Goal: Task Accomplishment & Management: Complete application form

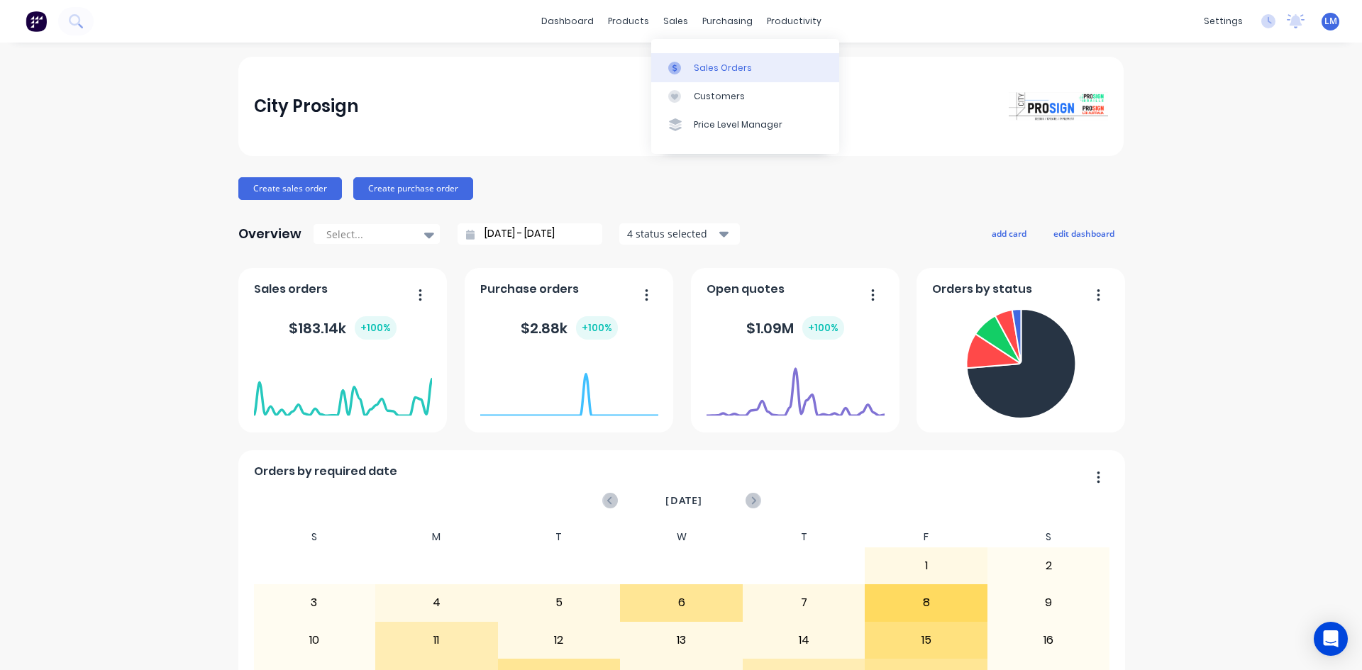
click at [726, 72] on div "Sales Orders" at bounding box center [723, 68] width 58 height 13
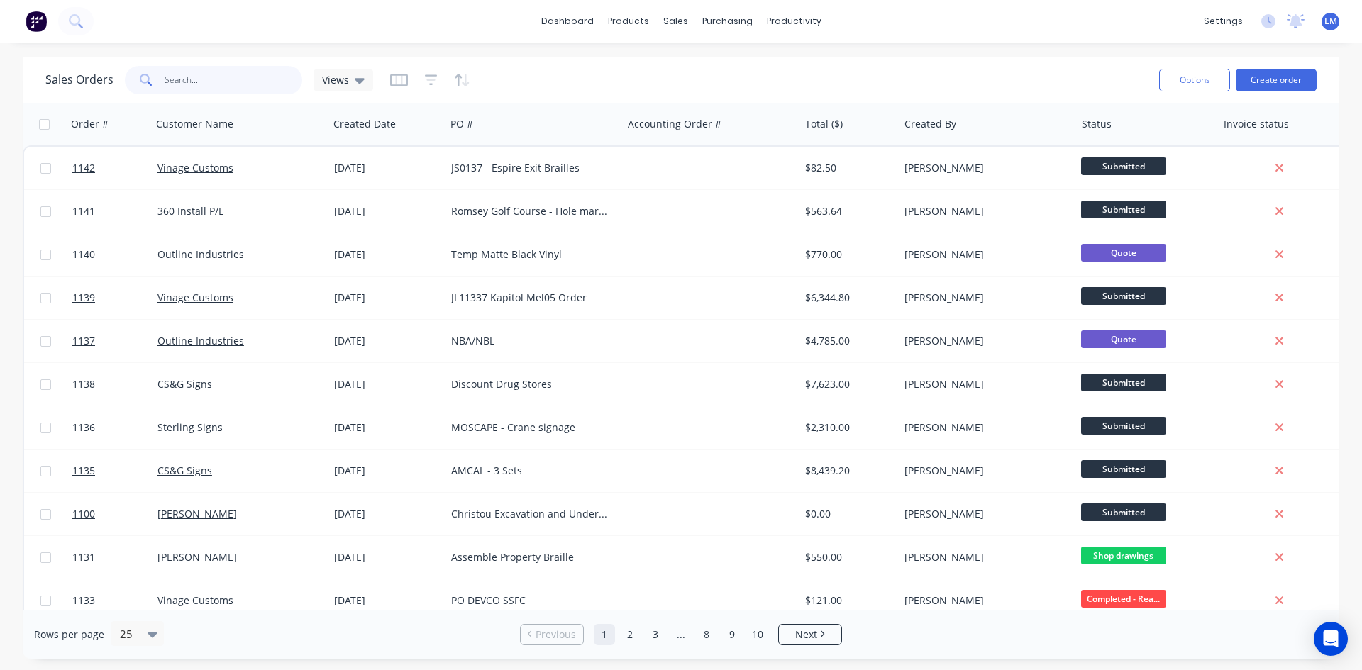
click at [171, 77] on input "text" at bounding box center [234, 80] width 138 height 28
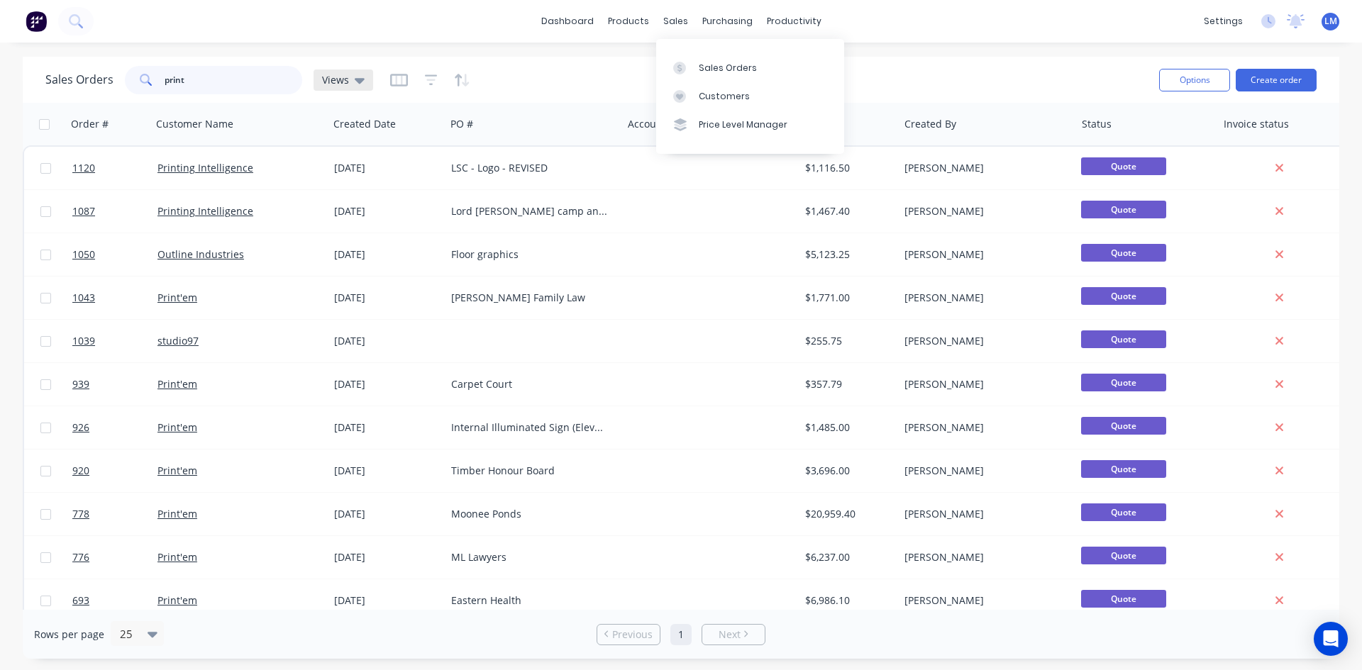
type input "print"
click at [365, 80] on div "Views" at bounding box center [344, 80] width 60 height 21
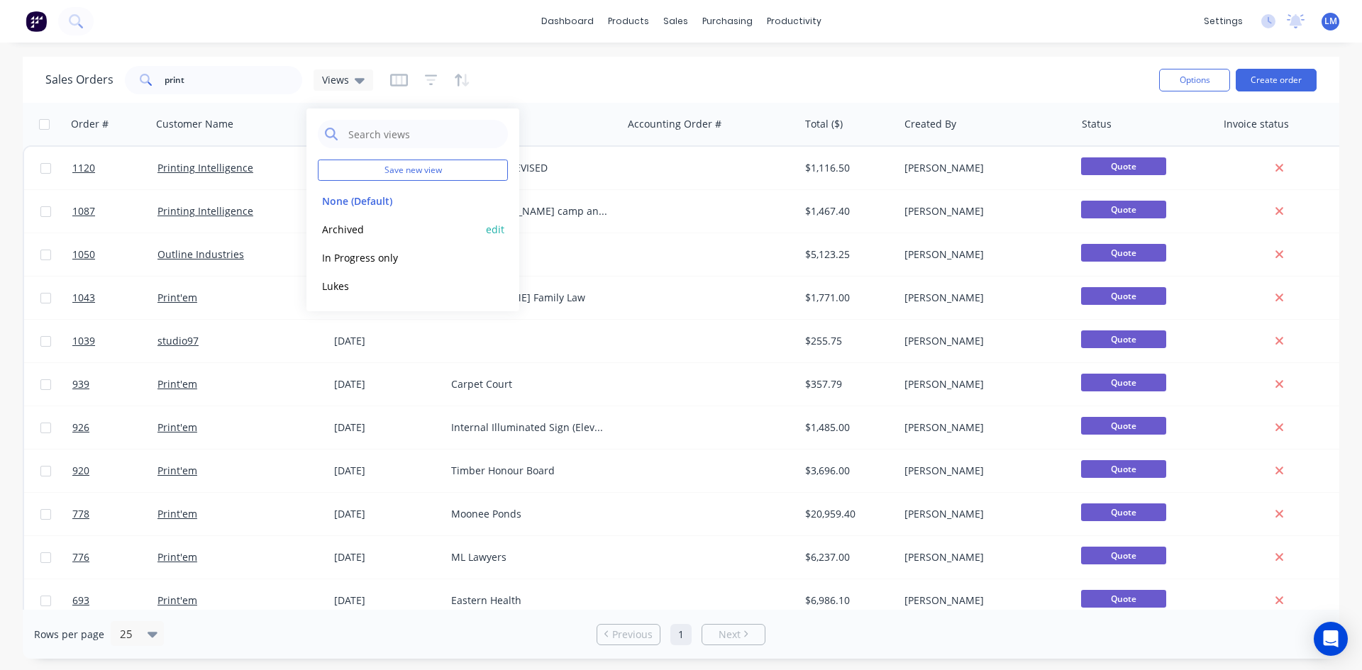
click at [338, 226] on button "Archived" at bounding box center [399, 229] width 162 height 16
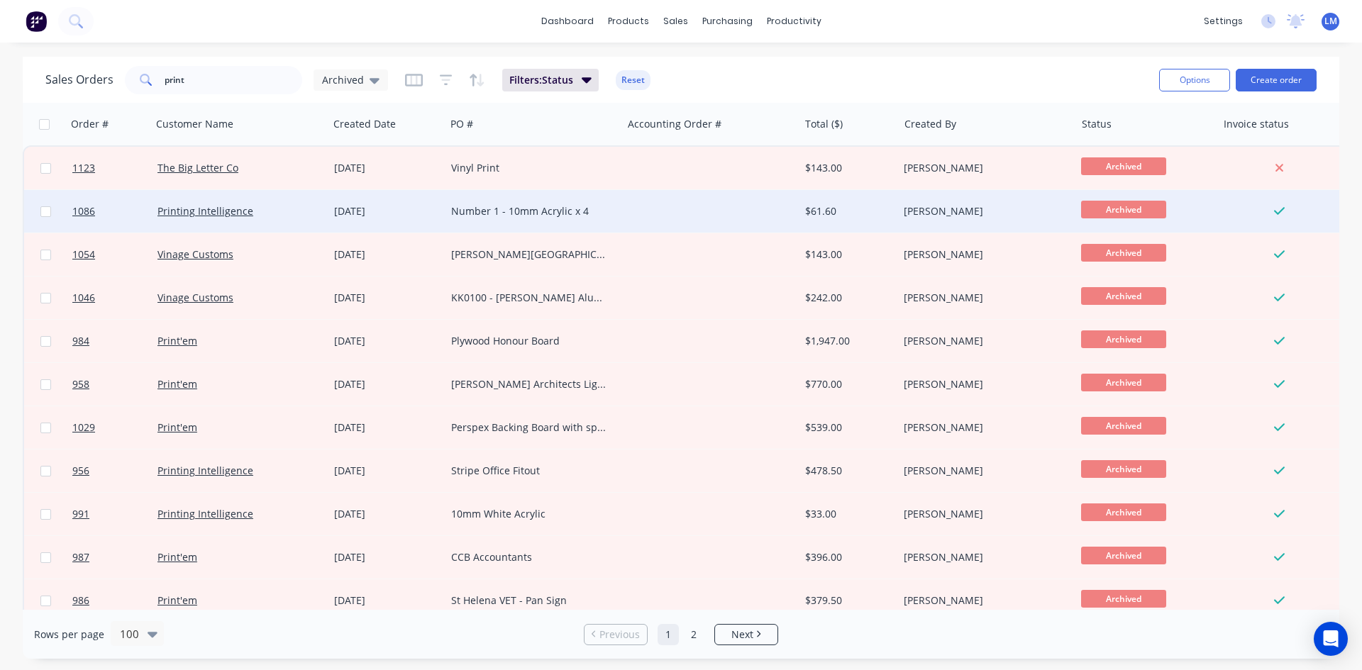
click at [497, 213] on div "Number 1 - 10mm Acrylic x 4" at bounding box center [529, 211] width 157 height 14
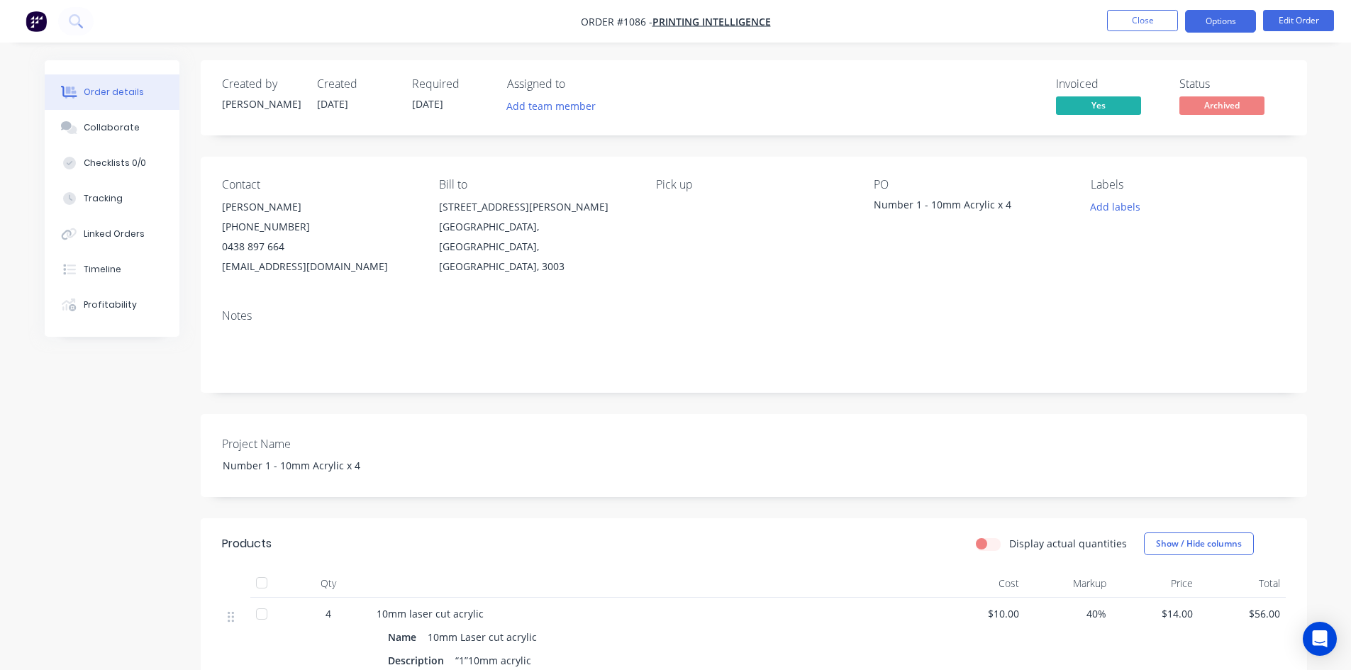
click at [1209, 22] on button "Options" at bounding box center [1220, 21] width 71 height 23
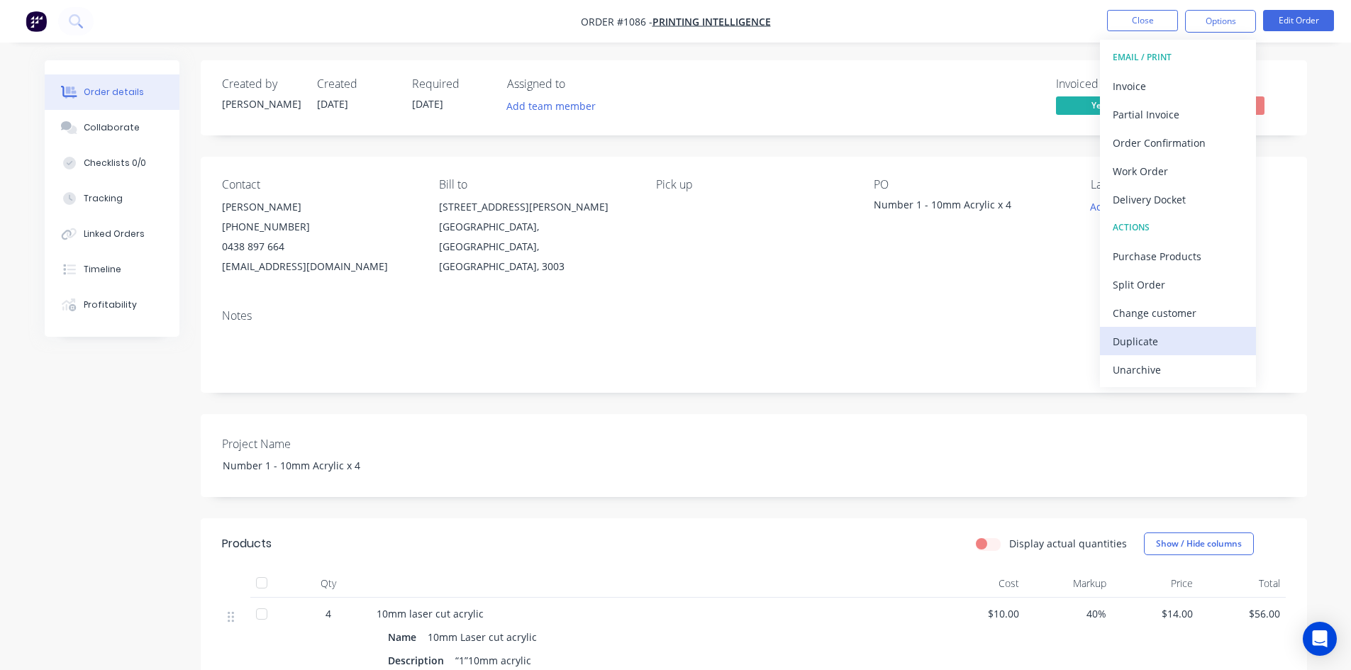
click at [1153, 340] on div "Duplicate" at bounding box center [1178, 341] width 131 height 21
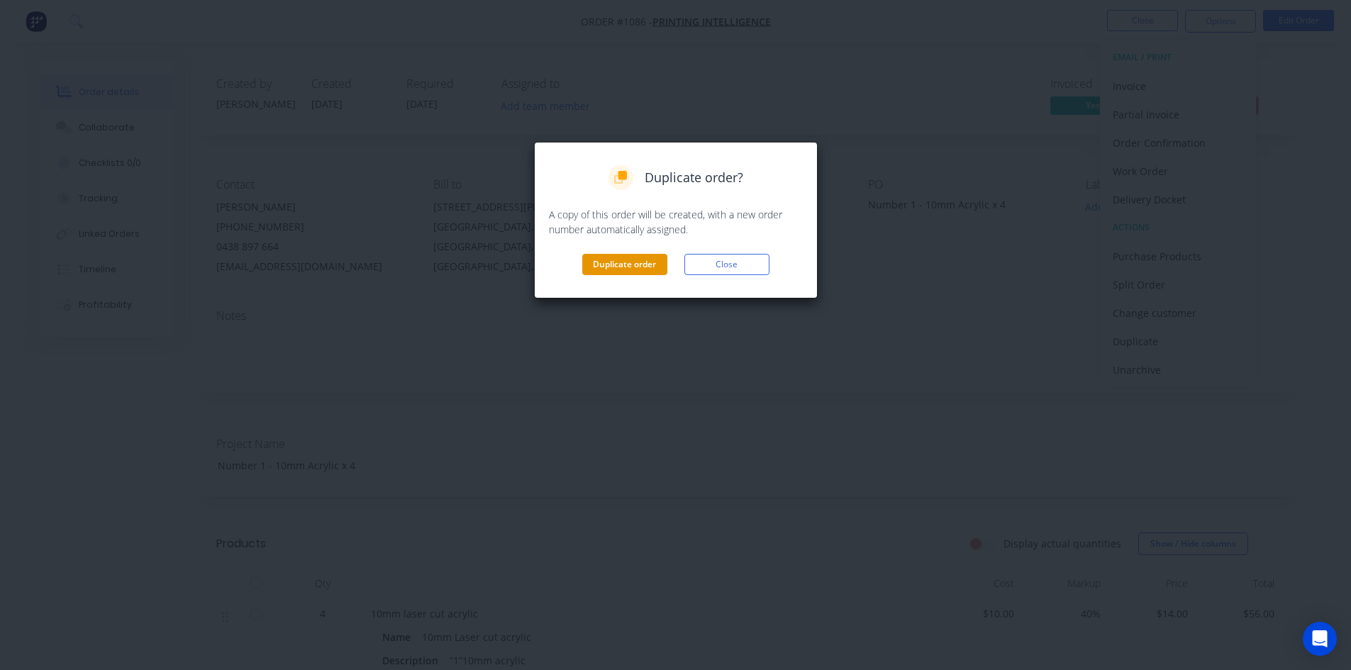
click at [604, 262] on button "Duplicate order" at bounding box center [624, 264] width 85 height 21
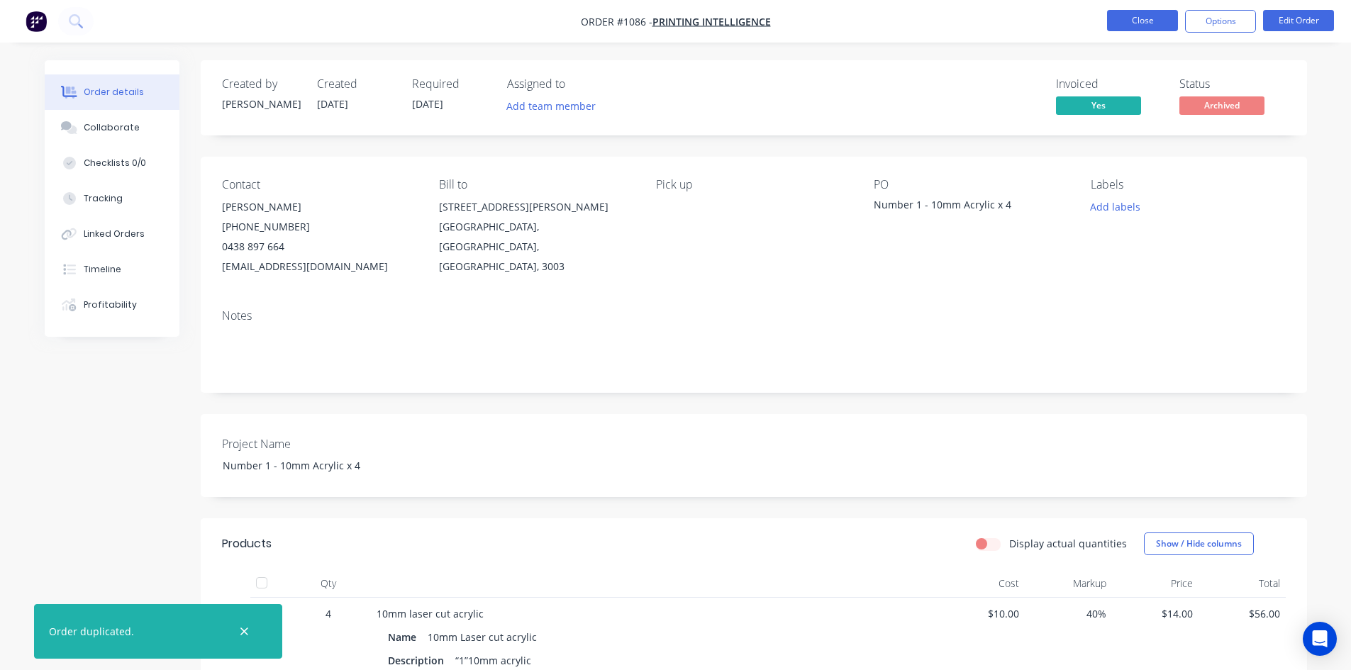
click at [1123, 21] on button "Close" at bounding box center [1142, 20] width 71 height 21
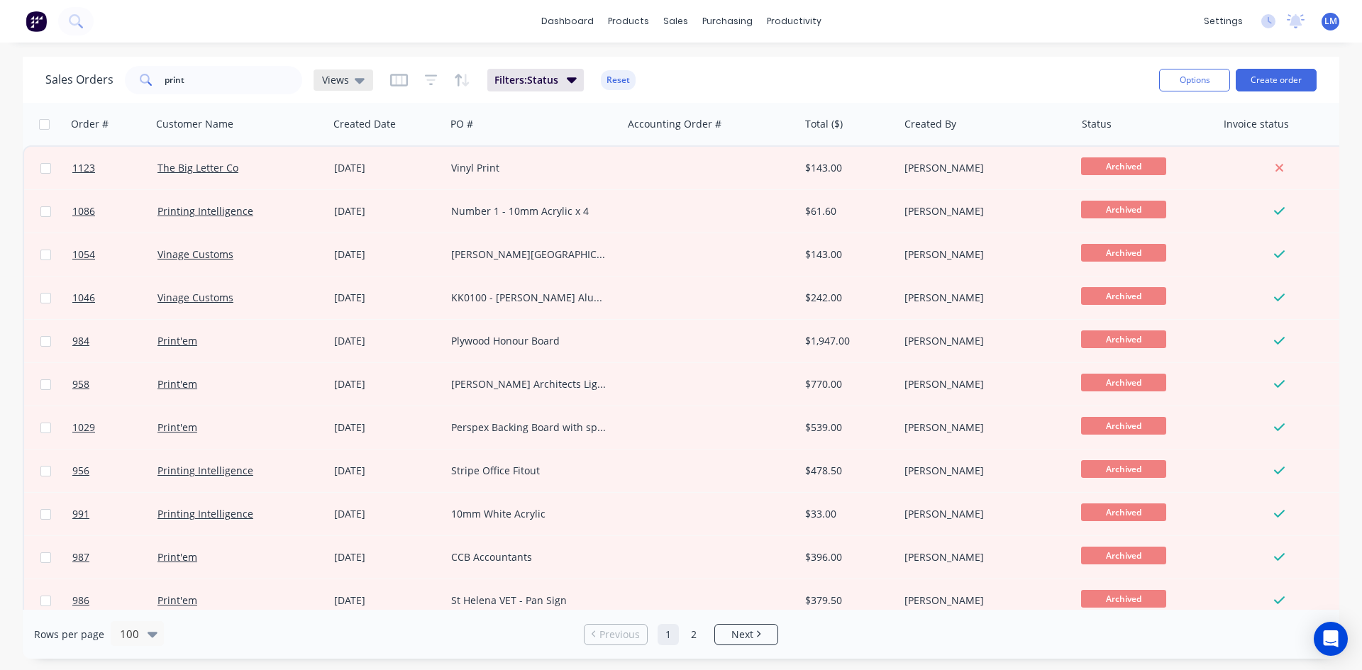
click at [358, 80] on icon at bounding box center [360, 81] width 10 height 6
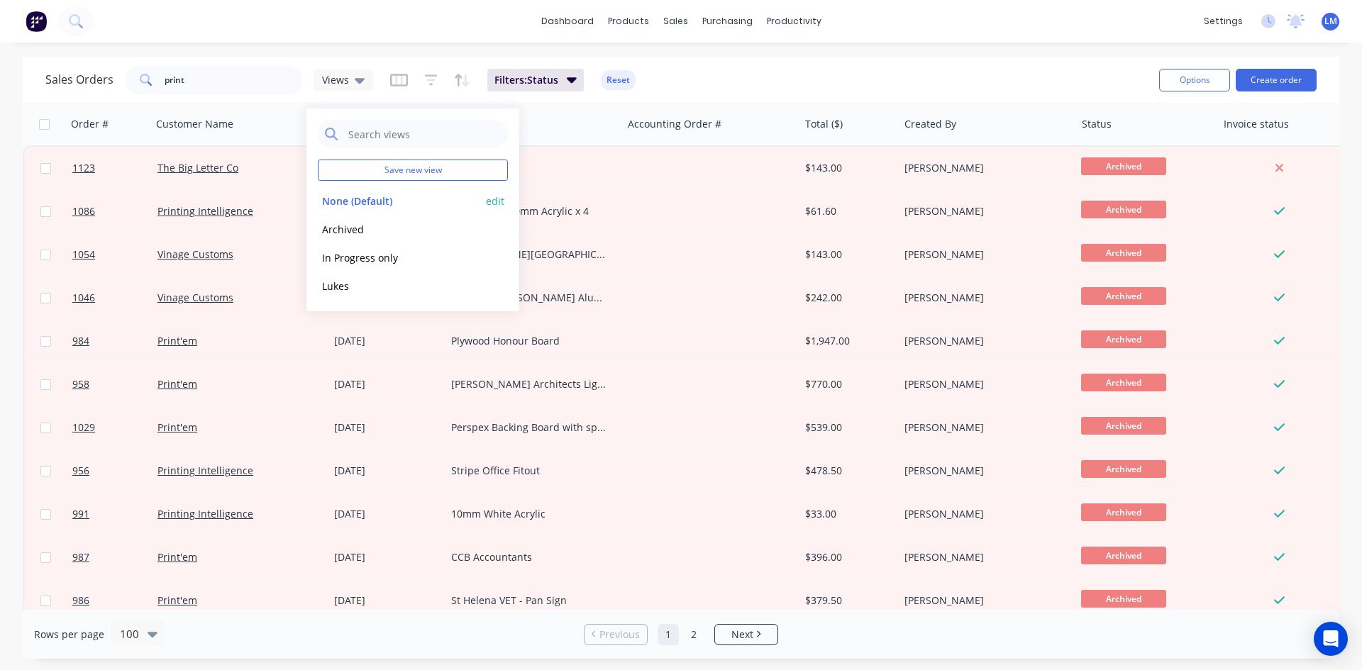
click at [358, 202] on button "None (Default)" at bounding box center [399, 201] width 162 height 16
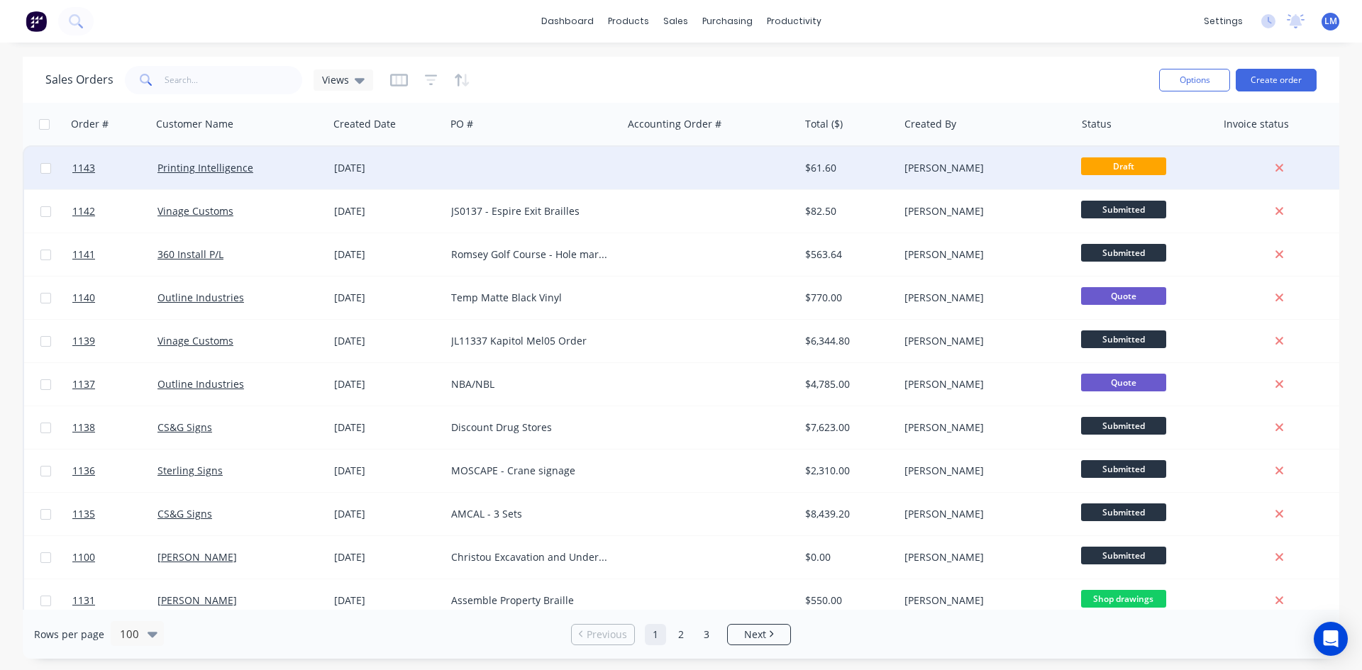
click at [423, 168] on div "[DATE]" at bounding box center [387, 168] width 106 height 14
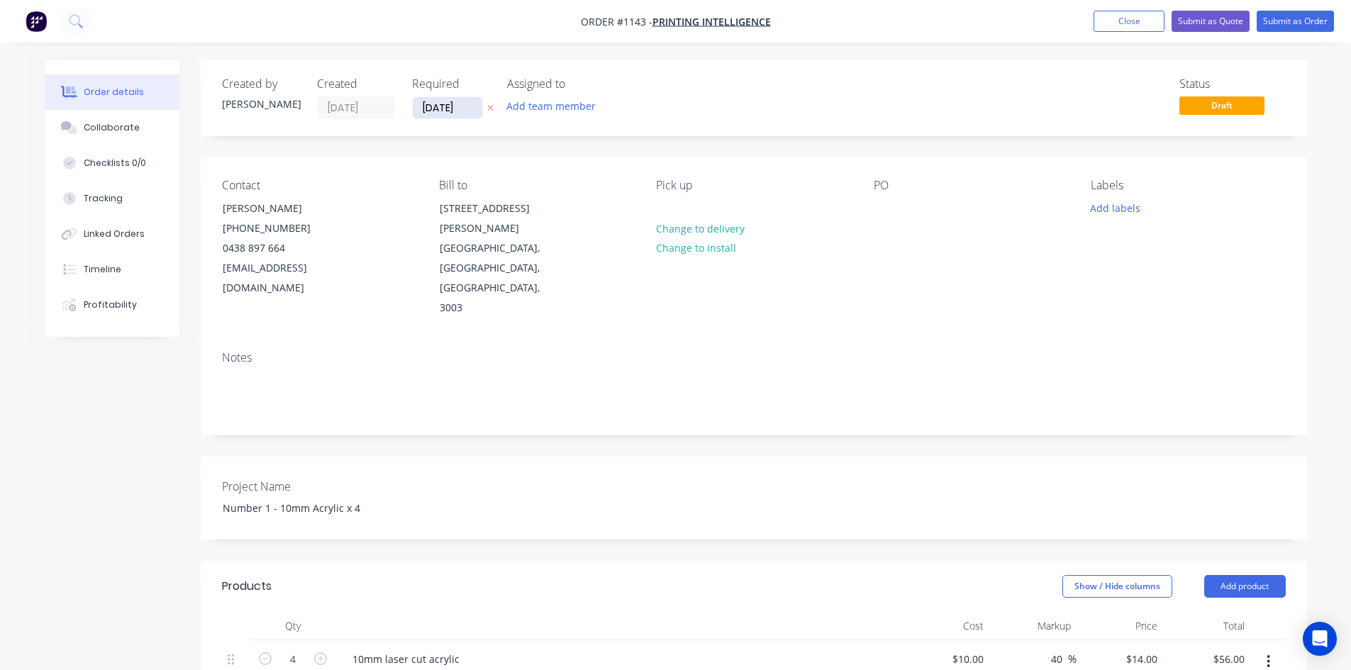
click at [473, 104] on input "[DATE]" at bounding box center [448, 107] width 70 height 21
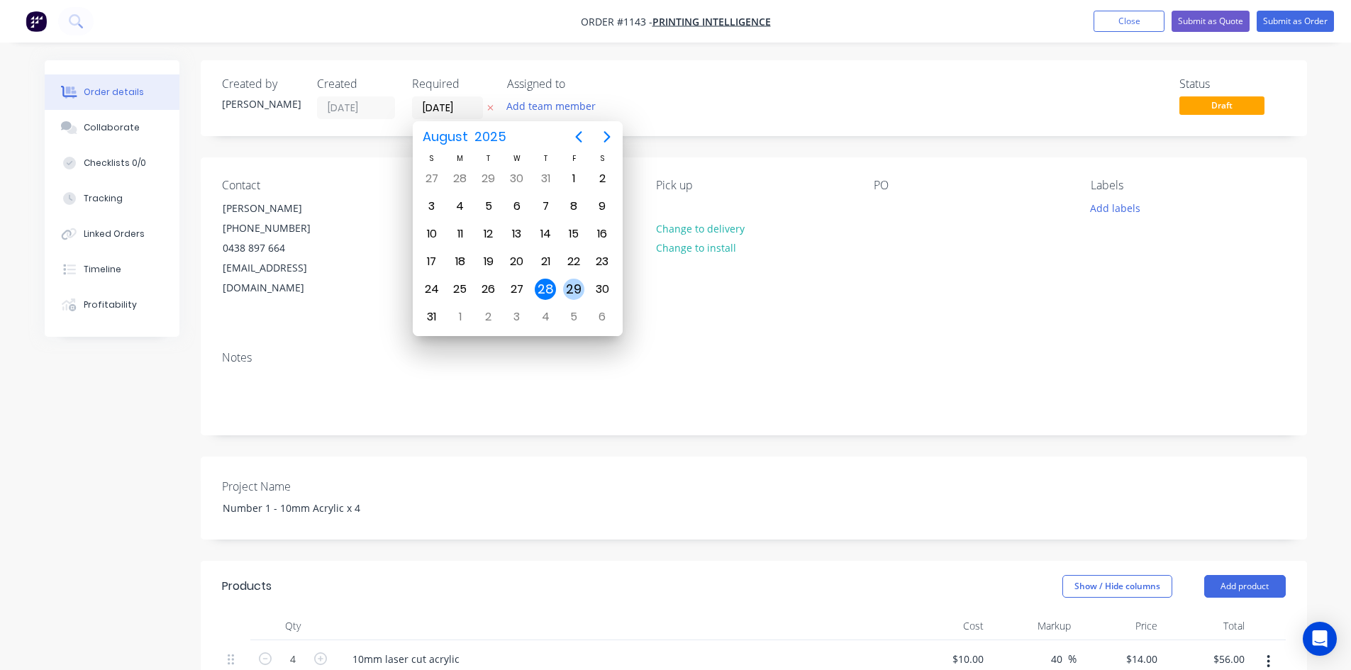
click at [580, 292] on div "29" at bounding box center [573, 289] width 21 height 21
type input "[DATE]"
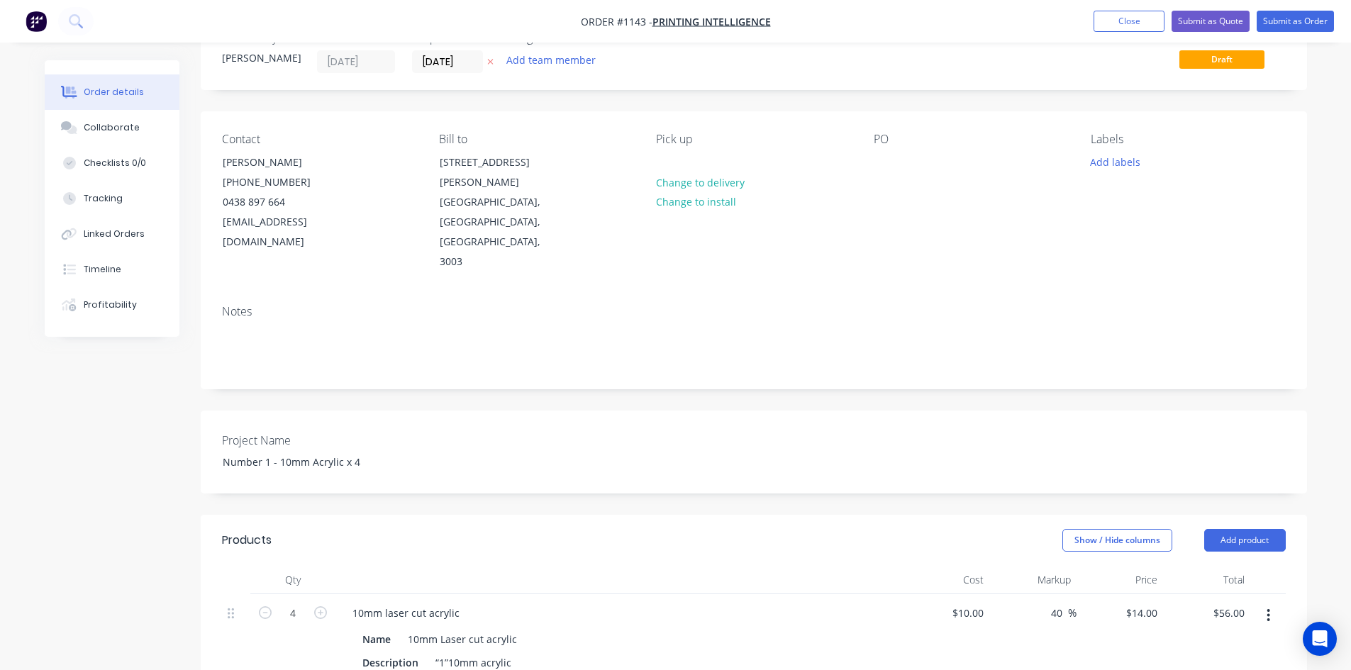
scroll to position [71, 0]
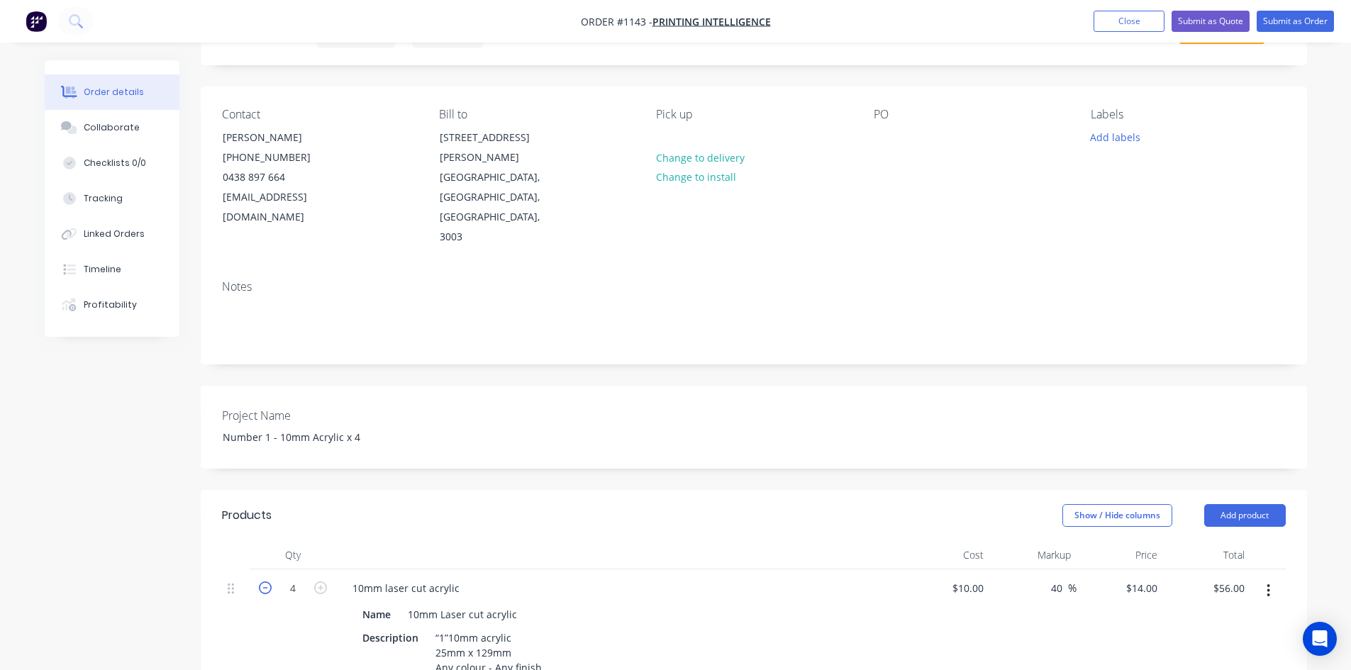
click at [265, 582] on icon "button" at bounding box center [265, 588] width 13 height 13
type input "3"
type input "$42.00"
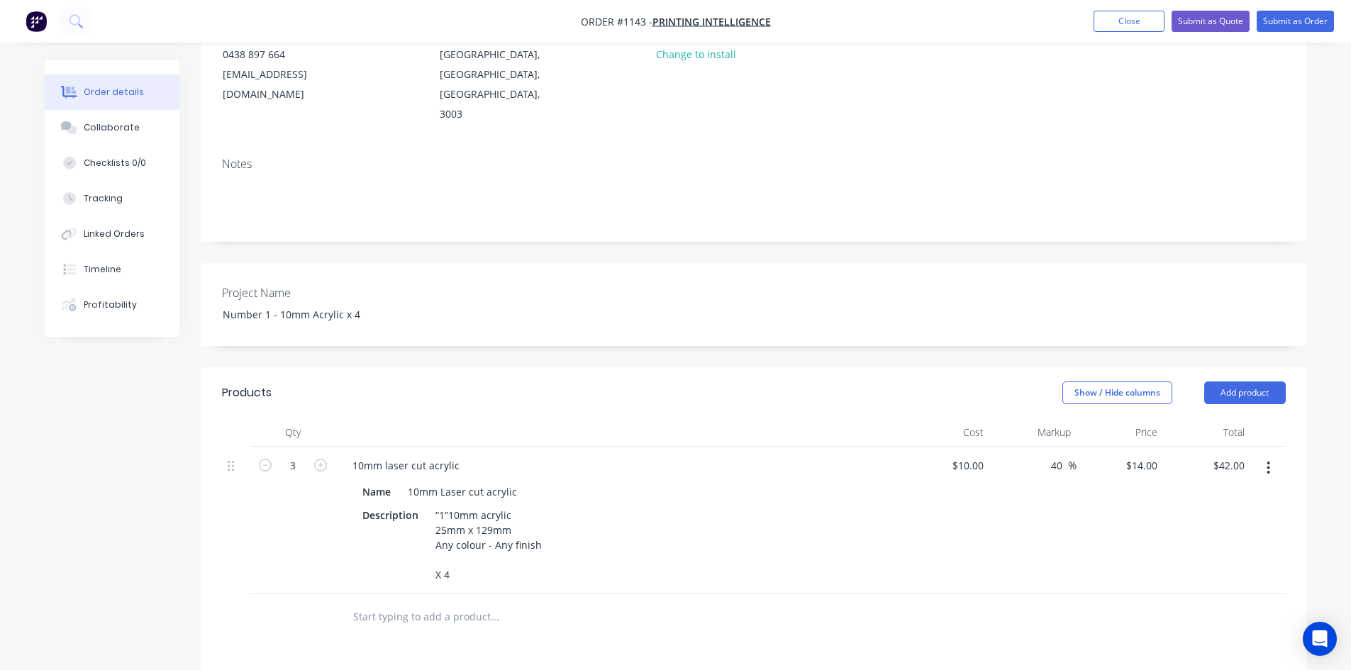
scroll to position [284, 0]
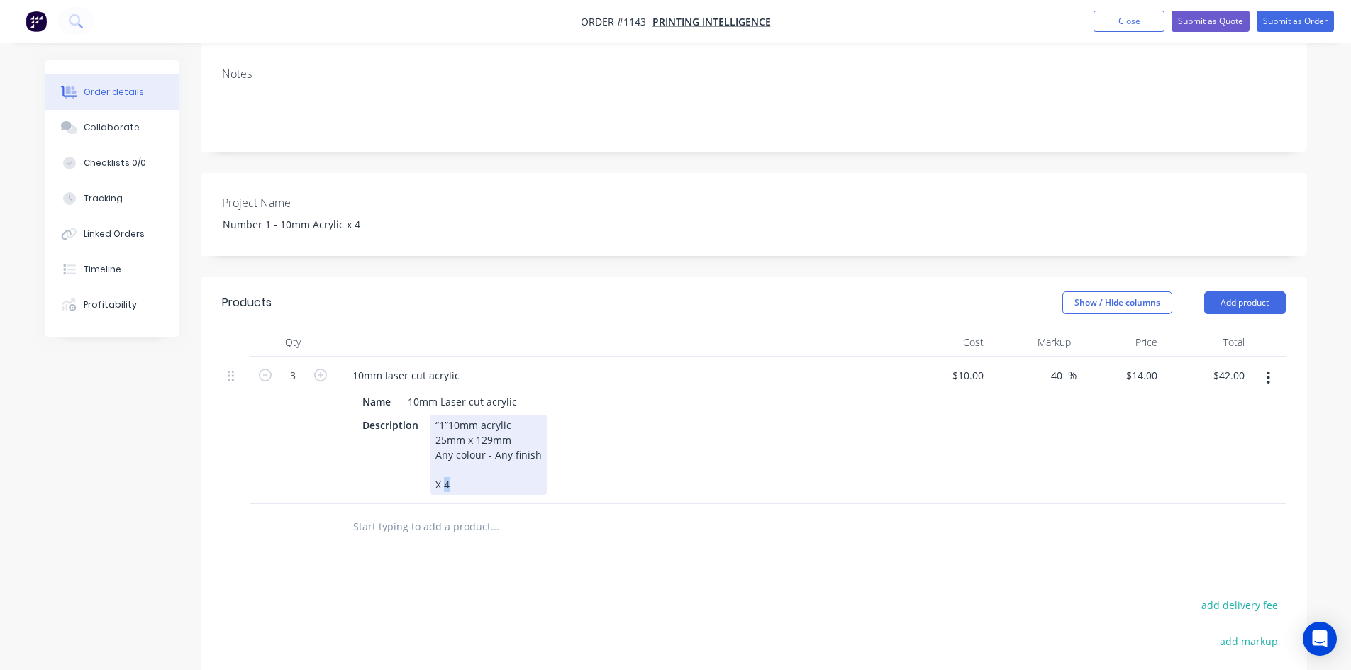
drag, startPoint x: 442, startPoint y: 447, endPoint x: 456, endPoint y: 445, distance: 14.3
click at [456, 445] on div "“1”10mm acrylic 25mm x 129mm Any colour - Any finish X 4" at bounding box center [489, 455] width 118 height 80
click at [714, 550] on div "Products Show / Hide columns Add product Qty Cost Markup Price Total 3 10mm las…" at bounding box center [754, 584] width 1107 height 614
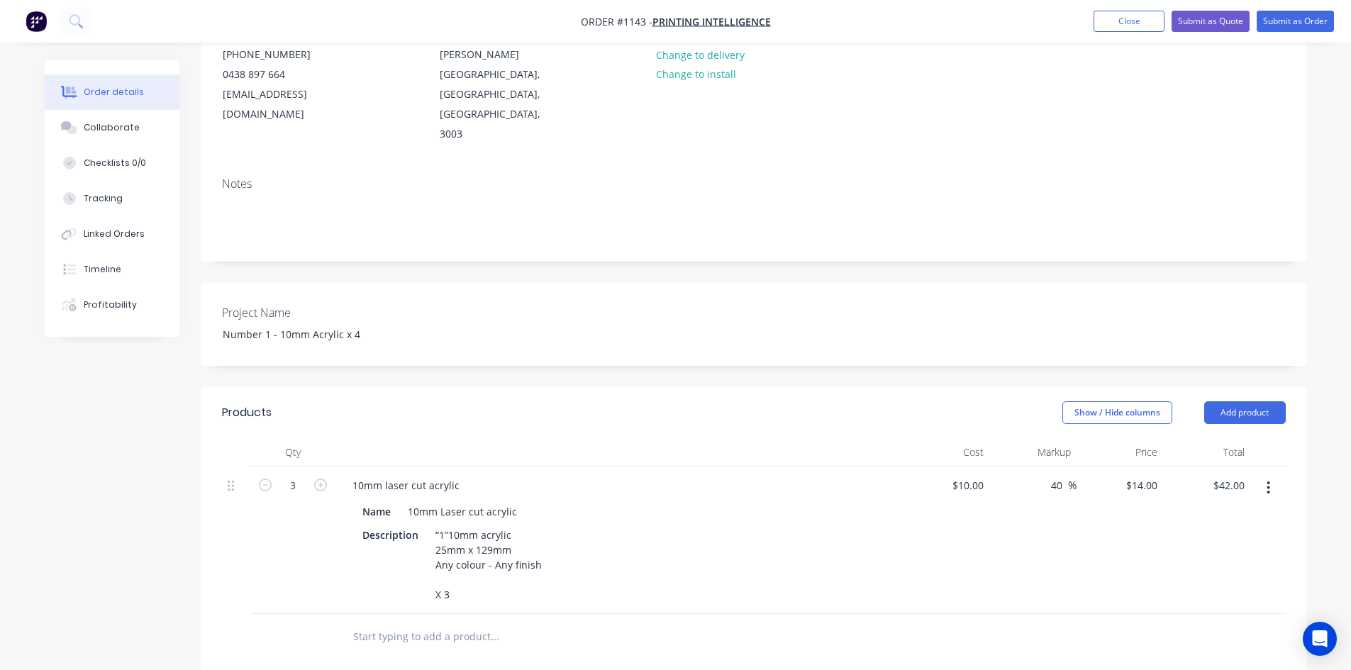
scroll to position [0, 0]
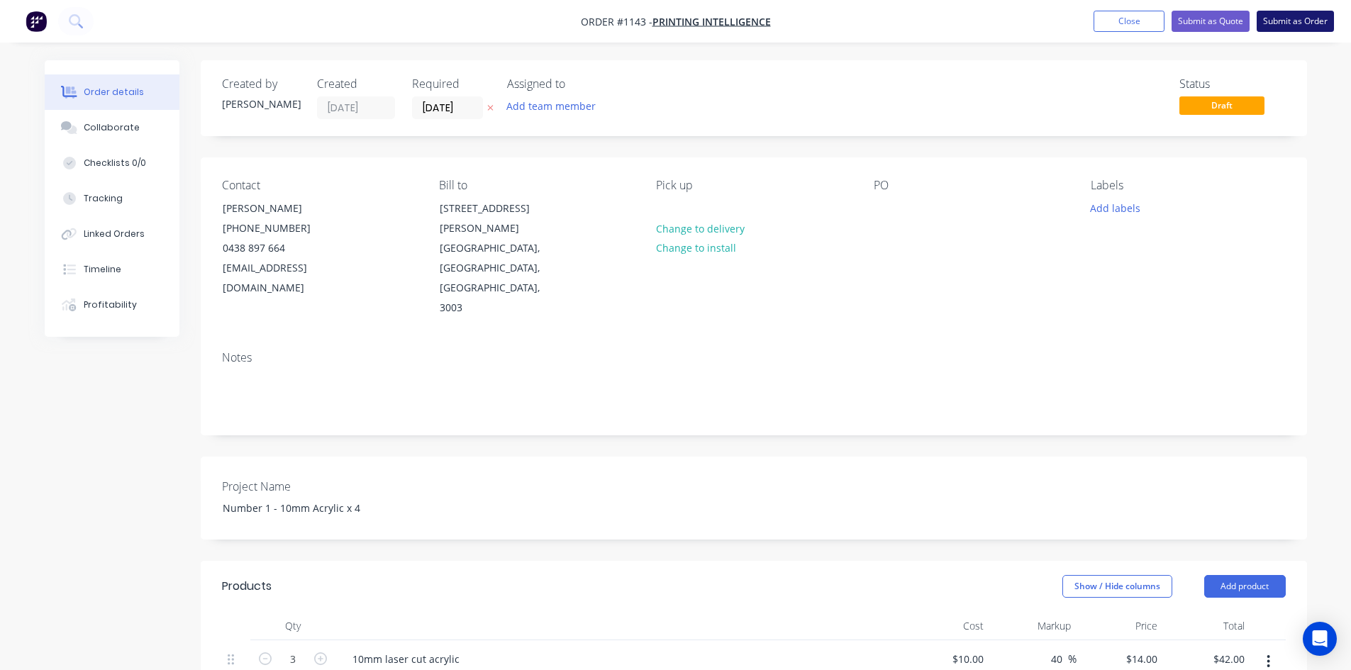
click at [1300, 21] on button "Submit as Order" at bounding box center [1295, 21] width 77 height 21
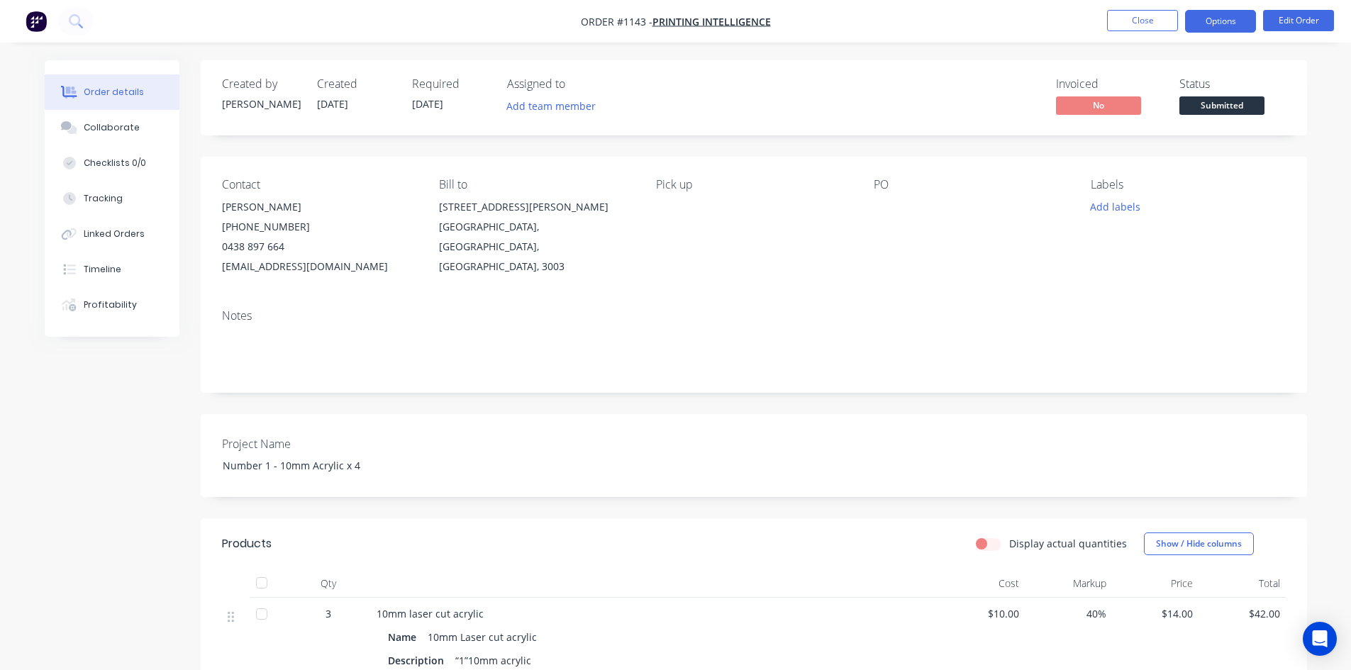
click at [1225, 26] on button "Options" at bounding box center [1220, 21] width 71 height 23
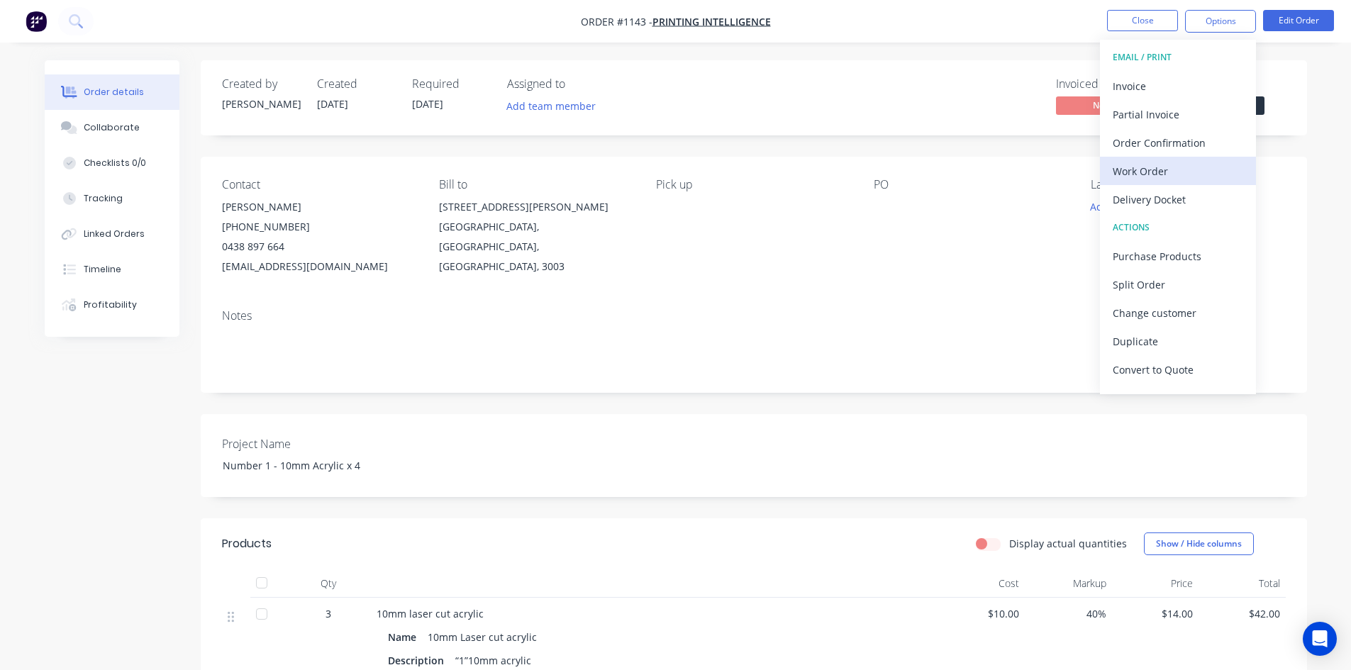
click at [1144, 179] on div "Work Order" at bounding box center [1178, 171] width 131 height 21
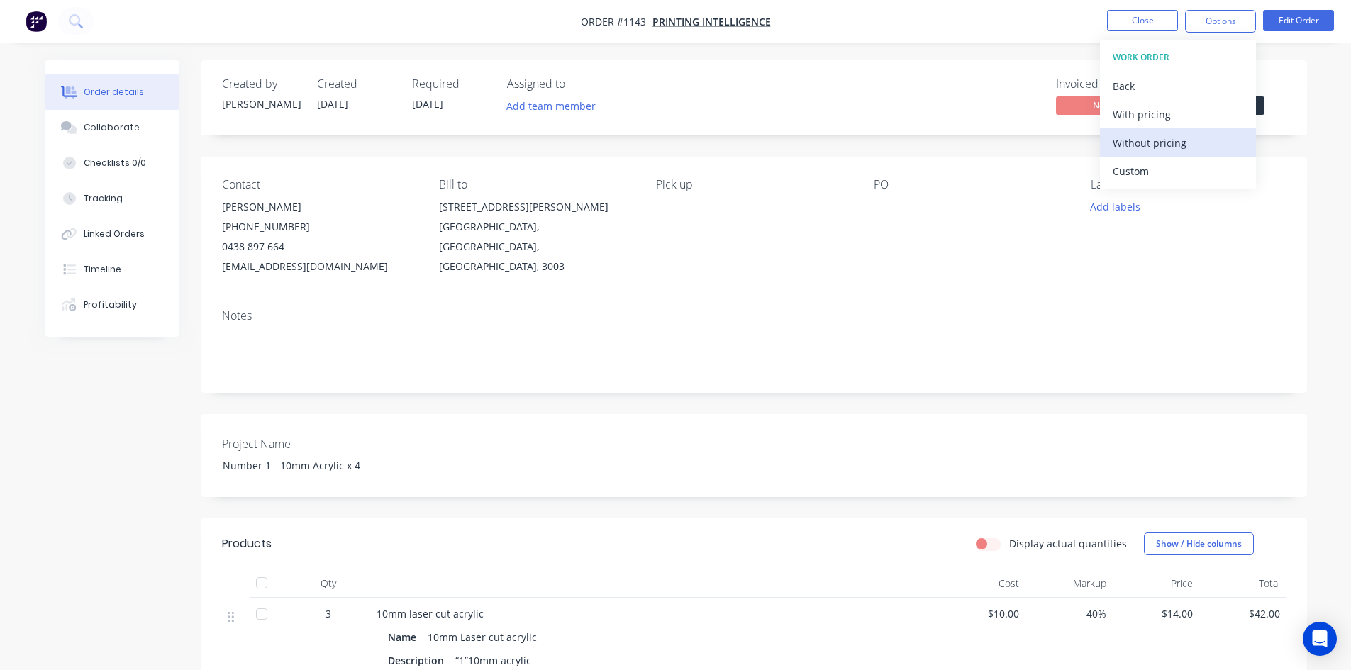
click at [1148, 150] on div "Without pricing" at bounding box center [1178, 143] width 131 height 21
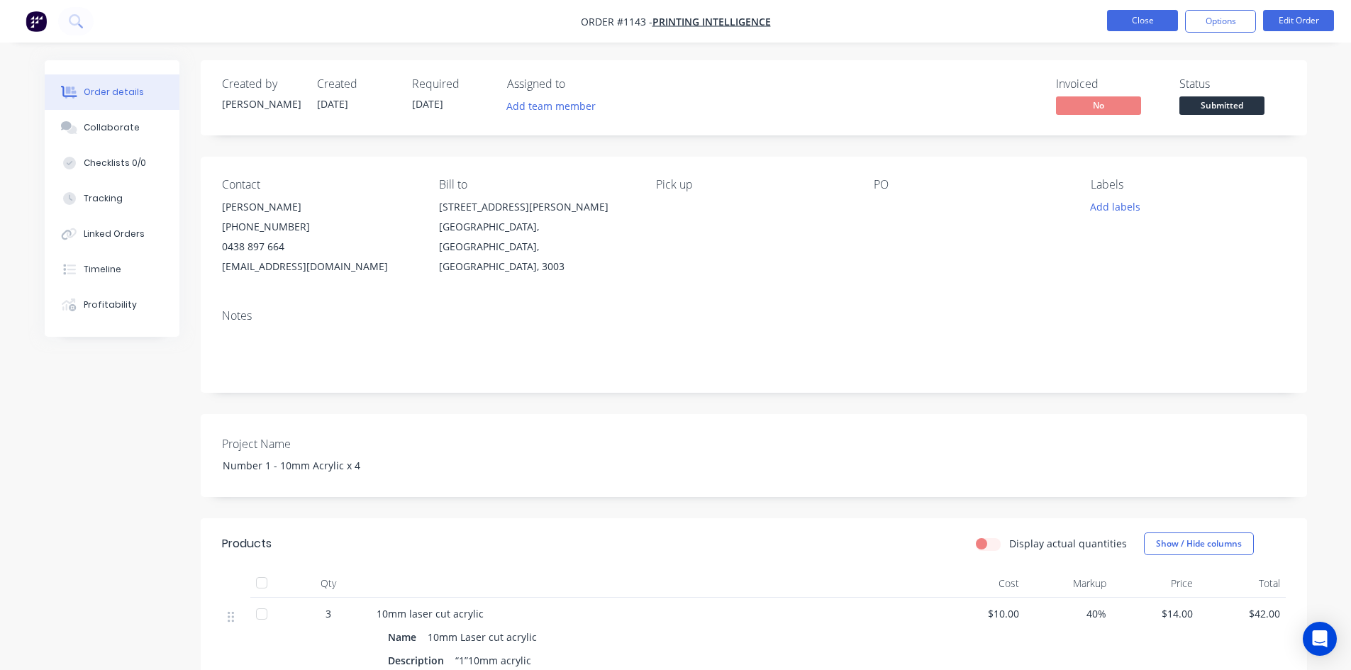
click at [1151, 16] on button "Close" at bounding box center [1142, 20] width 71 height 21
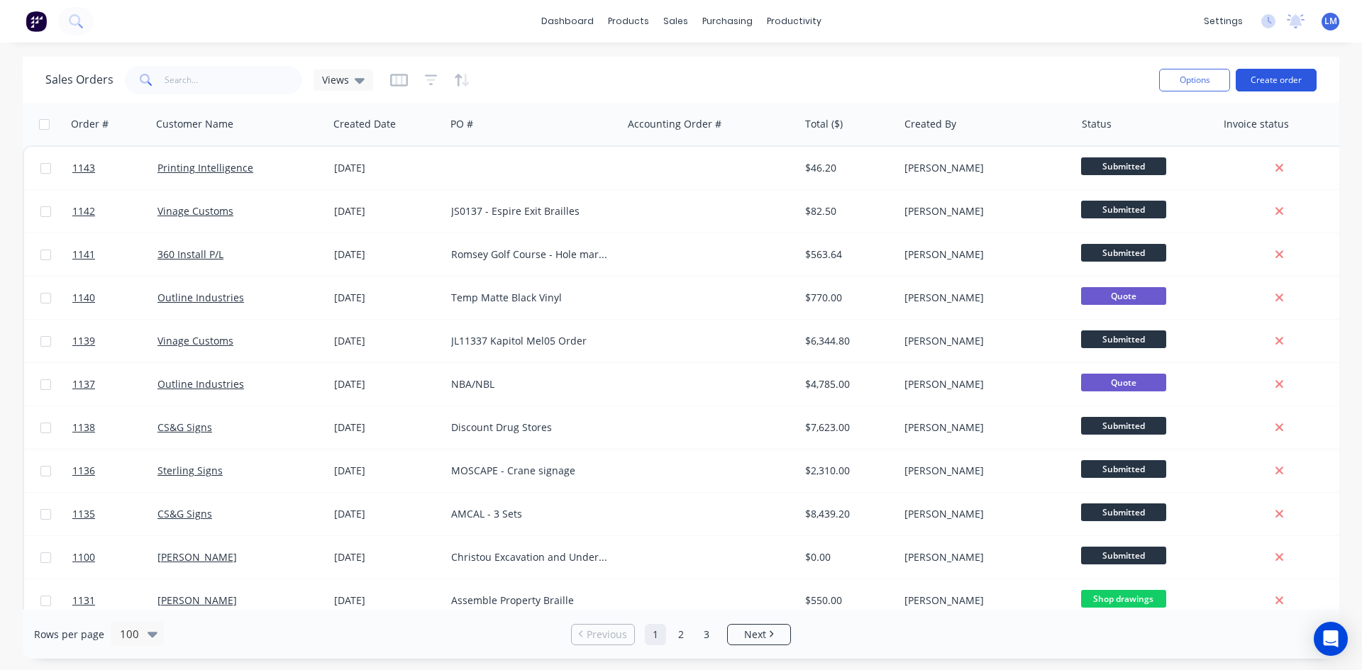
click at [1281, 82] on button "Create order" at bounding box center [1276, 80] width 81 height 23
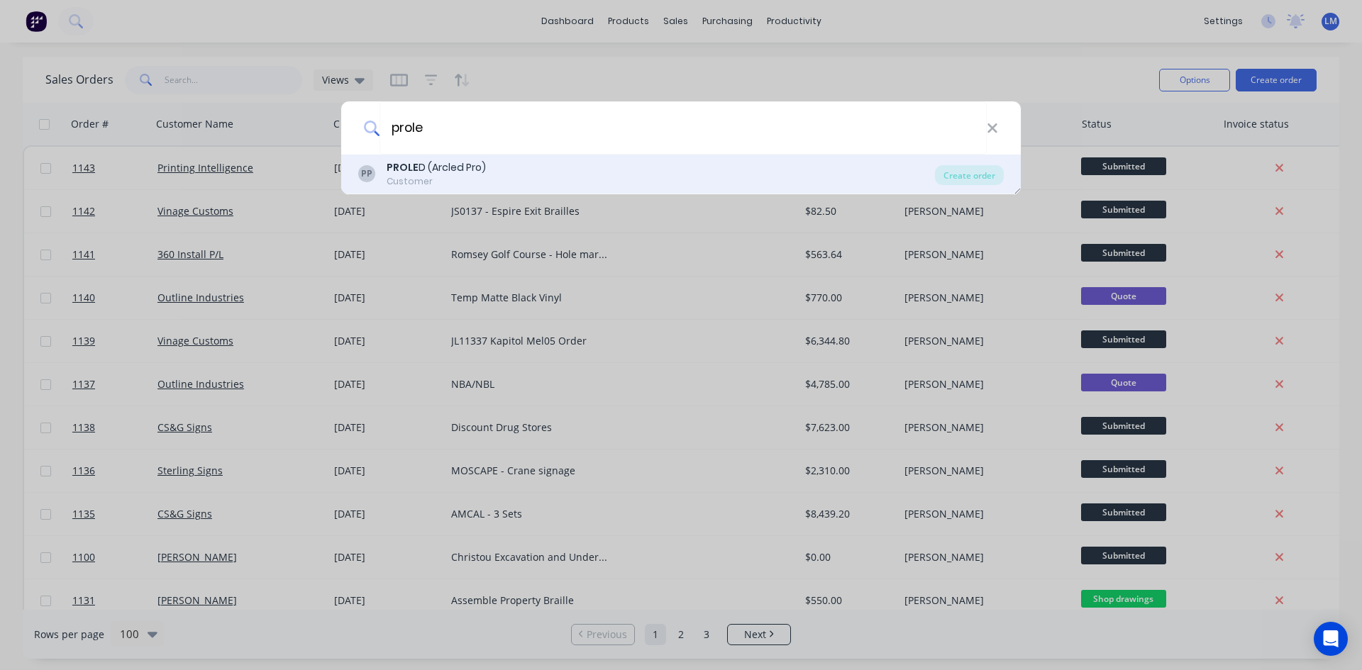
type input "prole"
click at [492, 179] on div "PP PROLE D (Arcled Pro) Customer" at bounding box center [646, 174] width 577 height 28
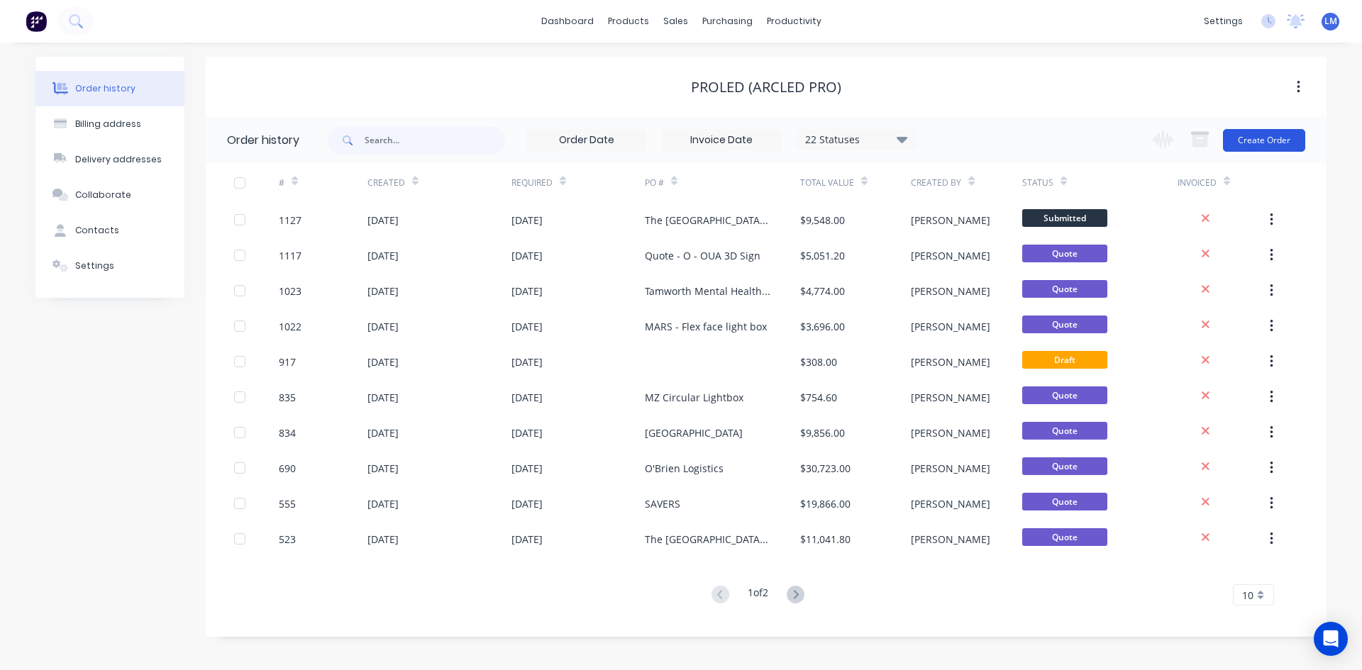
click at [1242, 141] on button "Create Order" at bounding box center [1264, 140] width 82 height 23
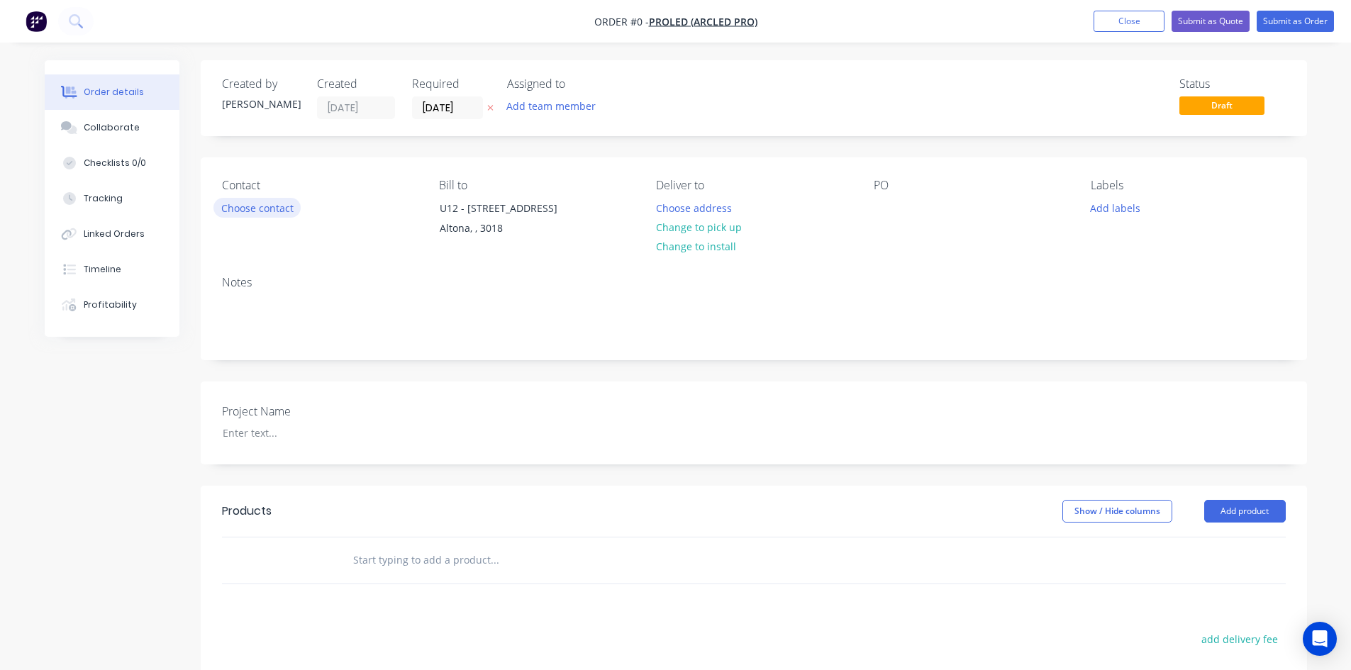
click at [275, 205] on button "Choose contact" at bounding box center [257, 207] width 87 height 19
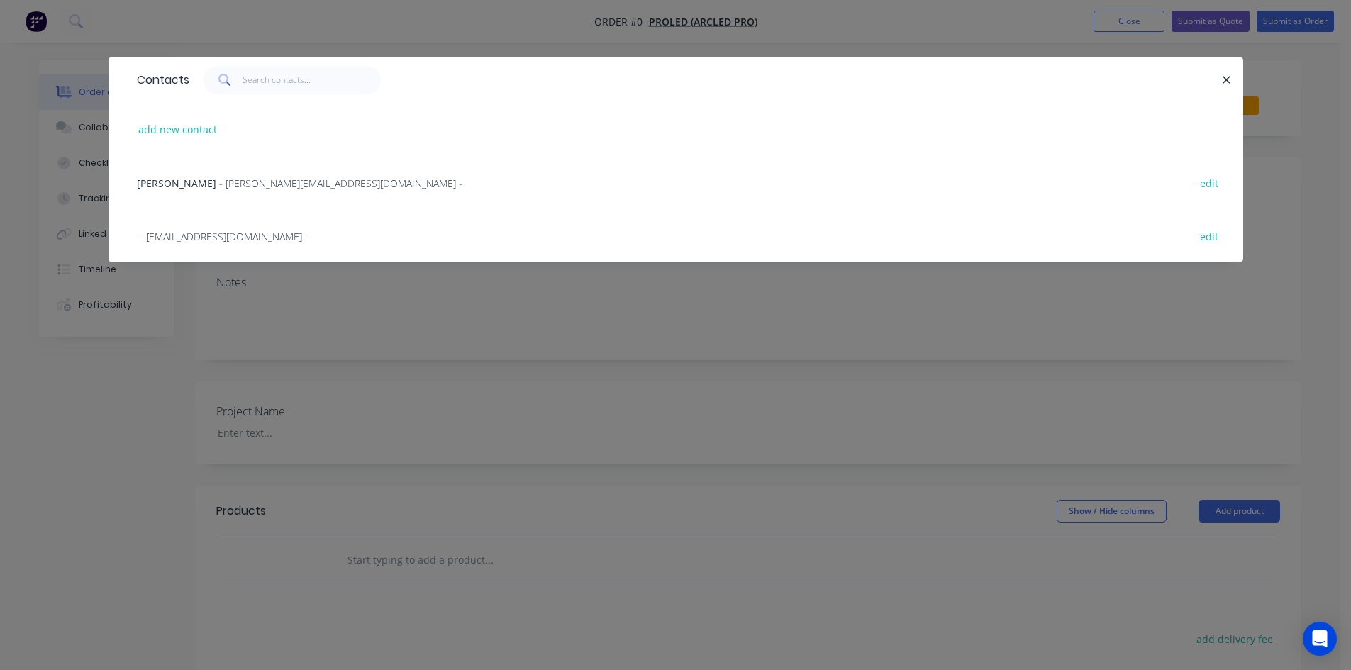
click at [238, 182] on span "- [PERSON_NAME][EMAIL_ADDRESS][DOMAIN_NAME] -" at bounding box center [340, 183] width 243 height 13
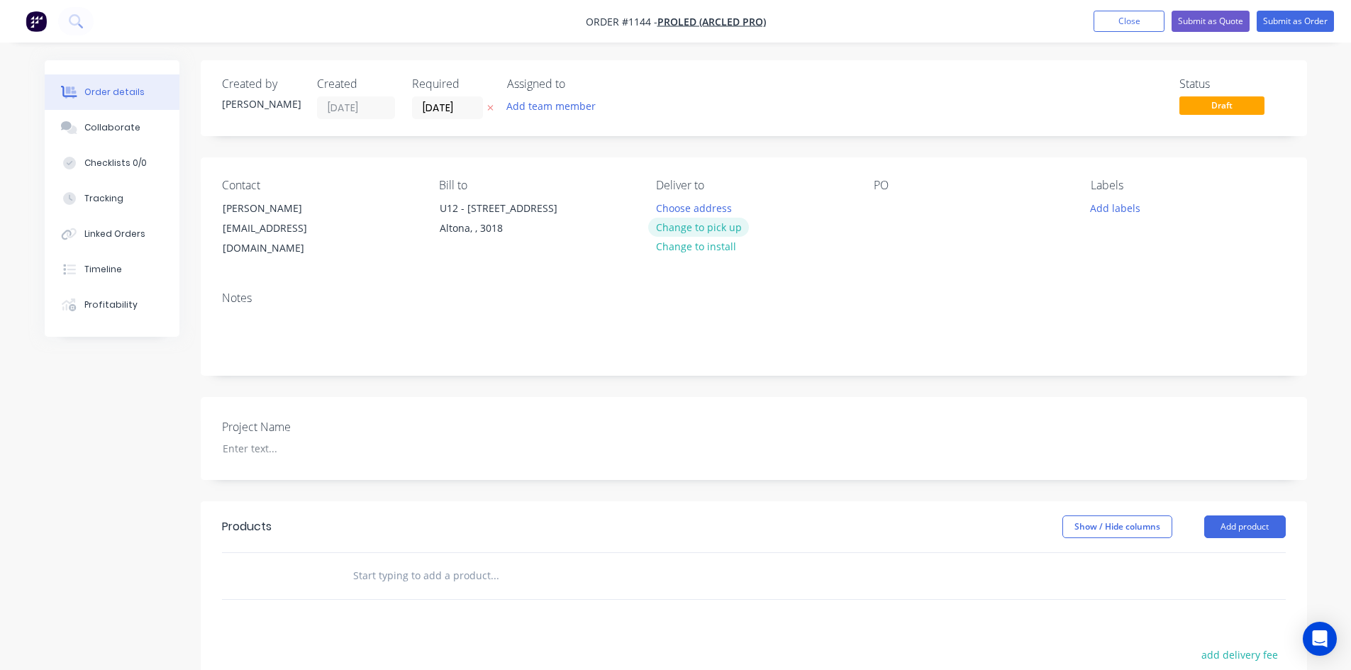
click at [682, 226] on button "Change to pick up" at bounding box center [698, 227] width 101 height 19
click at [882, 204] on div at bounding box center [885, 208] width 23 height 21
paste div
click at [279, 438] on div at bounding box center [299, 448] width 177 height 21
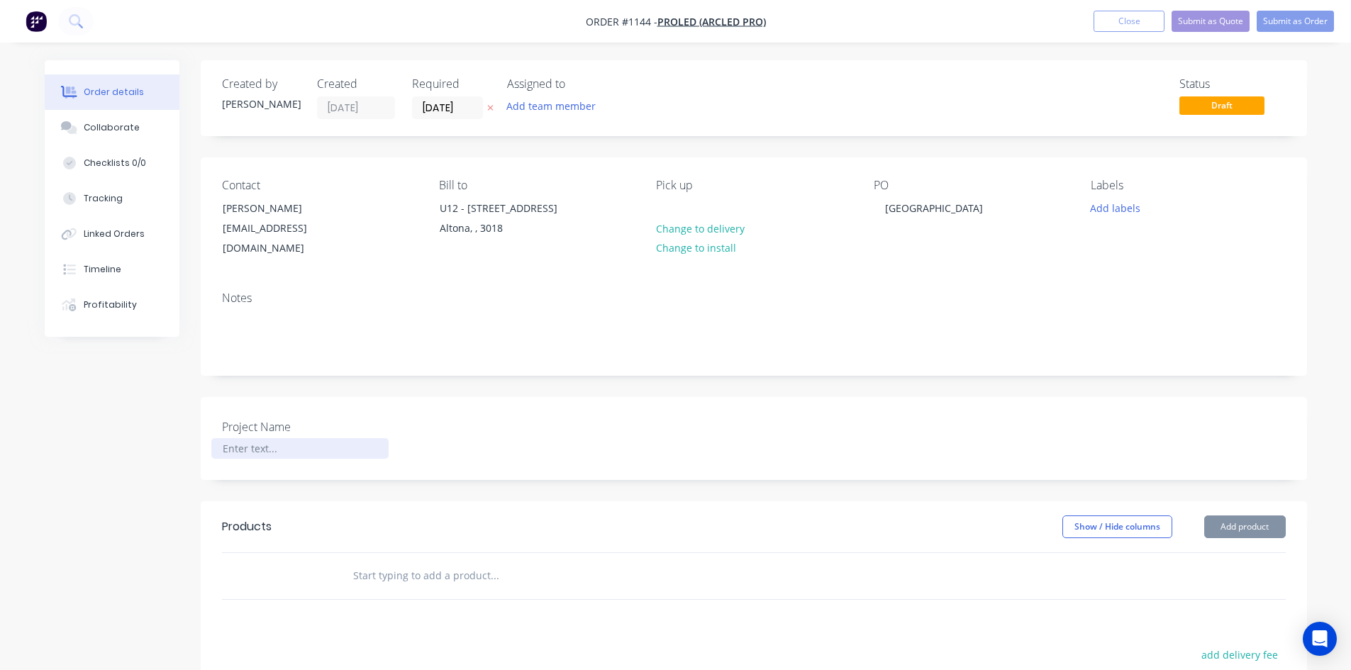
paste div
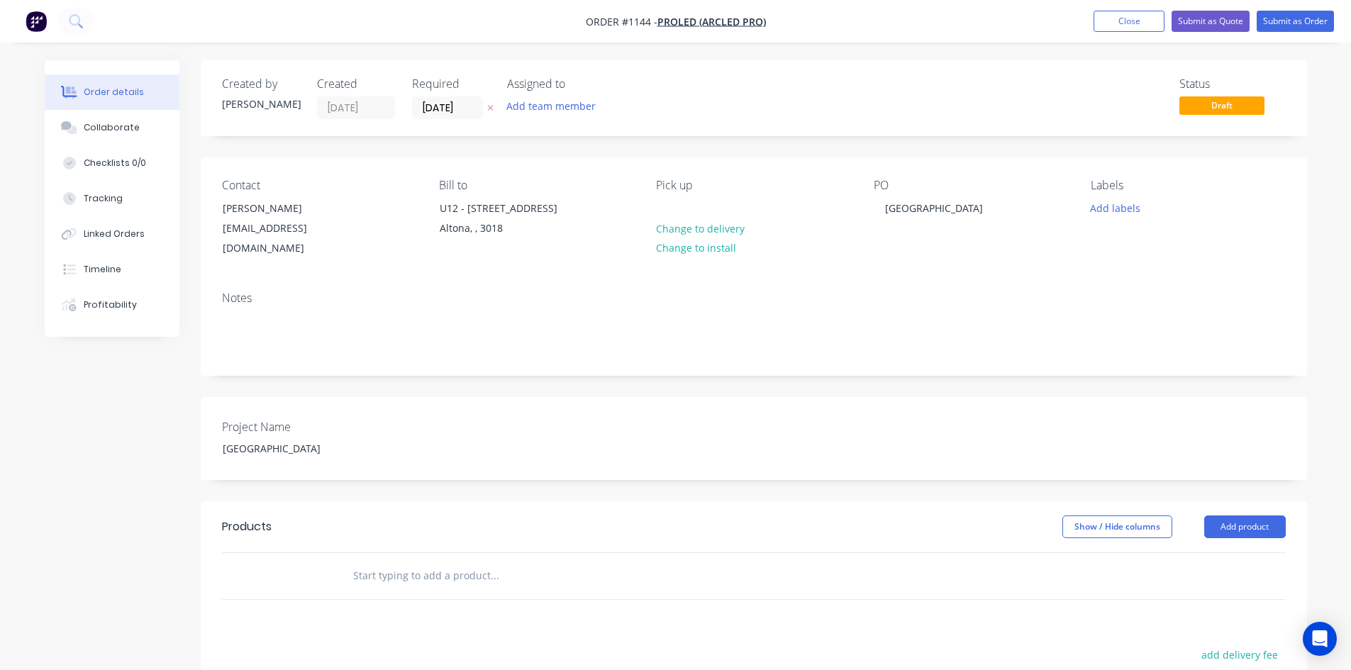
click at [402, 562] on input "text" at bounding box center [495, 576] width 284 height 28
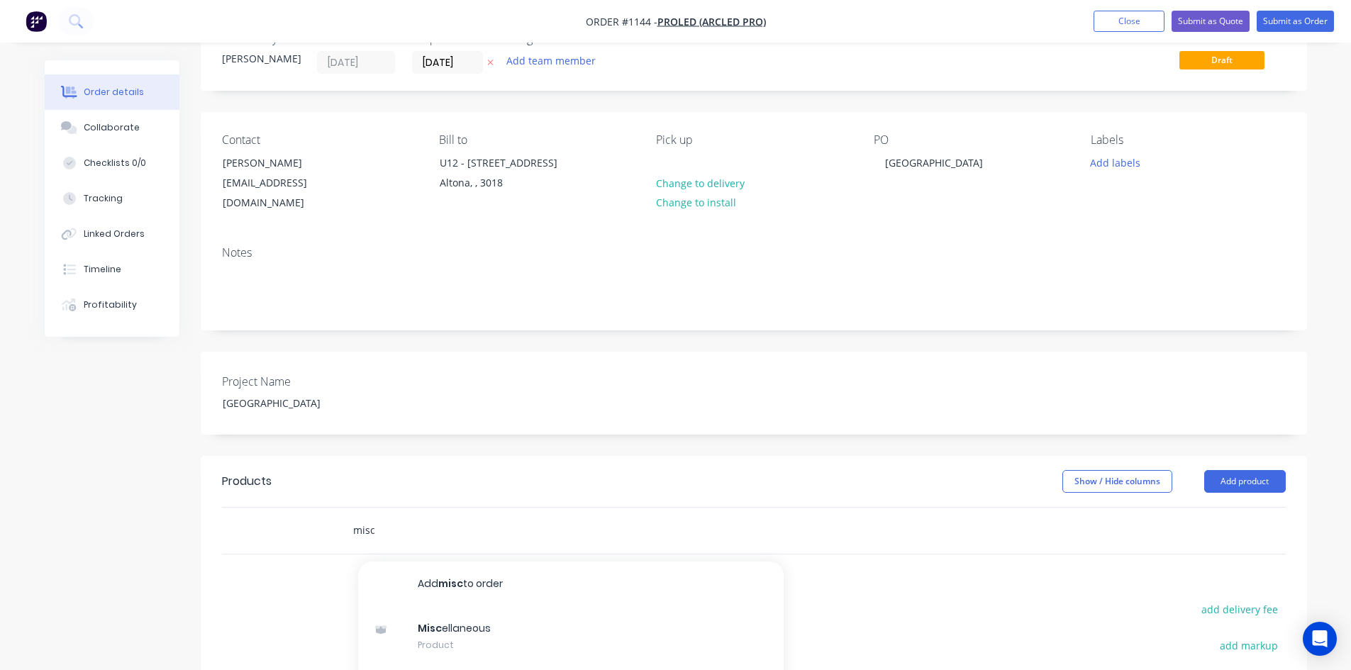
scroll to position [71, 0]
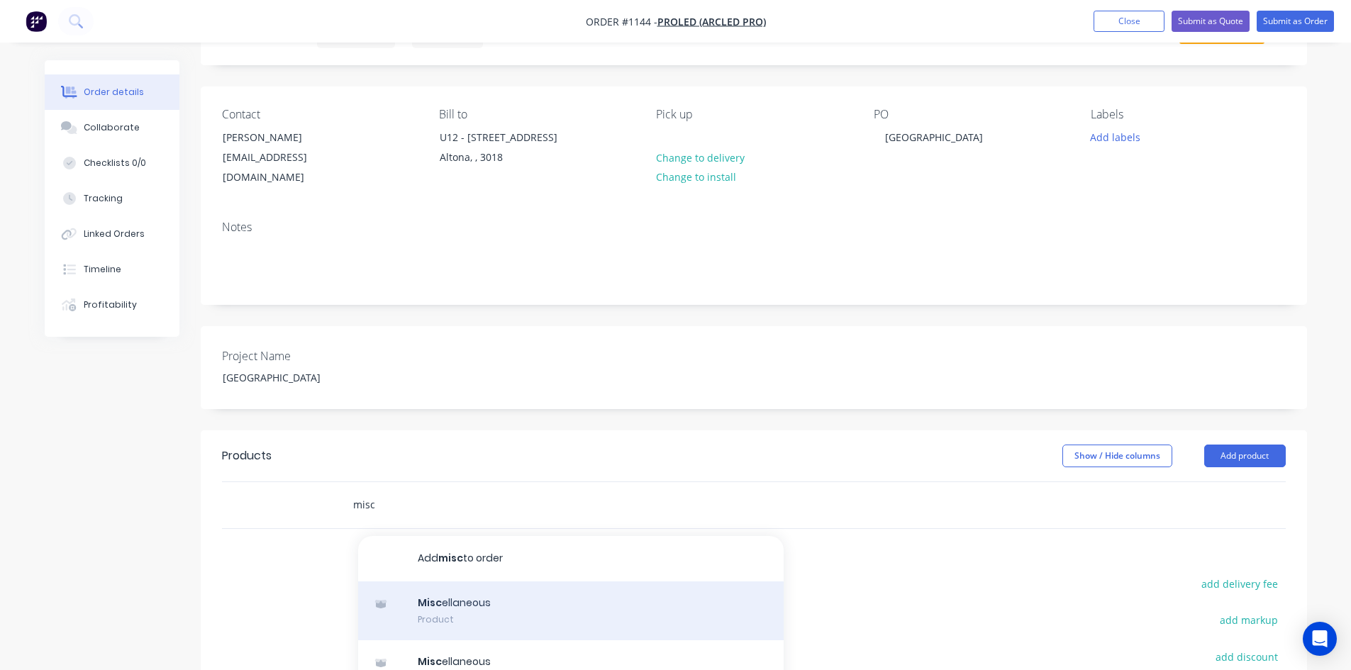
type input "misc"
click at [558, 601] on div "Misc ellaneous Product" at bounding box center [571, 612] width 426 height 60
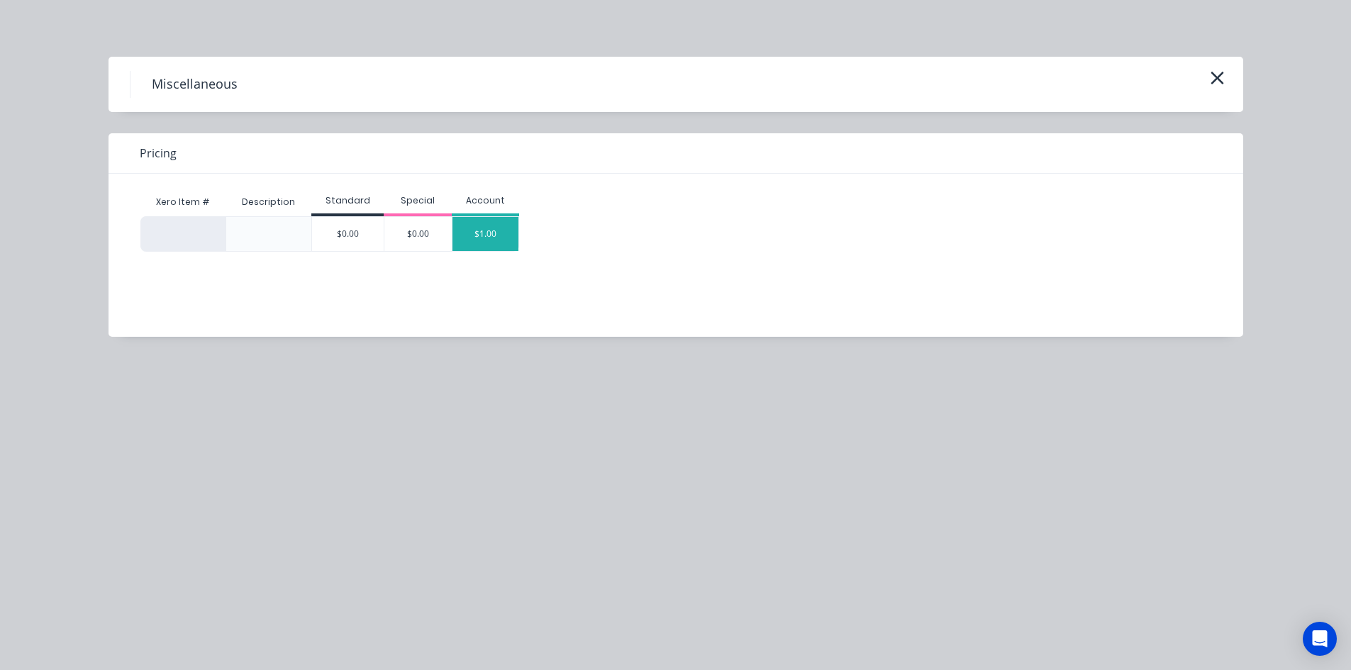
click at [487, 243] on div "$1.00" at bounding box center [486, 234] width 67 height 34
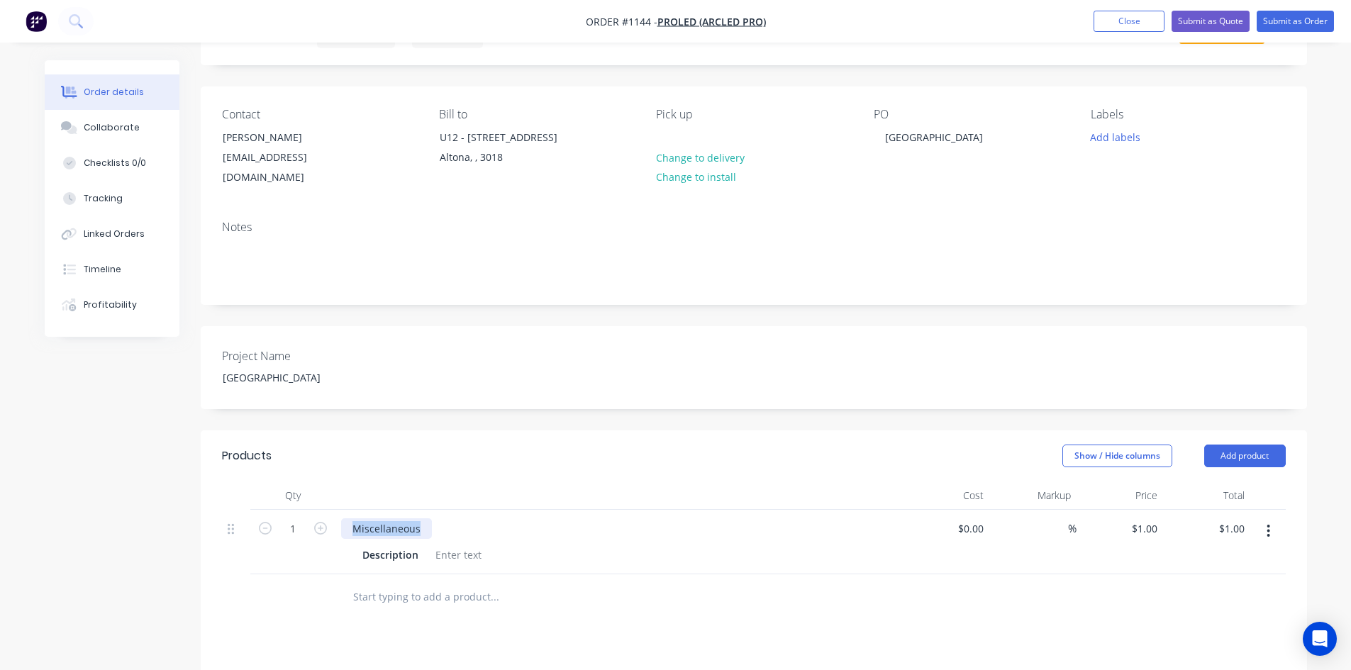
drag, startPoint x: 348, startPoint y: 515, endPoint x: 480, endPoint y: 514, distance: 131.9
click at [480, 519] on div "Miscellaneous" at bounding box center [619, 529] width 556 height 21
paste div
click at [638, 629] on div at bounding box center [591, 627] width 511 height 46
click at [465, 575] on div at bounding box center [458, 585] width 57 height 21
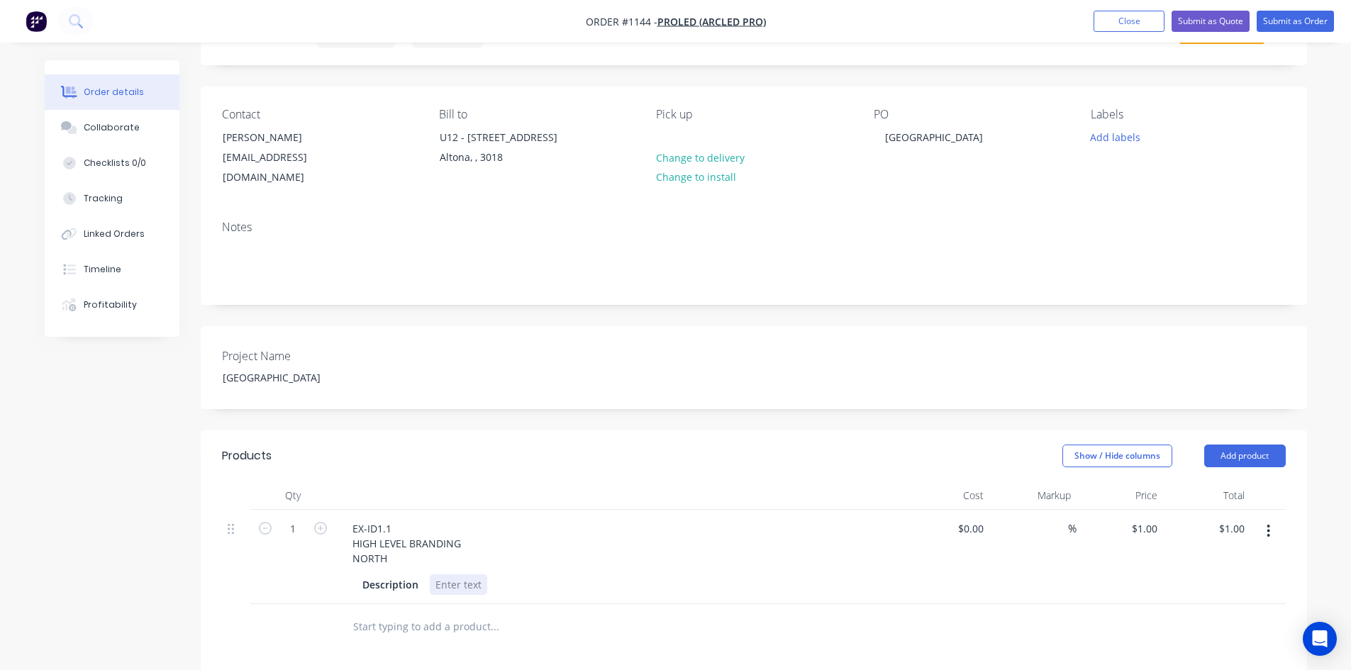
paste div
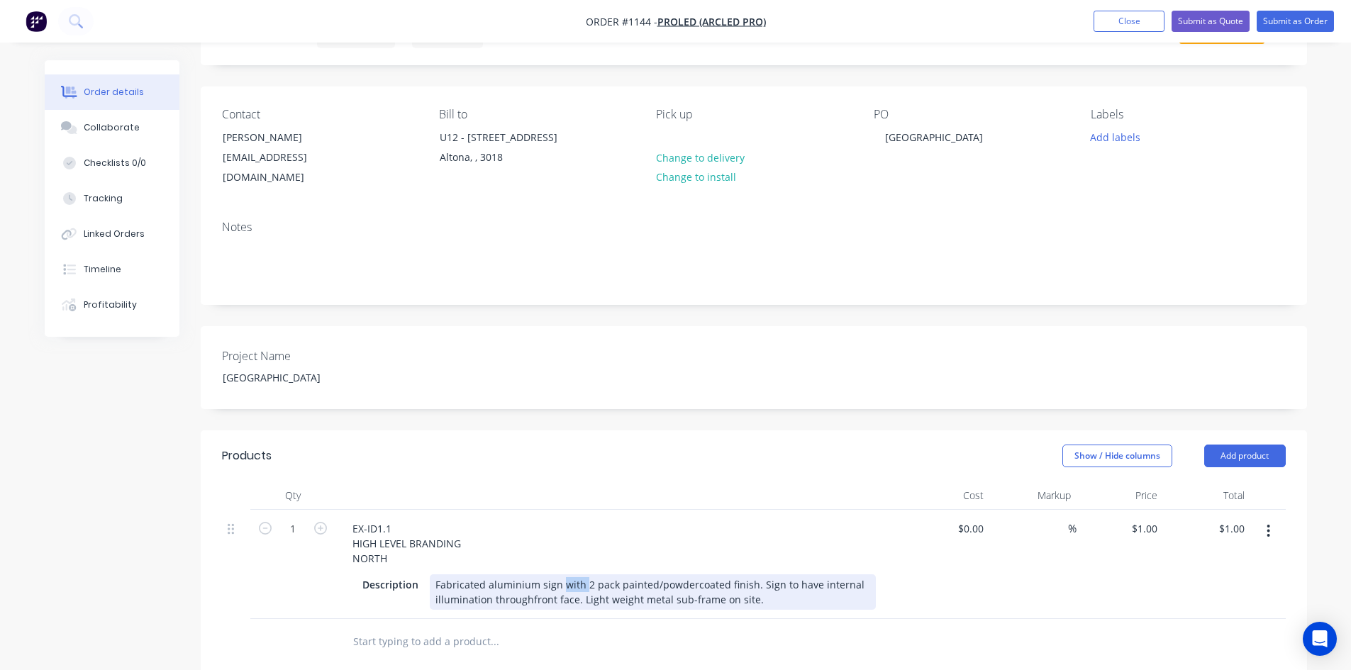
drag, startPoint x: 558, startPoint y: 571, endPoint x: 582, endPoint y: 570, distance: 24.1
click at [582, 575] on div "Fabricated aluminium sign with 2 pack painted/powdercoated finish. Sign to have…" at bounding box center [653, 592] width 446 height 35
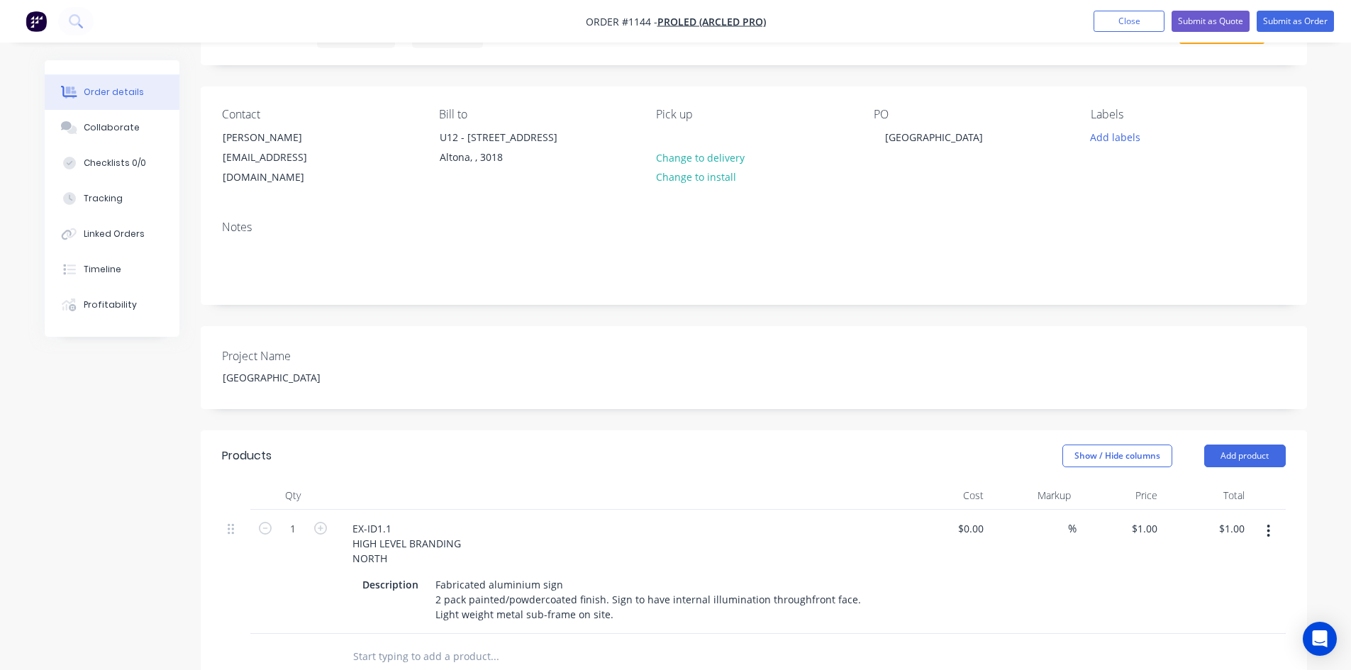
click at [616, 634] on div at bounding box center [591, 657] width 511 height 46
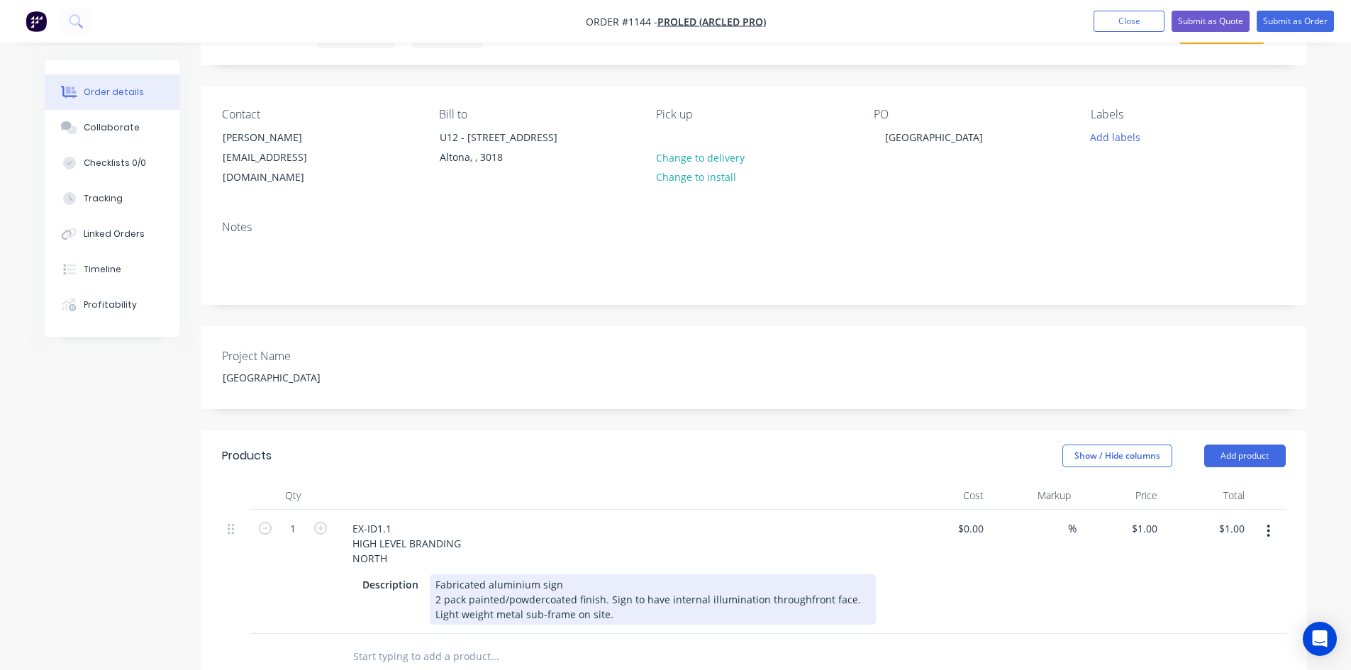
click at [606, 585] on div "Fabricated aluminium sign 2 pack painted/powdercoated finish. Sign to have inte…" at bounding box center [653, 600] width 446 height 50
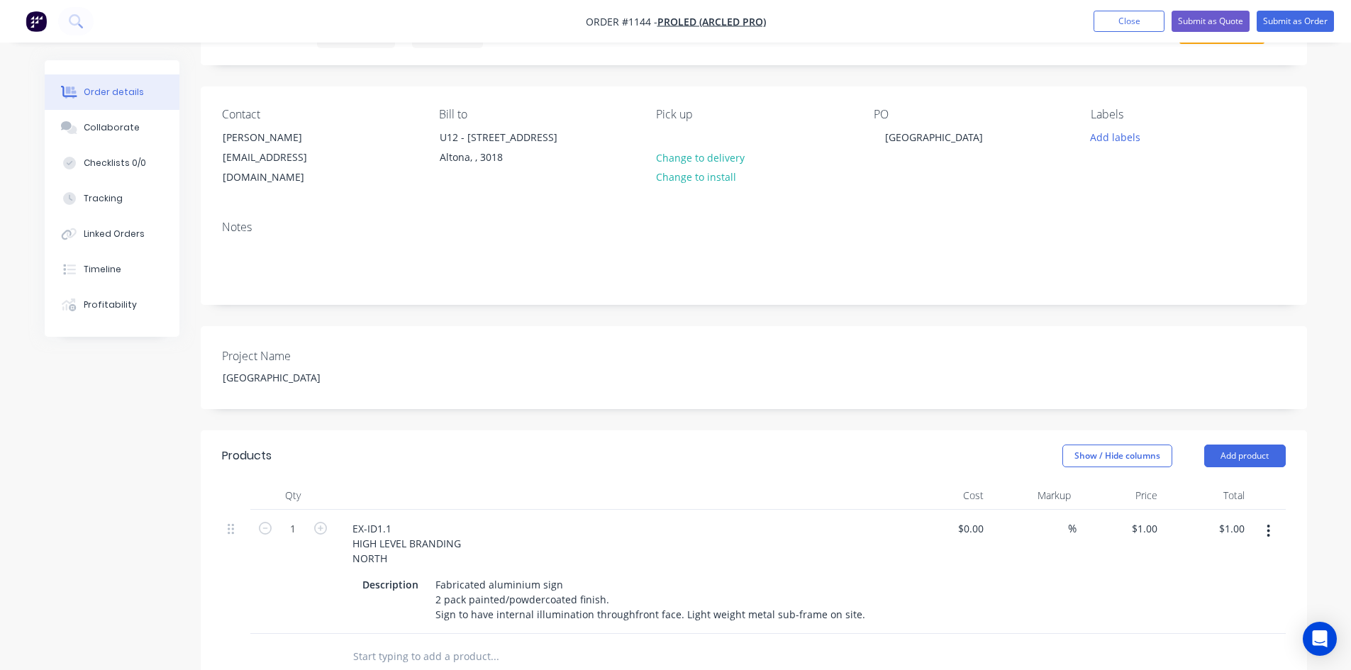
click at [621, 643] on input "text" at bounding box center [495, 657] width 284 height 28
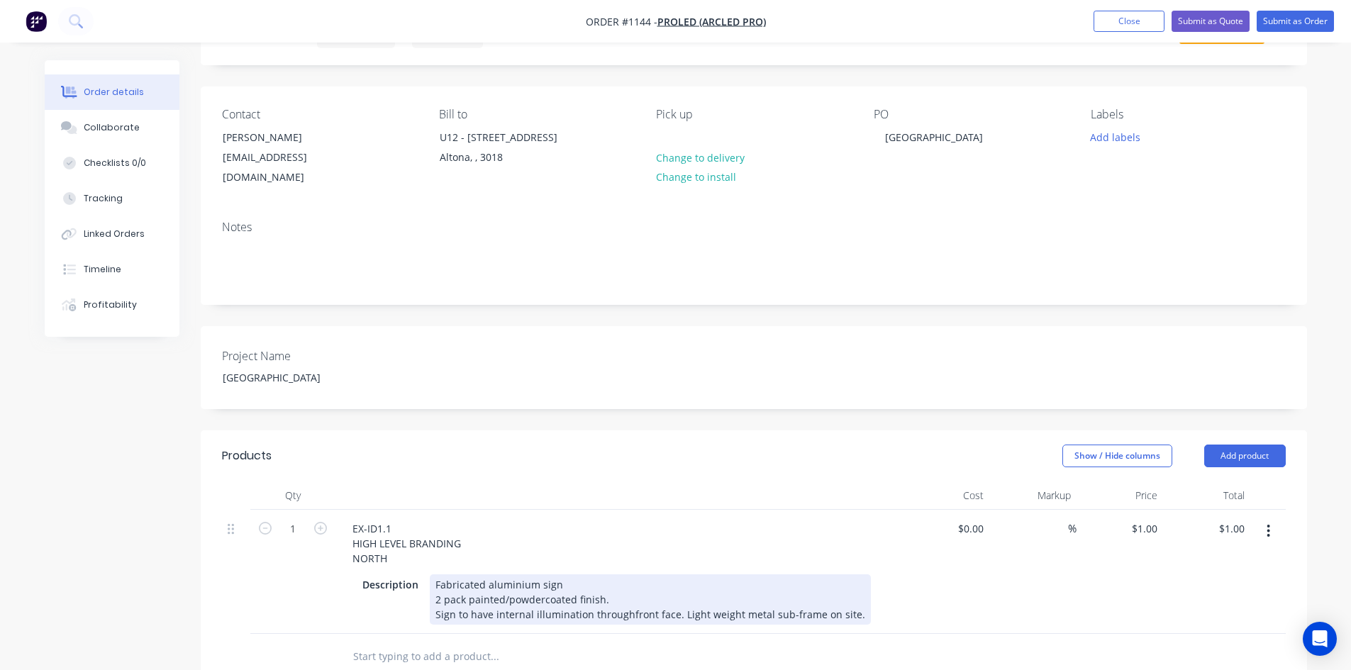
drag, startPoint x: 626, startPoint y: 594, endPoint x: 631, endPoint y: 599, distance: 7.5
click at [626, 594] on div "Fabricated aluminium sign 2 pack painted/powdercoated finish. Sign to have inte…" at bounding box center [650, 600] width 441 height 50
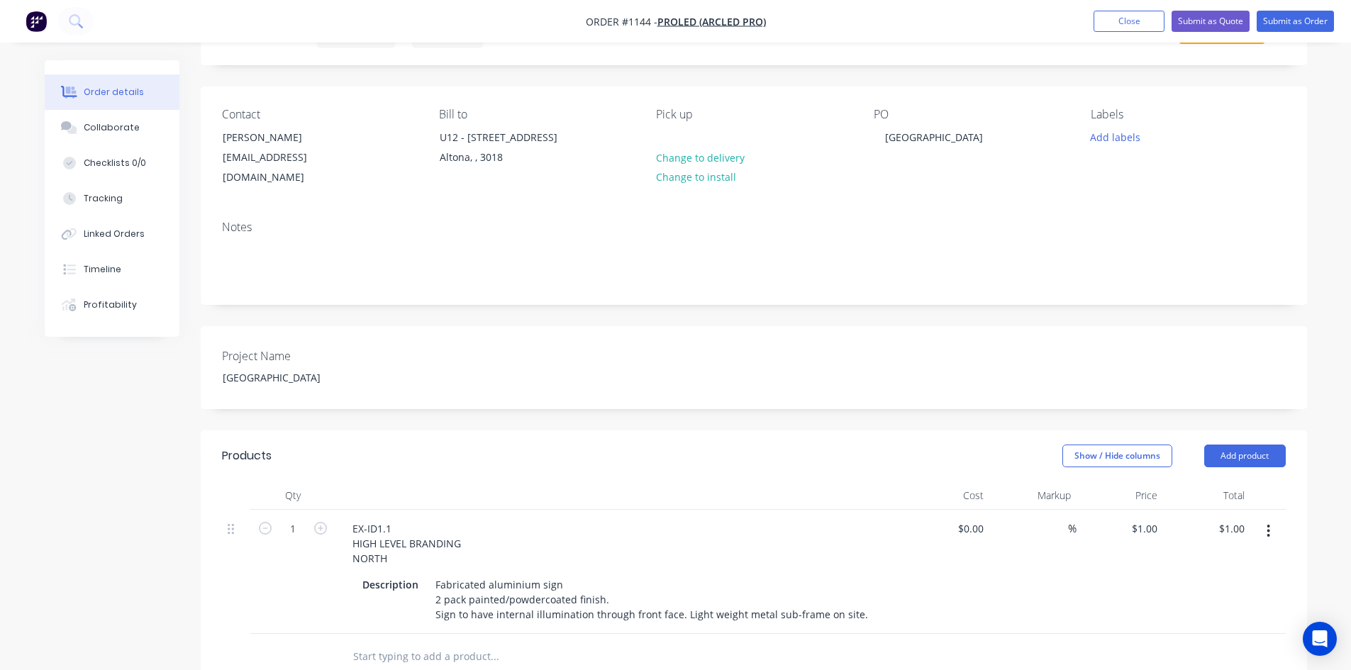
click at [672, 634] on div at bounding box center [591, 657] width 511 height 46
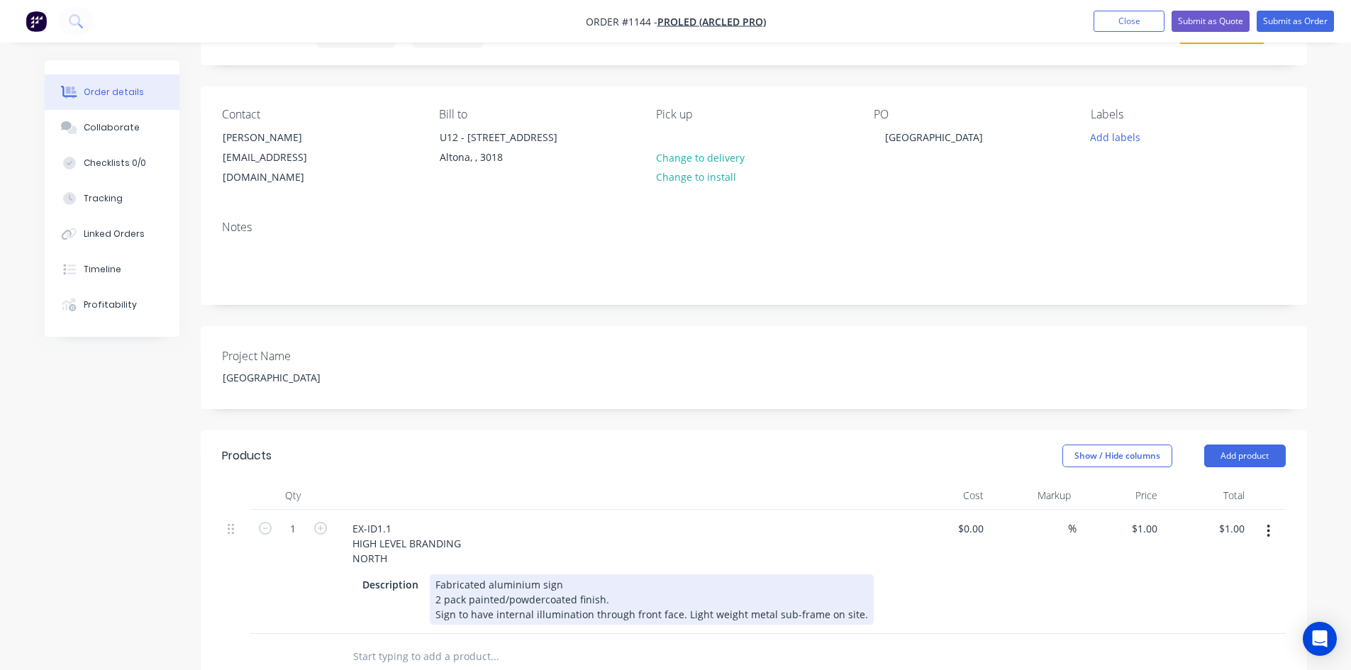
click at [678, 598] on div "Fabricated aluminium sign 2 pack painted/powdercoated finish. Sign to have inte…" at bounding box center [652, 600] width 444 height 50
drag, startPoint x: 679, startPoint y: 597, endPoint x: 851, endPoint y: 599, distance: 172.4
click at [841, 597] on div "Fabricated aluminium sign 2 pack painted/powdercoated finish. Sign to have inte…" at bounding box center [652, 600] width 444 height 50
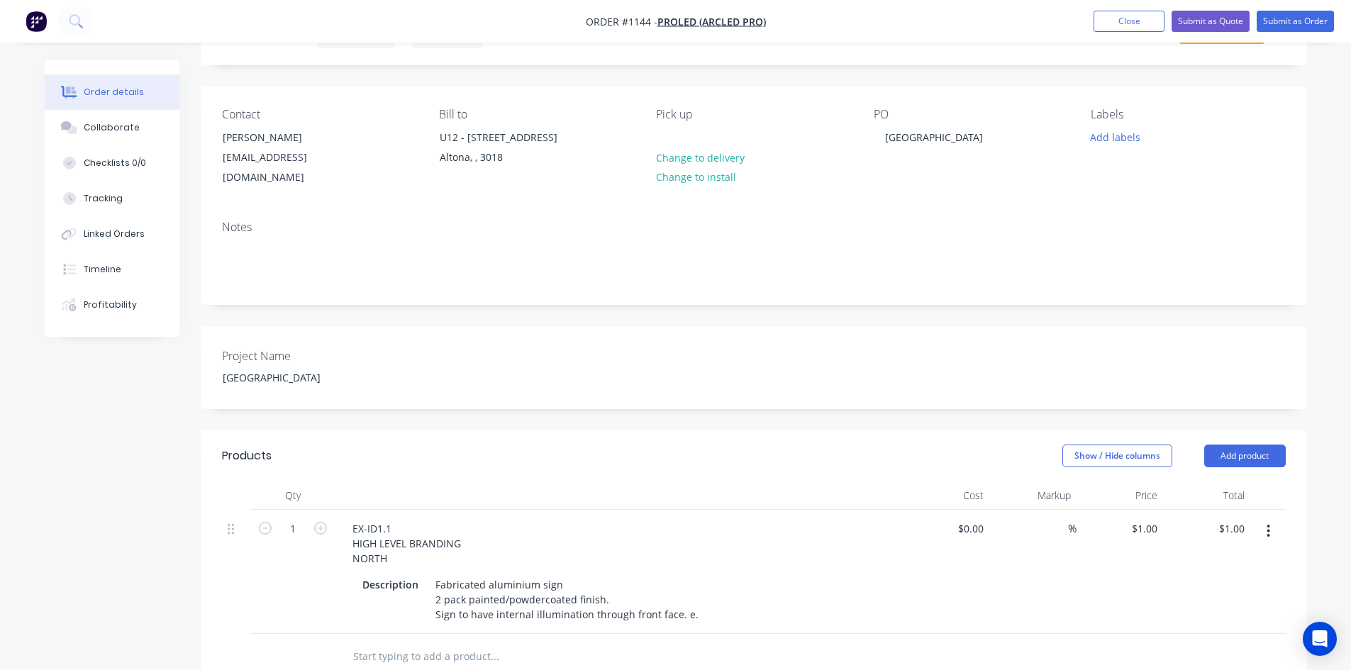
drag, startPoint x: 864, startPoint y: 629, endPoint x: 794, endPoint y: 627, distance: 69.5
click at [862, 634] on div at bounding box center [754, 657] width 1064 height 46
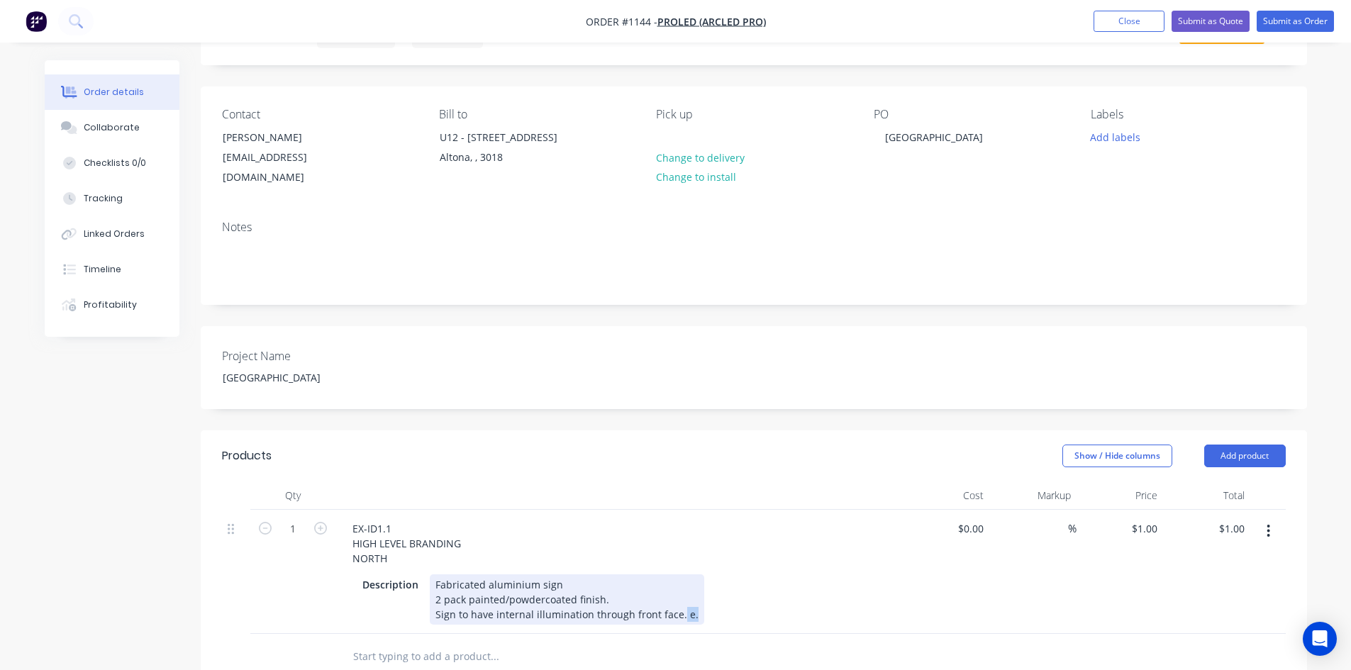
drag, startPoint x: 677, startPoint y: 597, endPoint x: 697, endPoint y: 597, distance: 19.2
click at [697, 597] on div "Description Fabricated aluminium sign 2 pack painted/powdercoated finish. Sign …" at bounding box center [616, 600] width 519 height 50
click at [433, 575] on div "Fabricated aluminium sign 2 pack painted/powdercoated finish. Sign to have inte…" at bounding box center [561, 600] width 263 height 50
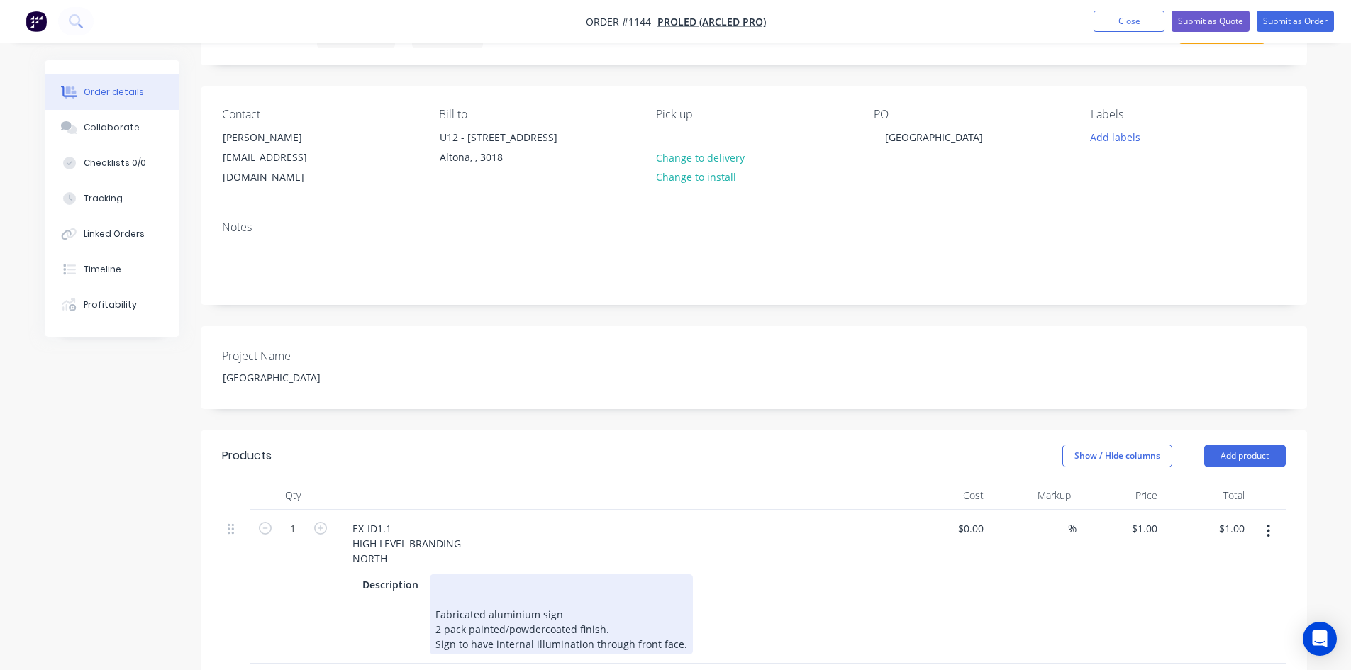
click at [447, 575] on div "Fabricated aluminium sign 2 pack painted/powdercoated finish. Sign to have inte…" at bounding box center [561, 615] width 263 height 80
click at [866, 616] on div "Description 1630mm H - "Crystalbrook" 1000mm H - "AURORA" Fabricated aluminium …" at bounding box center [616, 622] width 519 height 95
click at [567, 611] on div "1630mm H - "Crystalbrook" 1000mm H - "AURORA" Fabricated aluminium sign 2 pack …" at bounding box center [561, 622] width 263 height 95
click at [792, 596] on div "Description 1630mm H - "Crystalbrook" 1000mm H - "AURORA" Fabricated aluminium …" at bounding box center [616, 622] width 519 height 95
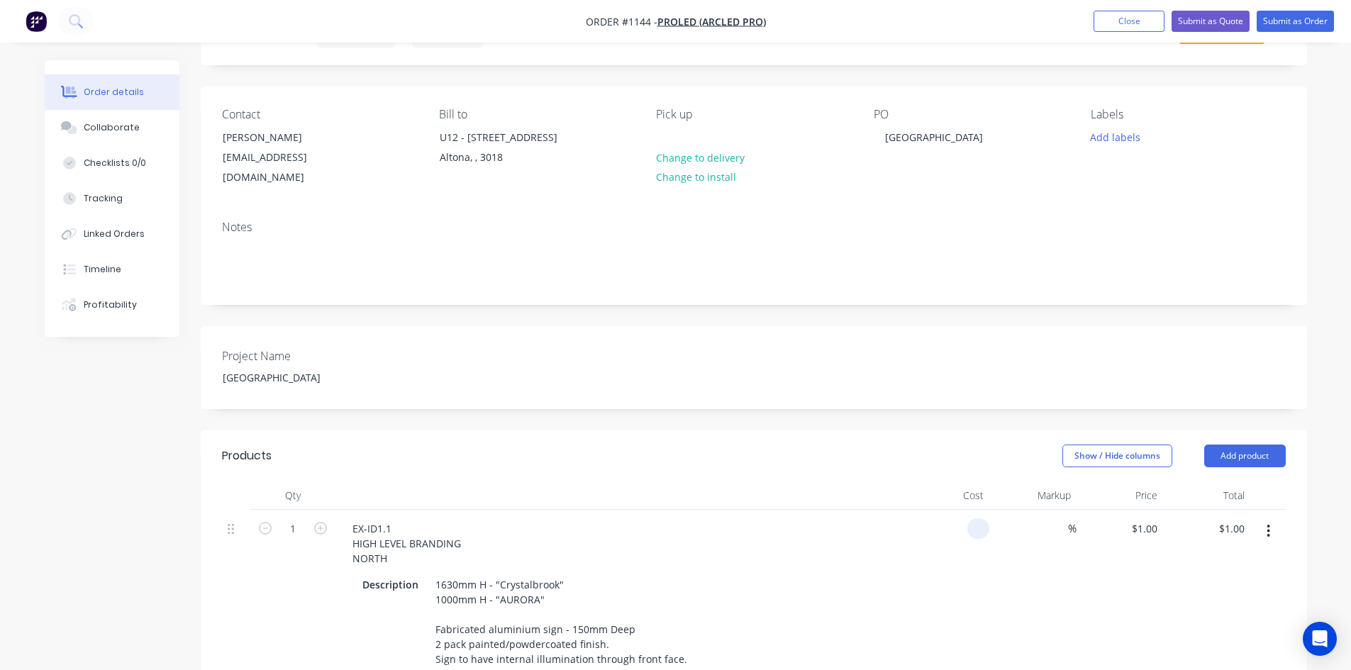
click at [973, 519] on input at bounding box center [981, 529] width 16 height 21
type input "$17,000.00"
click at [1060, 519] on input at bounding box center [1060, 529] width 16 height 21
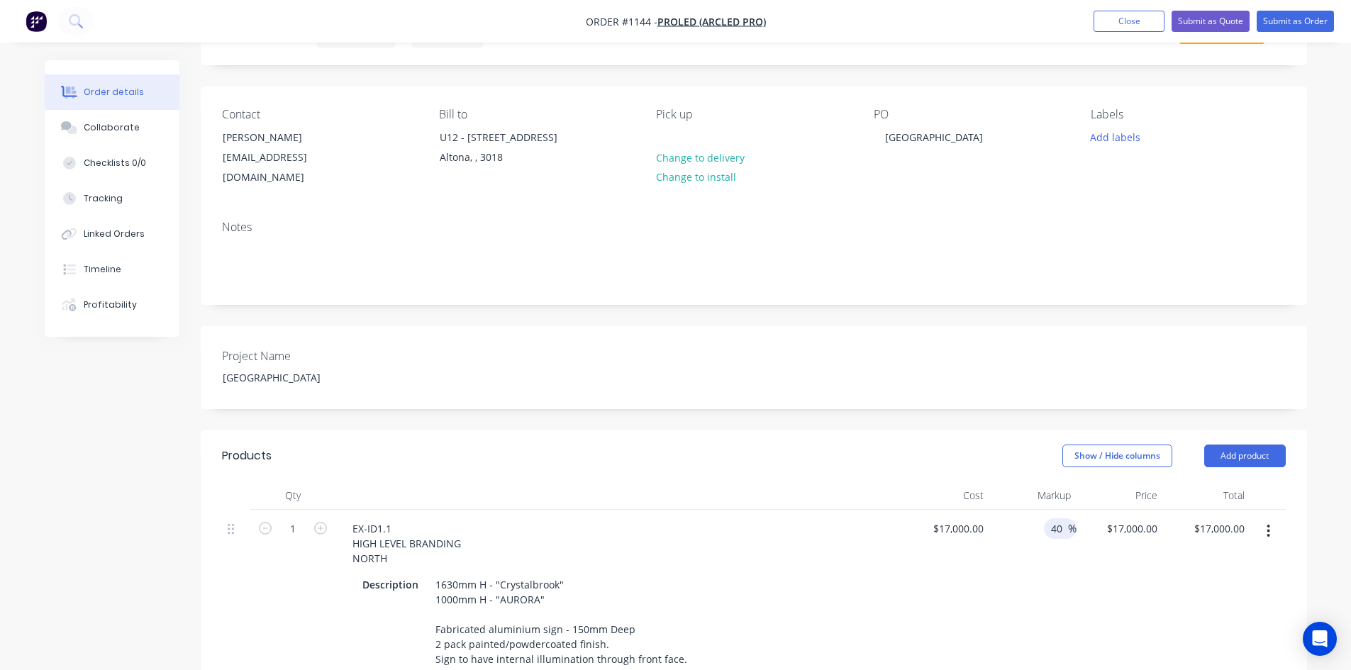
type input "40"
type input "$23,800.00"
click at [946, 565] on div "$17,000.00 $17,000.00" at bounding box center [946, 594] width 87 height 169
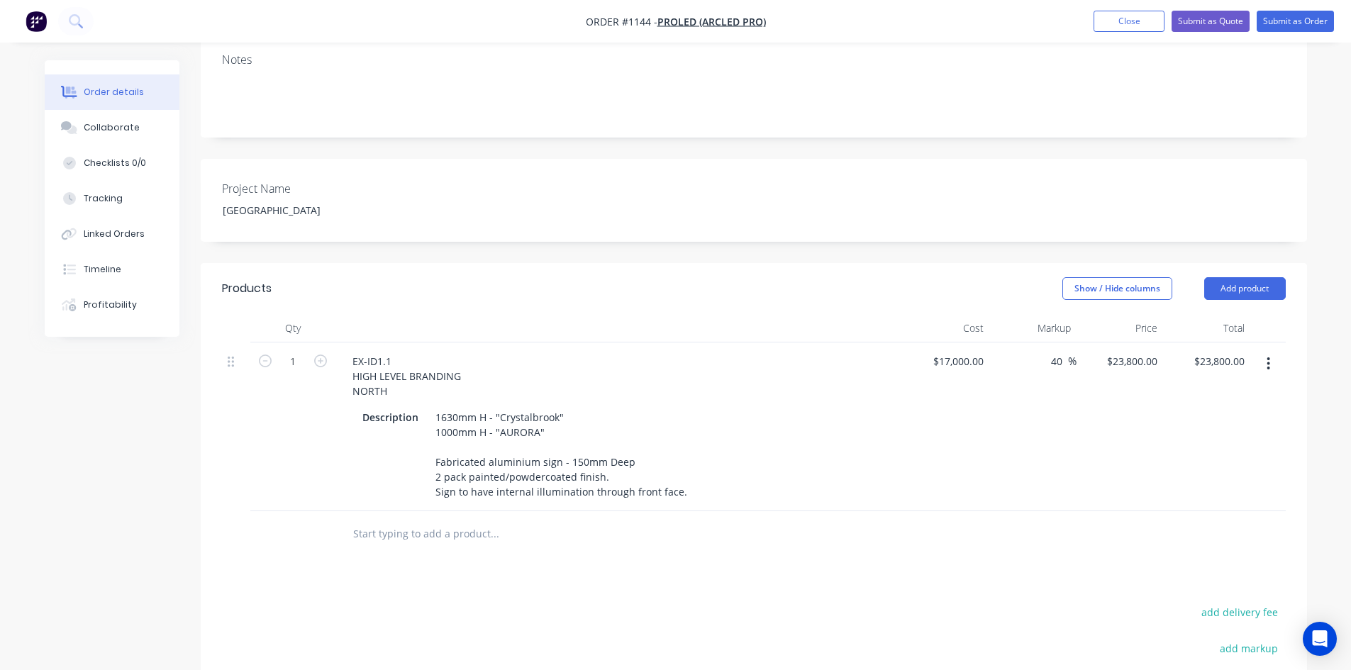
scroll to position [355, 0]
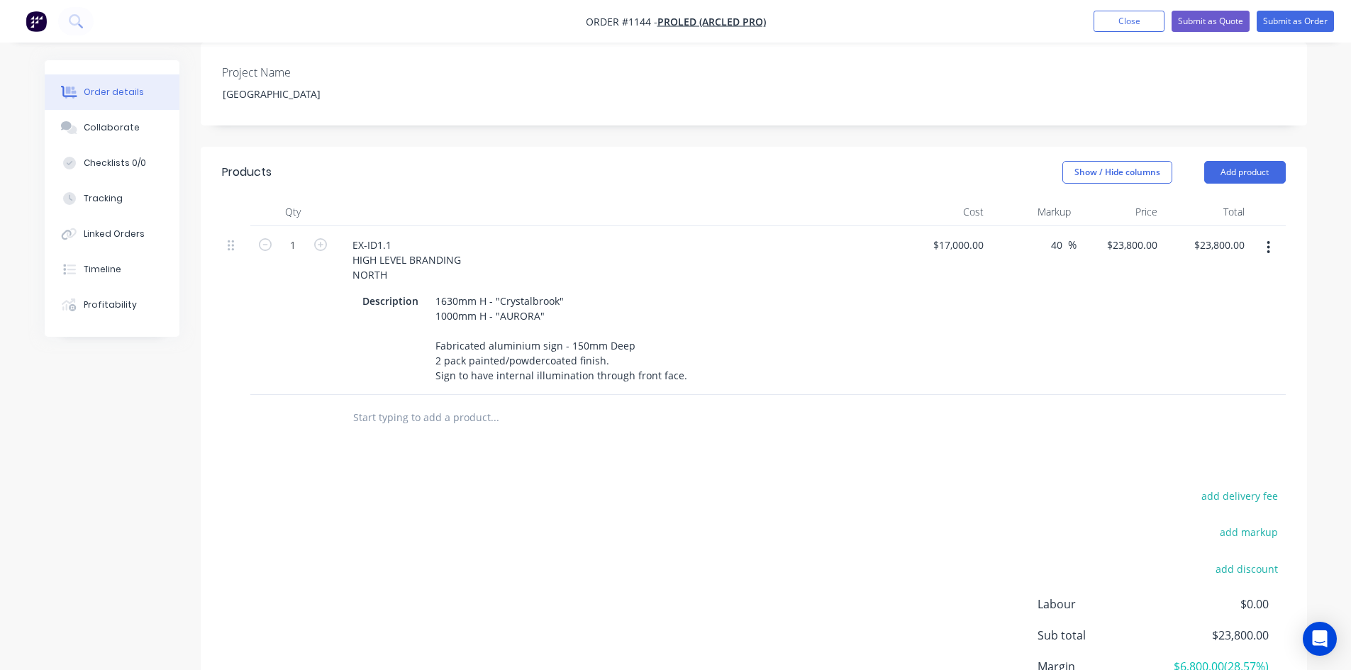
click at [768, 494] on div "add delivery fee add markup add discount Labour $0.00 Sub total $23,800.00 Marg…" at bounding box center [754, 624] width 1064 height 274
click at [1266, 237] on button "button" at bounding box center [1268, 248] width 33 height 26
click at [1199, 303] on div "Duplicate" at bounding box center [1218, 313] width 109 height 21
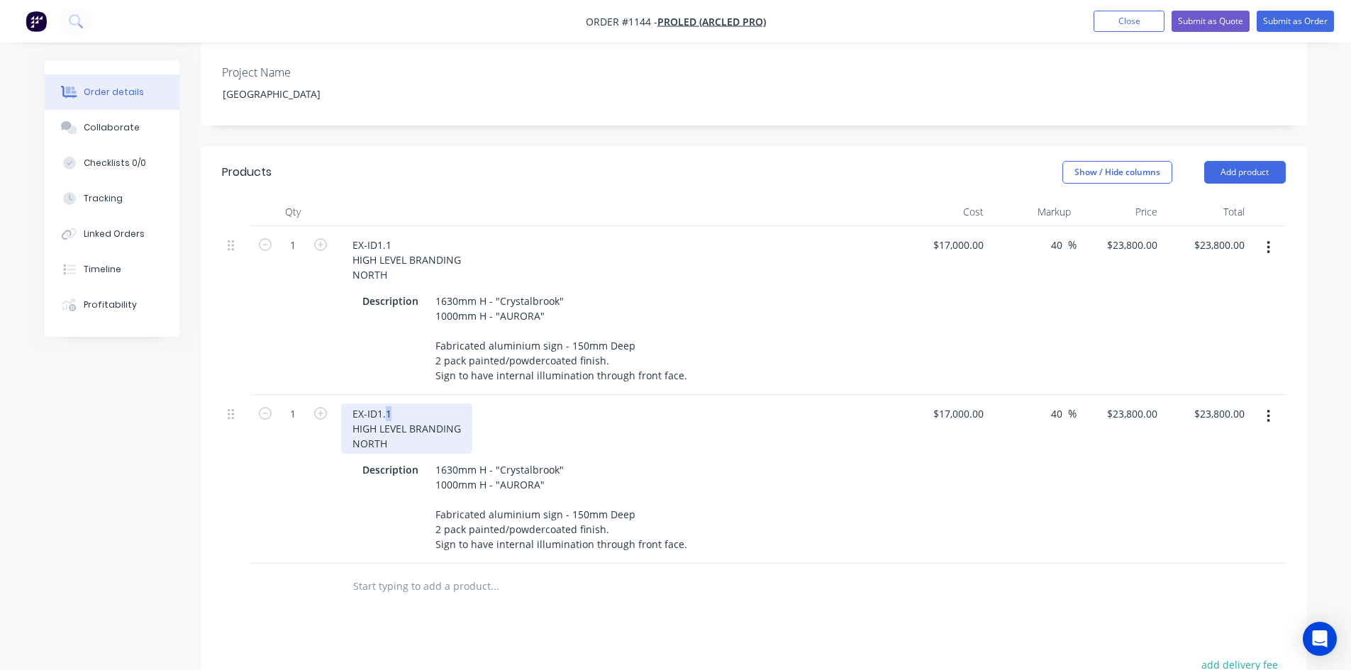
drag, startPoint x: 386, startPoint y: 395, endPoint x: 398, endPoint y: 395, distance: 12.1
click at [398, 404] on div "EX-ID1.1 HIGH LEVEL BRANDING NORTH" at bounding box center [406, 429] width 131 height 50
drag, startPoint x: 358, startPoint y: 424, endPoint x: 321, endPoint y: 424, distance: 36.9
click at [322, 424] on div "1 EX-ID1.2 HIGH LEVEL BRANDING NORTH Description 1630mm H - "[GEOGRAPHIC_DATA]"…" at bounding box center [754, 479] width 1064 height 169
drag, startPoint x: 811, startPoint y: 643, endPoint x: 804, endPoint y: 636, distance: 10.0
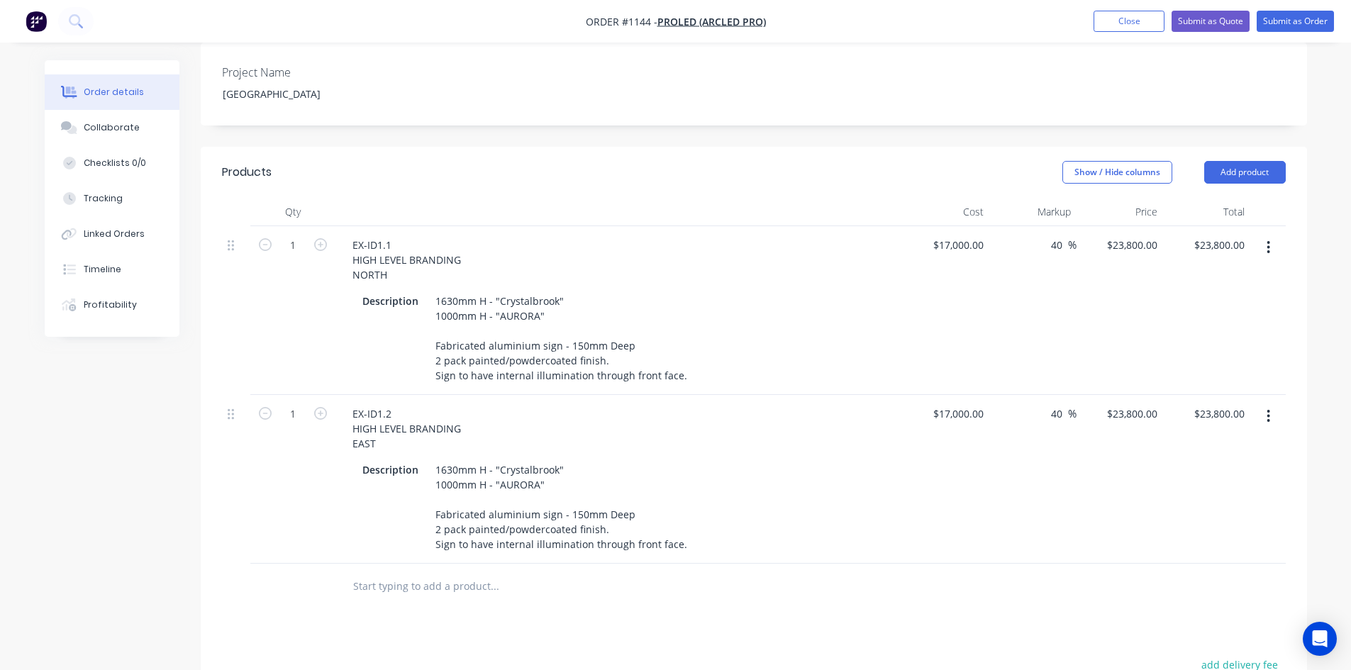
click at [1270, 409] on icon "button" at bounding box center [1269, 417] width 4 height 16
click at [1214, 472] on div "Duplicate" at bounding box center [1218, 482] width 109 height 21
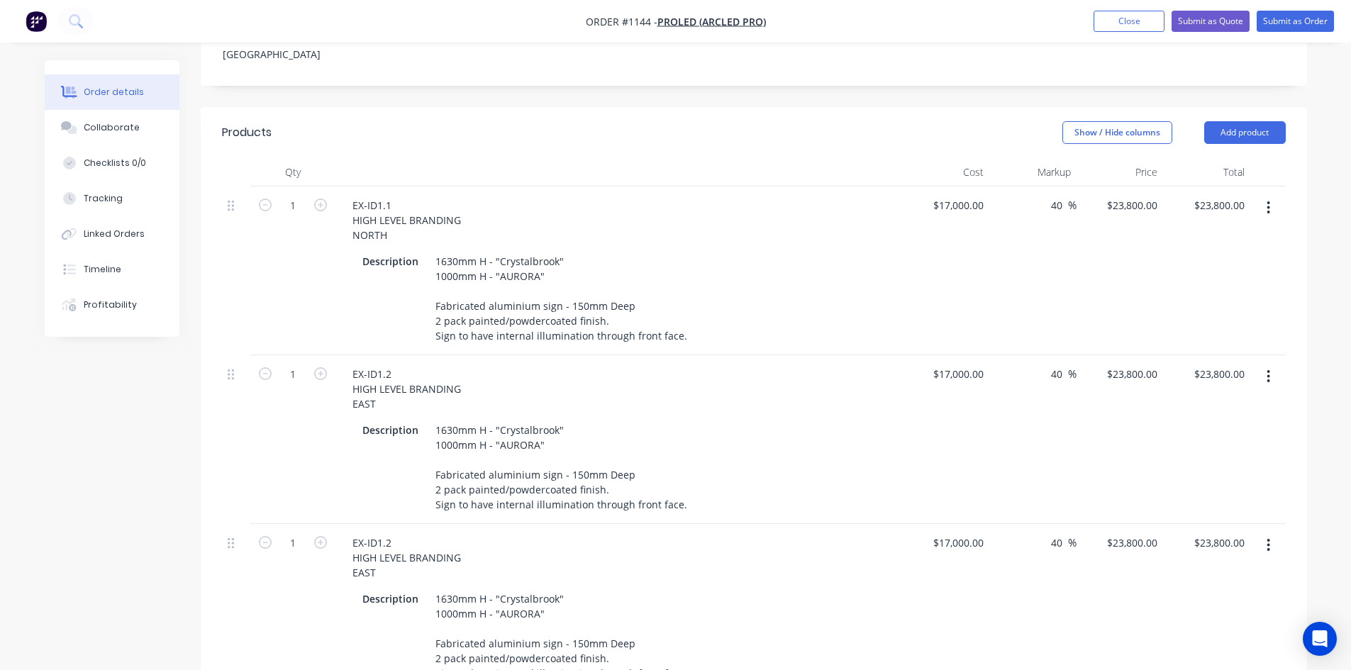
scroll to position [497, 0]
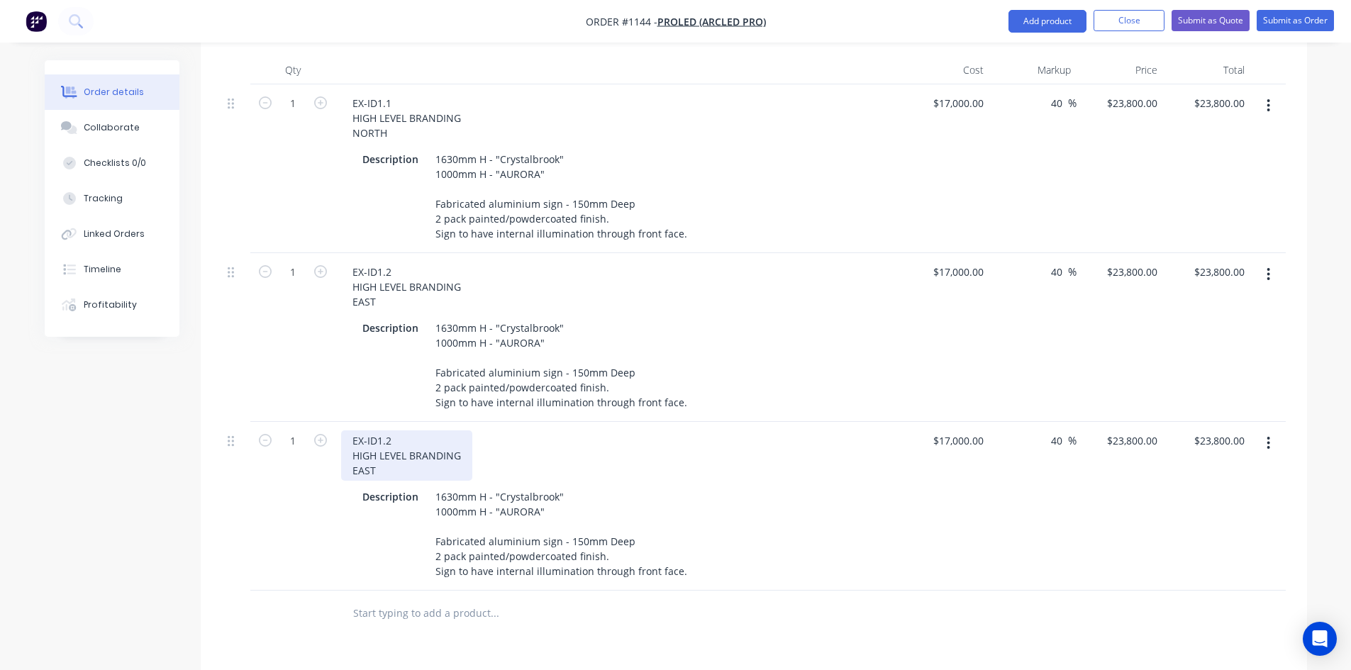
click at [408, 431] on div "EX-ID1.2 HIGH LEVEL BRANDING EAST" at bounding box center [406, 456] width 131 height 50
drag, startPoint x: 379, startPoint y: 455, endPoint x: 334, endPoint y: 455, distance: 44.7
click at [334, 455] on div "1 EX-ID1.3 HIGH LEVEL BRANDING EAST Description 1630mm H - "[GEOGRAPHIC_DATA]" …" at bounding box center [754, 506] width 1064 height 169
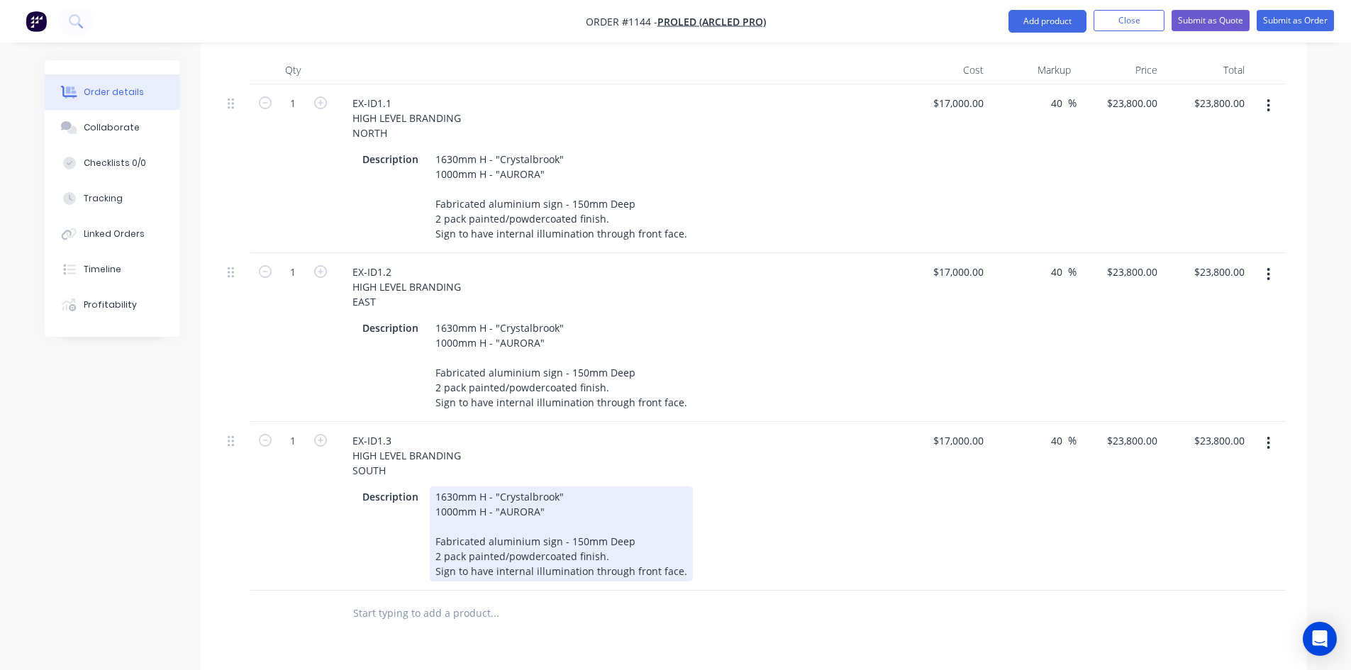
drag, startPoint x: 555, startPoint y: 497, endPoint x: 504, endPoint y: 497, distance: 51.1
click at [504, 497] on div "1630mm H - "Crystalbrook" 1000mm H - "AURORA" Fabricated aluminium sign - 150mm…" at bounding box center [561, 534] width 263 height 95
drag, startPoint x: 494, startPoint y: 497, endPoint x: 554, endPoint y: 497, distance: 60.3
click at [554, 497] on div "1630mm H - "Crystalbrook" 1000mm H - "AURORA" Fabricated aluminium sign - 150mm…" at bounding box center [561, 534] width 263 height 95
copy div ""AURORA""
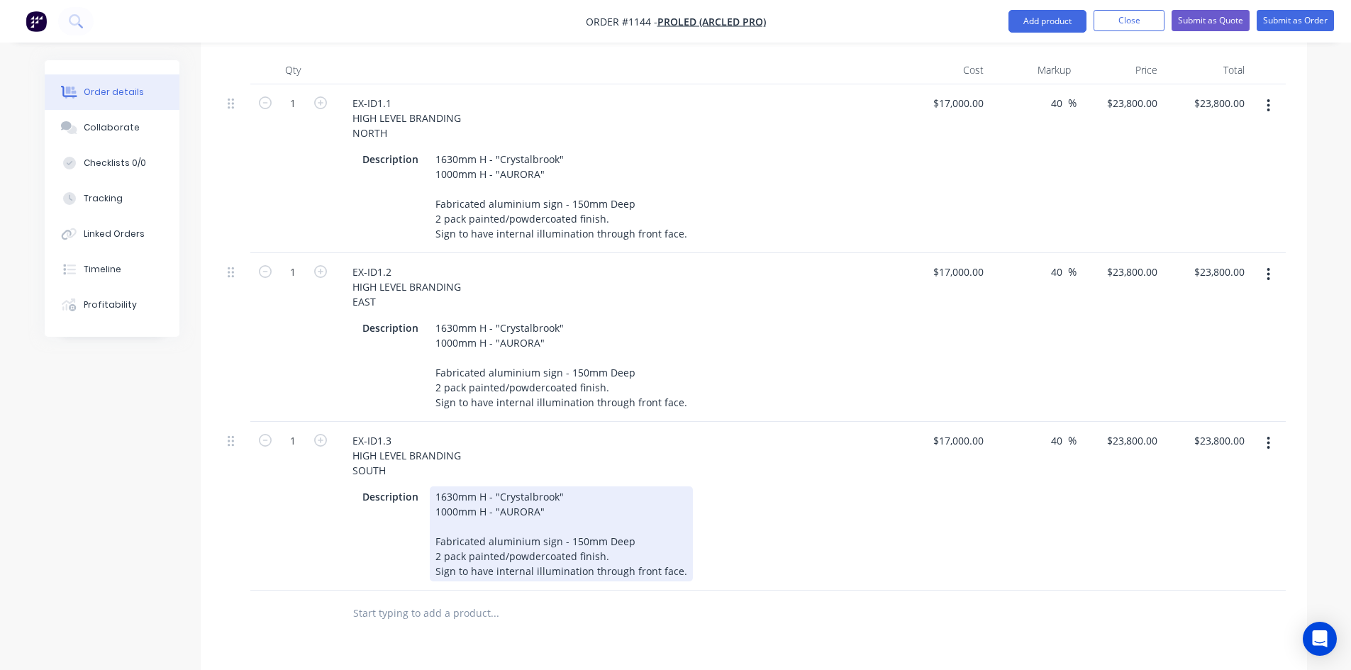
click at [582, 487] on div "1630mm H - "Crystalbrook" 1000mm H - "AURORA" Fabricated aluminium sign - 150mm…" at bounding box center [561, 534] width 263 height 95
click at [560, 505] on div "1630mm H - "Crystalbrook" "AURORA" 1000mm H - "AURORA" Fabricated aluminium sig…" at bounding box center [561, 534] width 263 height 95
drag, startPoint x: 434, startPoint y: 497, endPoint x: 548, endPoint y: 502, distance: 113.6
click at [548, 502] on div "1630mm H - "Crystalbrook" "AURORA" 1000mm H - "AURORA" Fabricated aluminium sig…" at bounding box center [561, 534] width 263 height 95
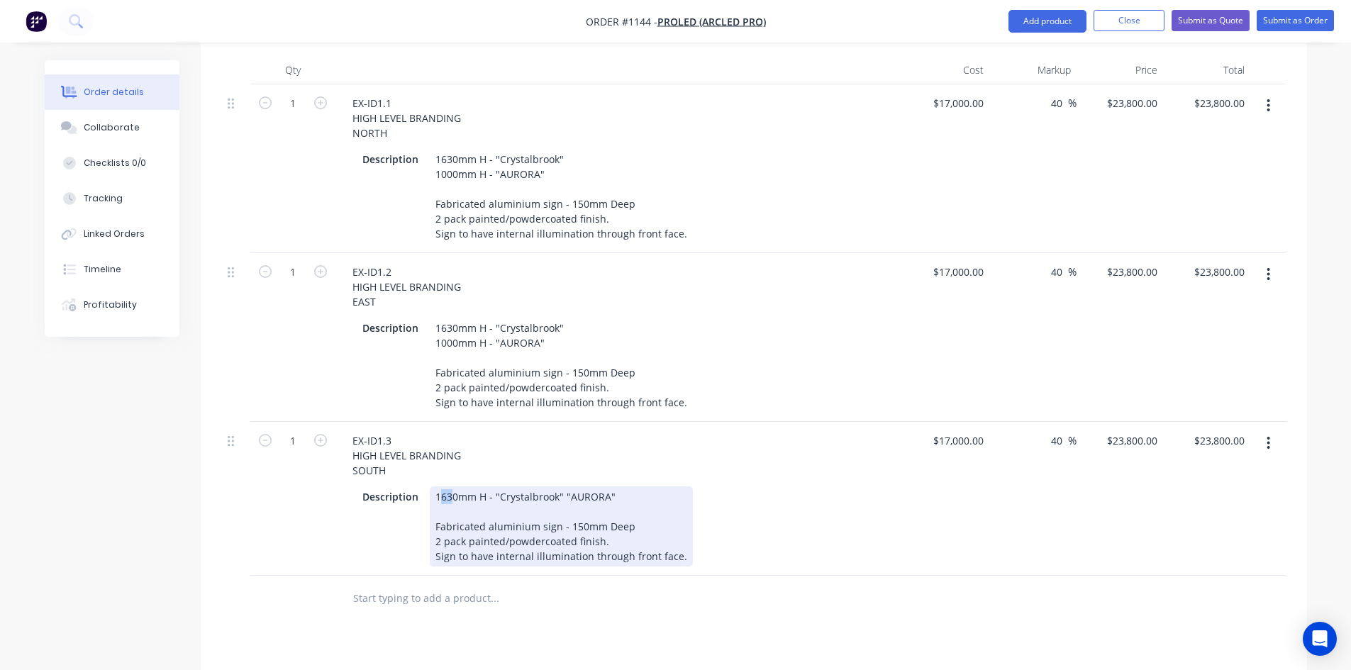
drag, startPoint x: 450, startPoint y: 481, endPoint x: 441, endPoint y: 481, distance: 9.2
click at [441, 487] on div "1630mm H - "Crystalbrook" "AURORA" Fabricated aluminium sign - 150mm Deep 2 pac…" at bounding box center [561, 527] width 263 height 80
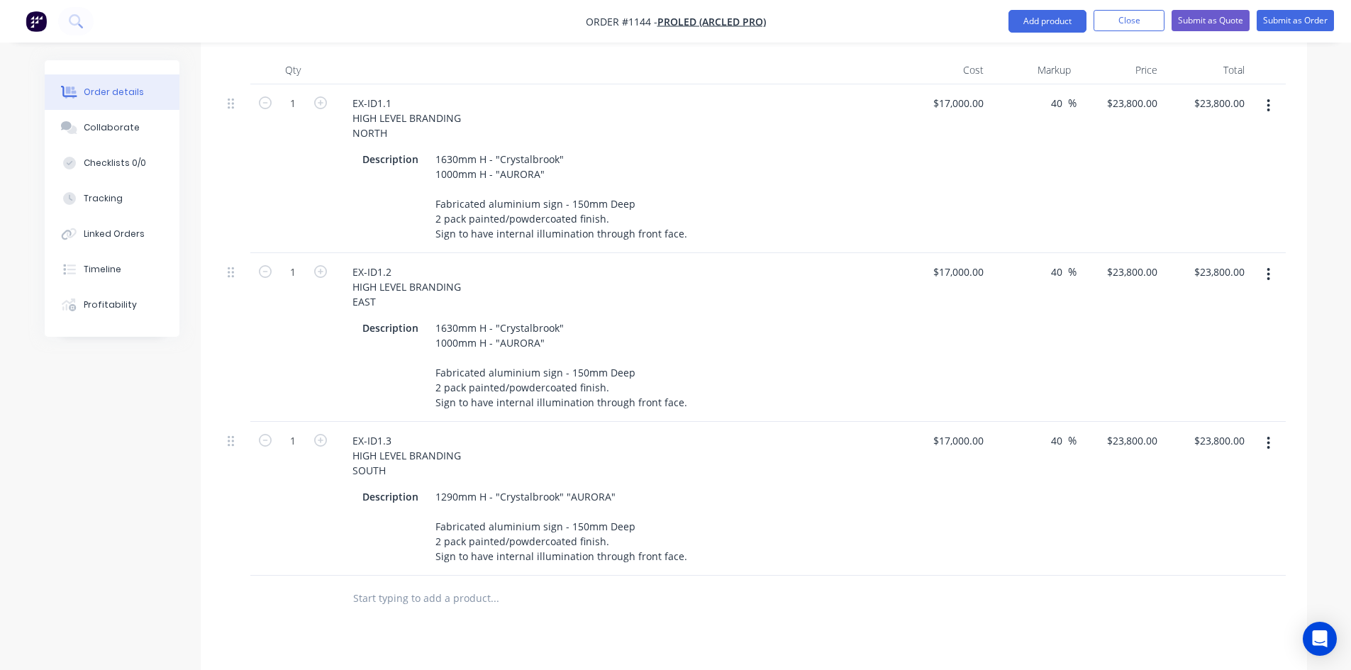
click at [657, 620] on div "Products Show / Hide columns Add product Qty Cost Markup Price Total 1 EX-ID1.1…" at bounding box center [754, 484] width 1107 height 958
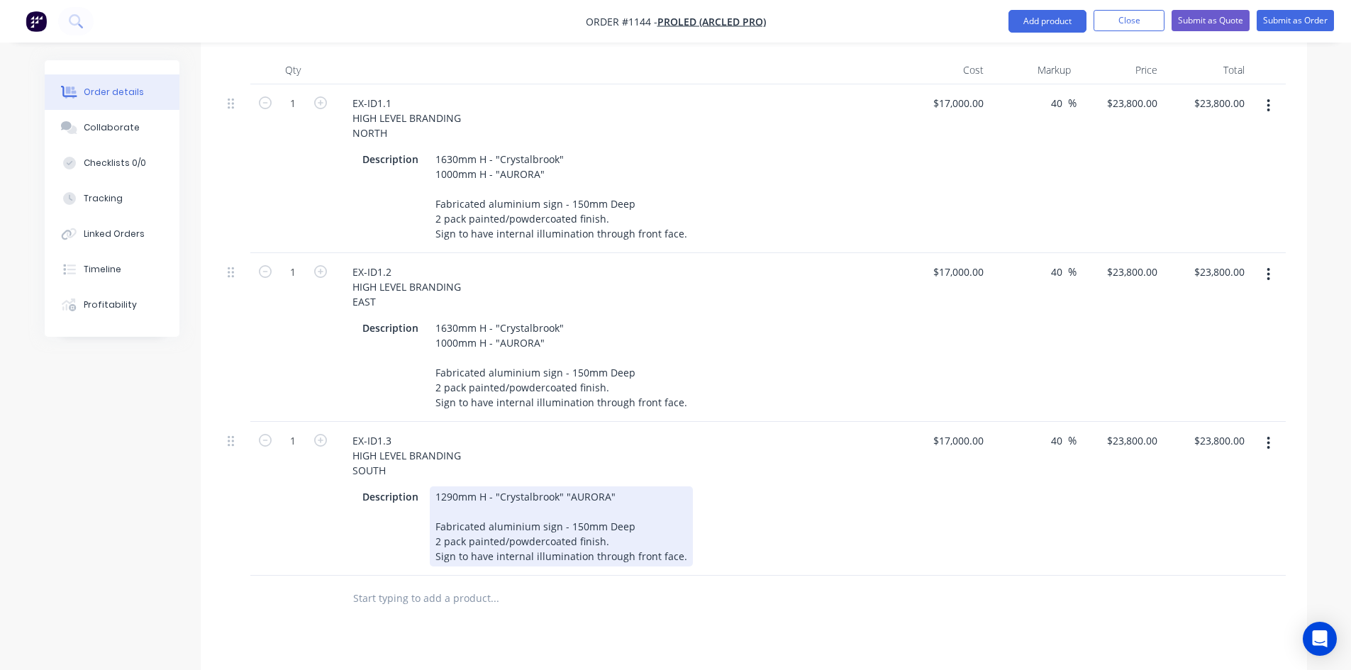
click at [681, 543] on div "1290mm H - "Crystalbrook" "AURORA" Fabricated aluminium sign - 150mm Deep 2 pac…" at bounding box center [561, 527] width 263 height 80
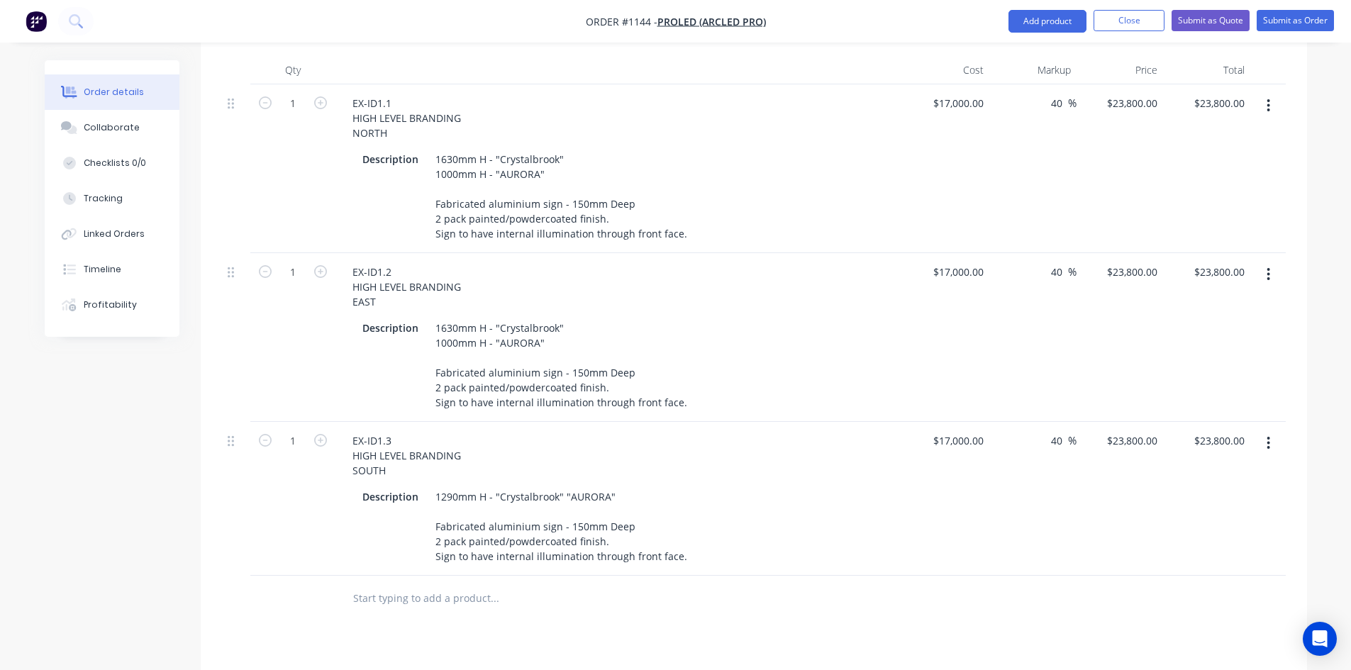
click at [715, 602] on div at bounding box center [591, 599] width 511 height 46
click at [1268, 437] on icon "button" at bounding box center [1269, 443] width 3 height 13
click at [1246, 499] on div "Duplicate" at bounding box center [1218, 509] width 109 height 21
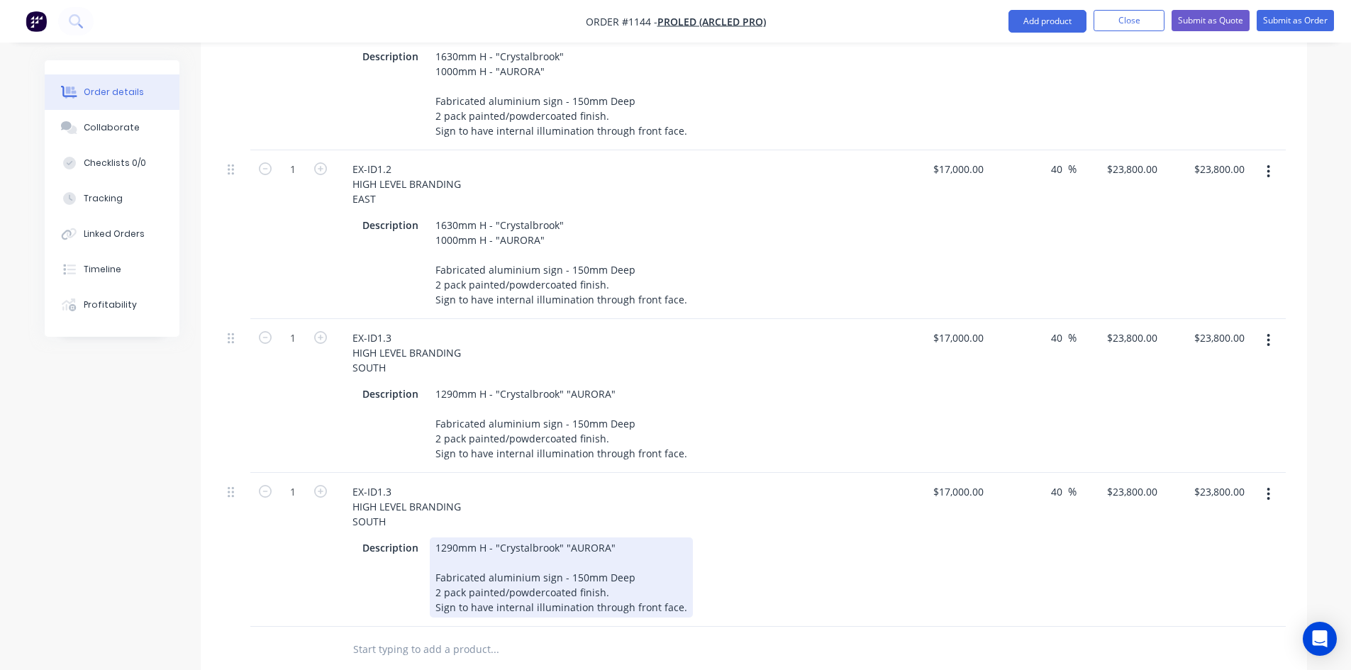
scroll to position [638, 0]
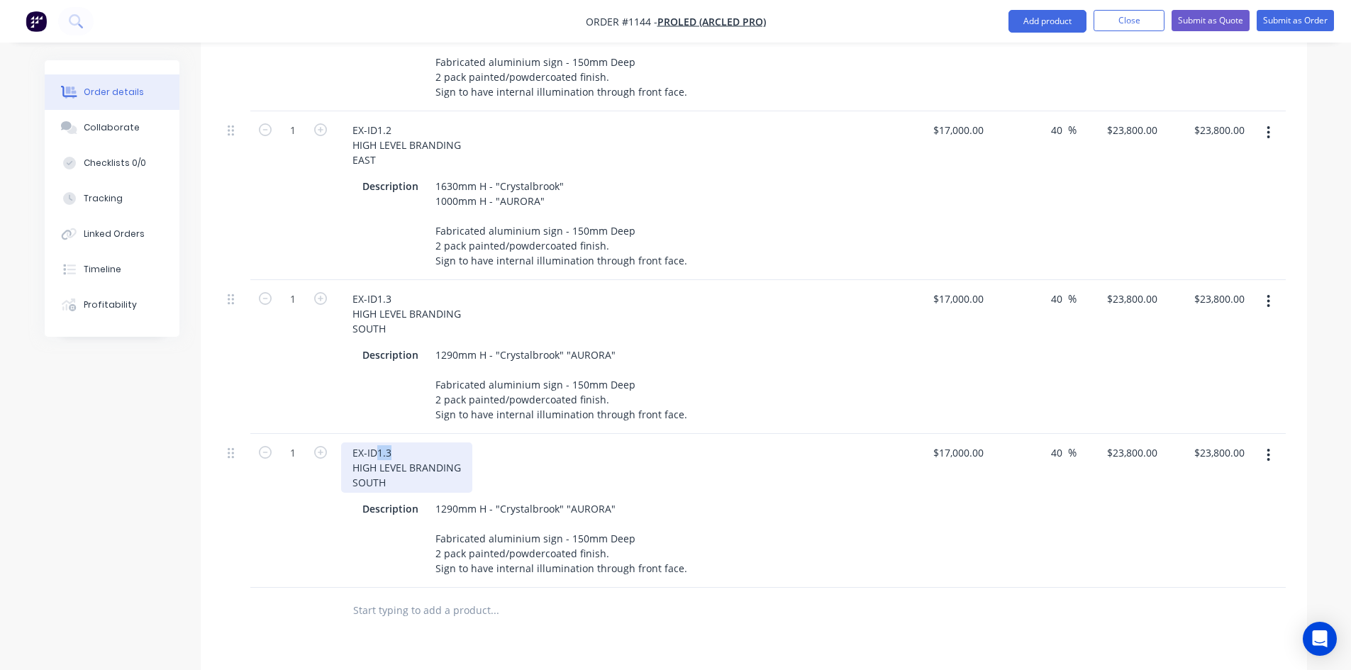
drag, startPoint x: 375, startPoint y: 436, endPoint x: 406, endPoint y: 437, distance: 32.0
click at [406, 443] on div "EX-ID1.3 HIGH LEVEL BRANDING SOUTH" at bounding box center [406, 468] width 131 height 50
drag, startPoint x: 365, startPoint y: 453, endPoint x: 375, endPoint y: 451, distance: 10.7
click at [375, 451] on div "EX-ID2 HIGH LEVEL BRANDING SOUTH" at bounding box center [406, 468] width 131 height 50
drag, startPoint x: 390, startPoint y: 467, endPoint x: 344, endPoint y: 466, distance: 46.1
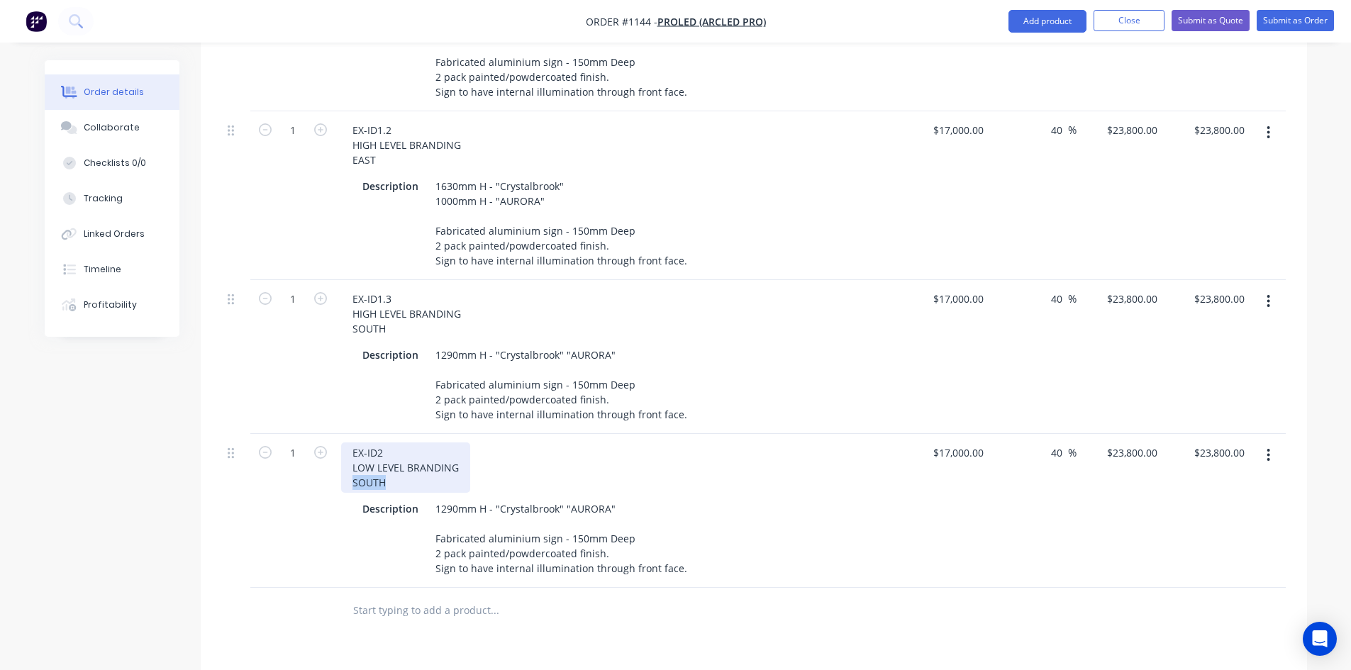
click at [344, 466] on div "EX-ID2 LOW LEVEL BRANDING SOUTH" at bounding box center [405, 468] width 129 height 50
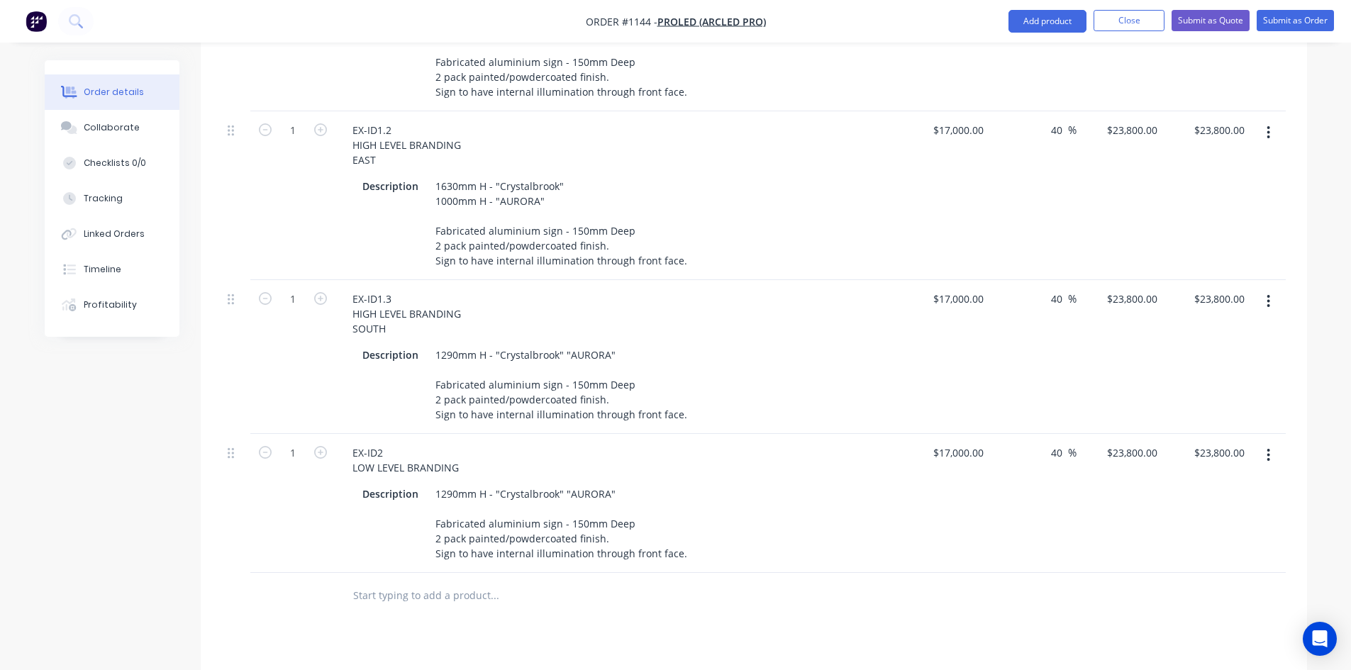
click at [470, 452] on div "EX-ID2 LOW LEVEL BRANDING" at bounding box center [619, 460] width 556 height 35
click at [467, 452] on div "EX-ID2 LOW LEVEL BRANDING" at bounding box center [405, 460] width 129 height 35
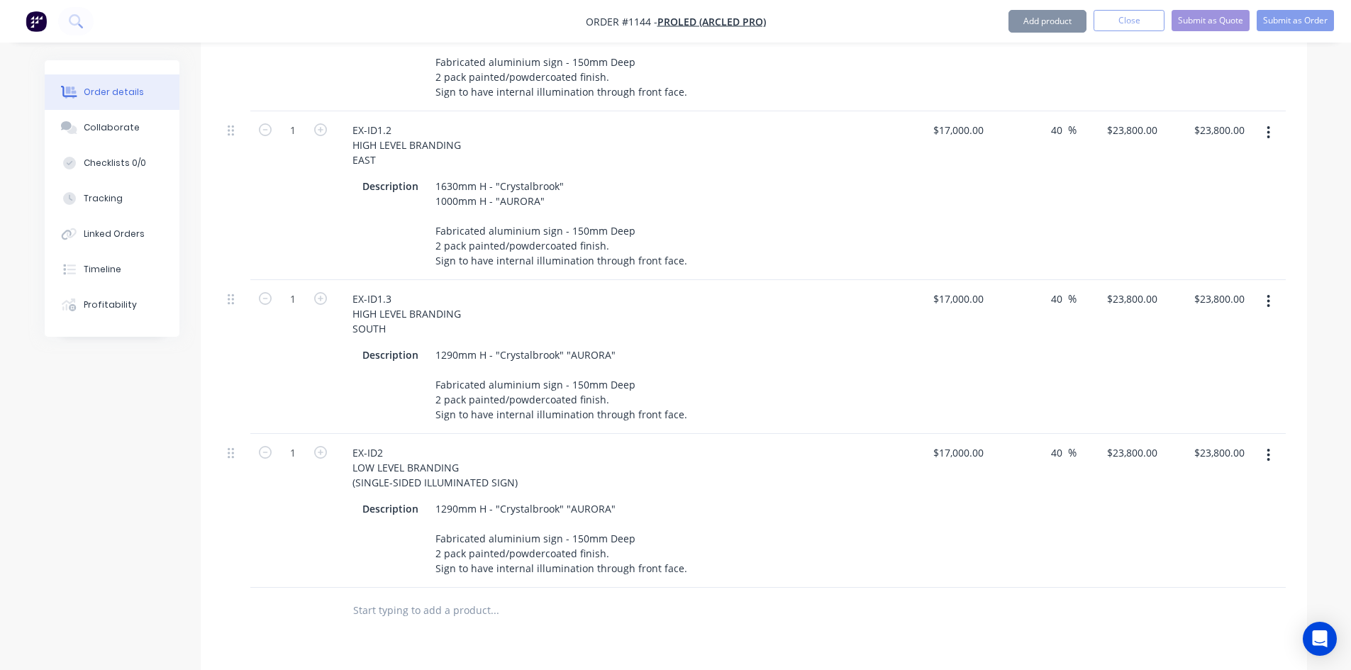
drag, startPoint x: 453, startPoint y: 492, endPoint x: 427, endPoint y: 493, distance: 25.5
click at [427, 499] on div "Description 1290mm H - "Crystalbrook" "AURORA" Fabricated aluminium sign - 150m…" at bounding box center [616, 539] width 519 height 80
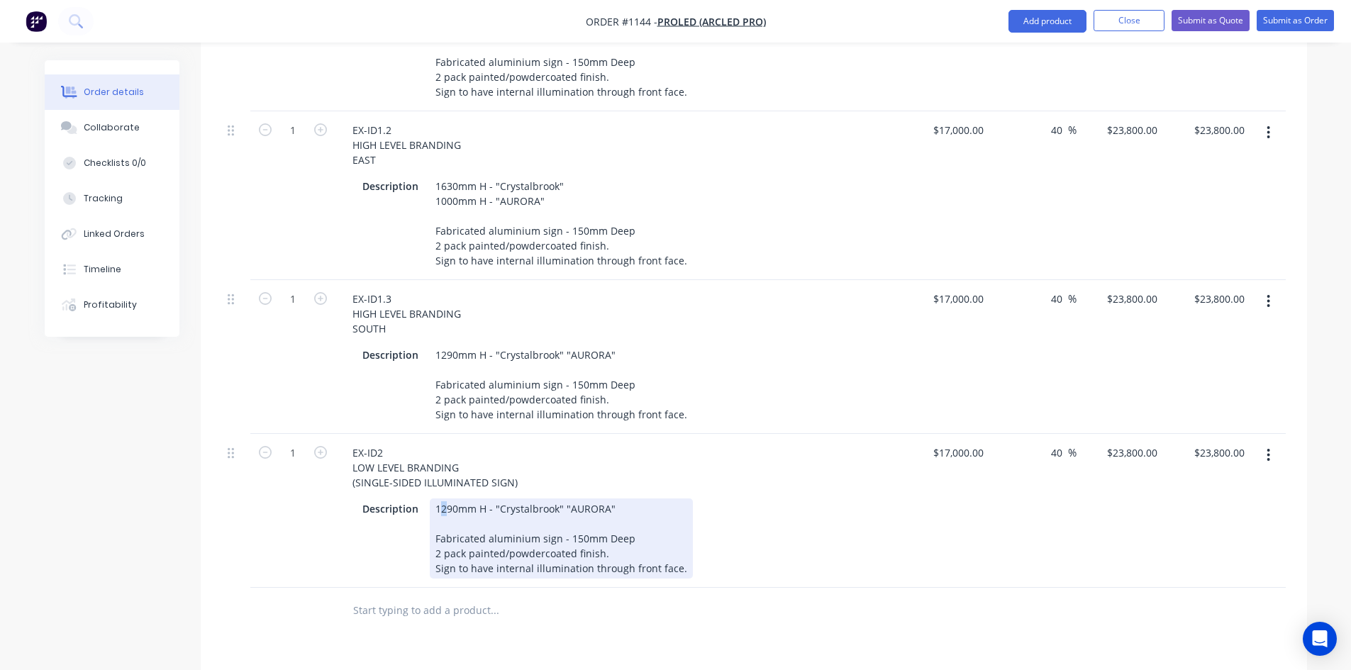
drag, startPoint x: 448, startPoint y: 497, endPoint x: 438, endPoint y: 497, distance: 9.2
click at [438, 499] on div "1290mm H - "Crystalbrook" "AURORA" Fabricated aluminium sign - 150mm Deep 2 pac…" at bounding box center [561, 539] width 263 height 80
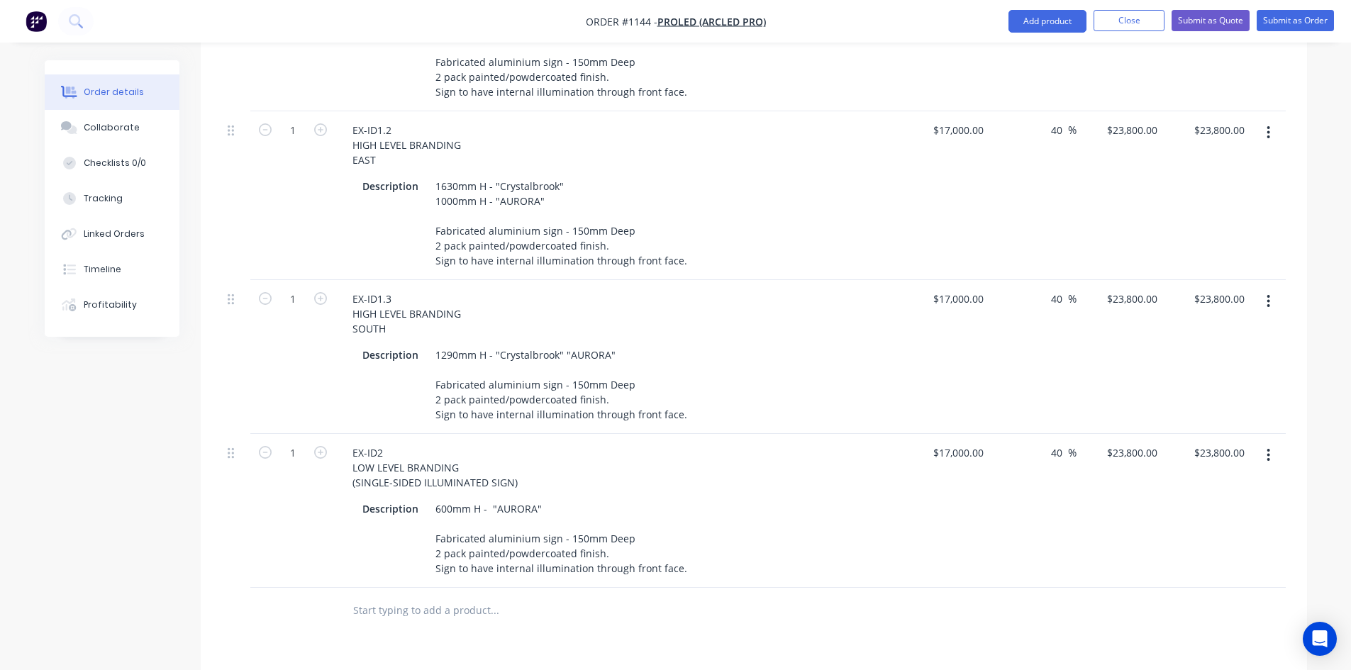
click at [779, 614] on div at bounding box center [591, 611] width 511 height 46
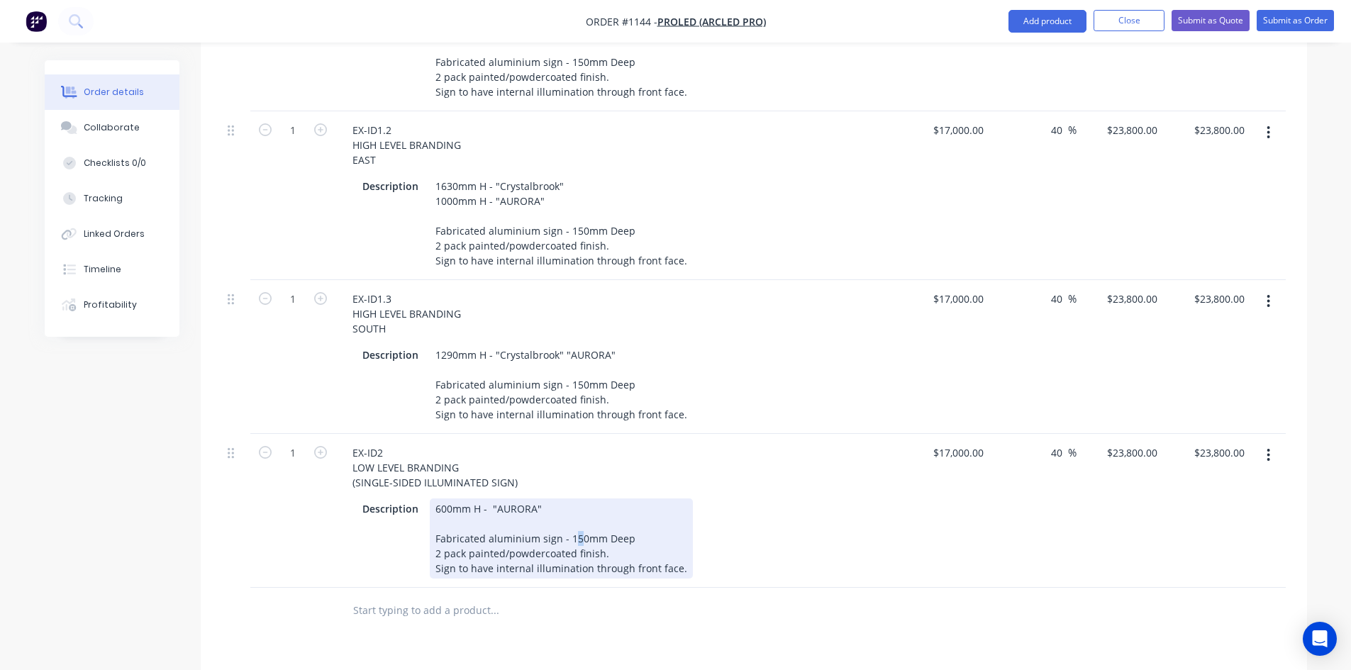
click at [577, 521] on div "600mm H - "AURORA" Fabricated aluminium sign - 150mm Deep 2 pack painted/powder…" at bounding box center [561, 539] width 263 height 80
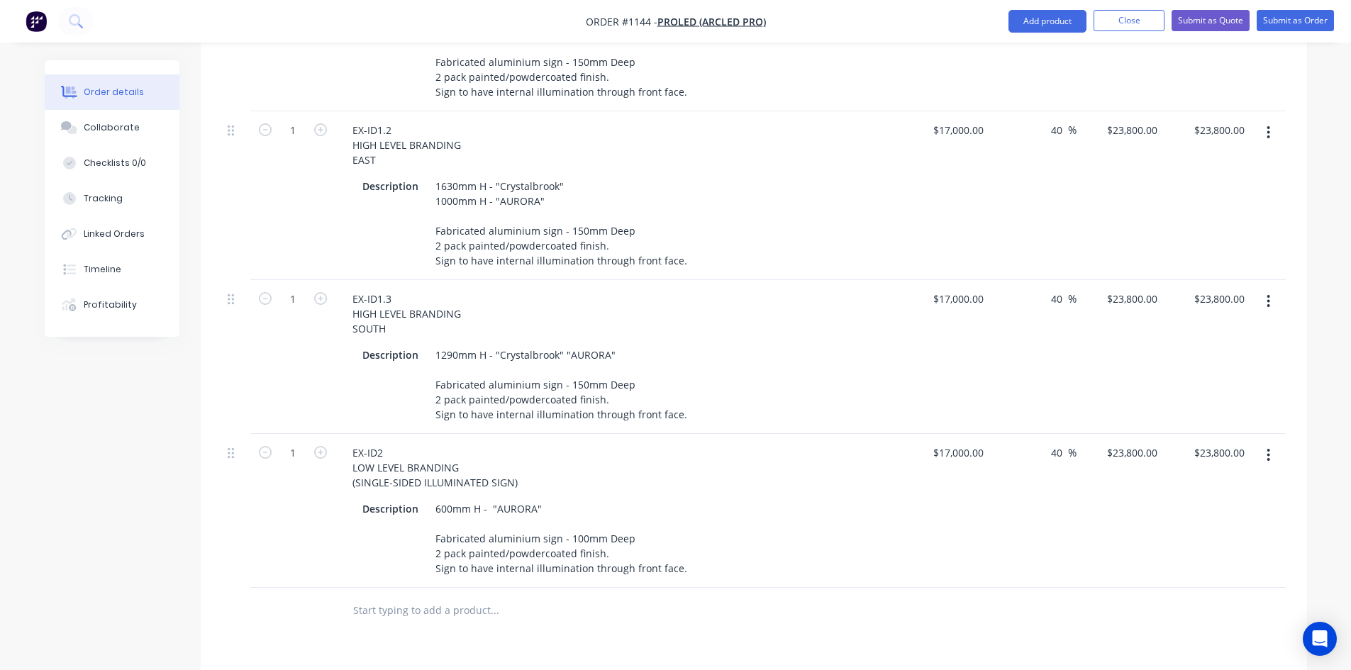
click at [776, 588] on div at bounding box center [591, 611] width 511 height 46
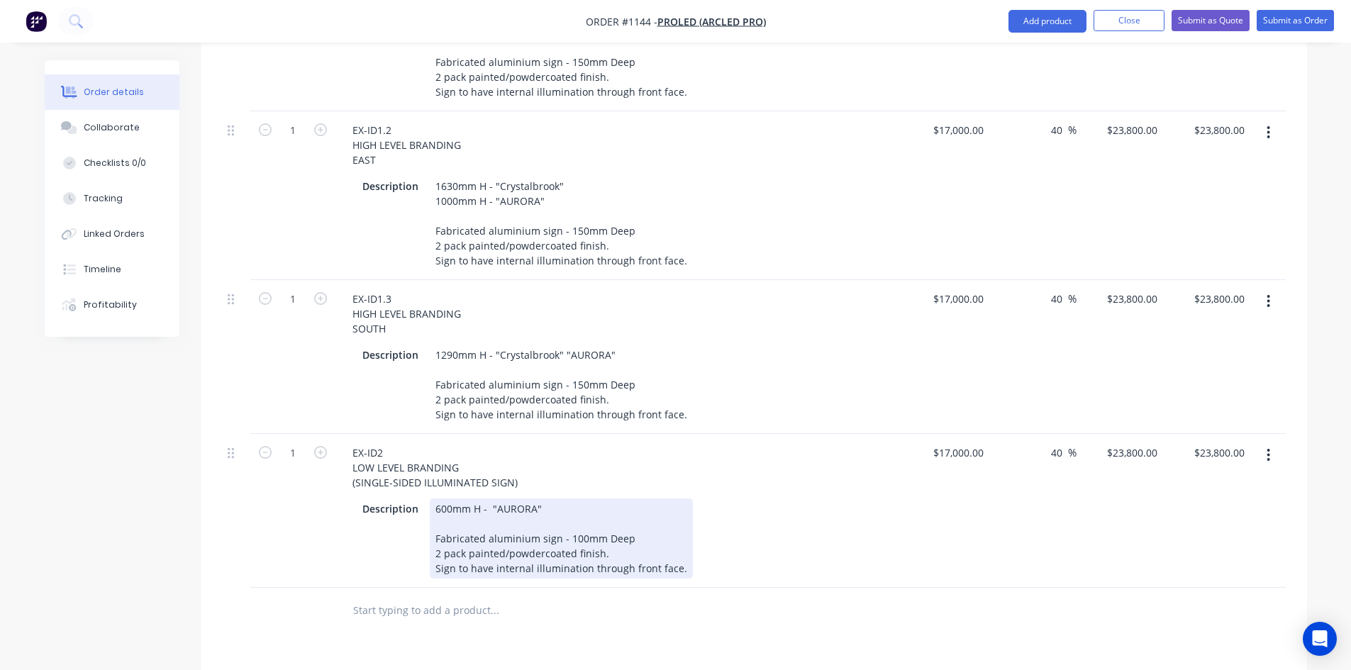
click at [565, 499] on div "600mm H - "AURORA" Fabricated aluminium sign - 100mm Deep 2 pack painted/powder…" at bounding box center [561, 539] width 263 height 80
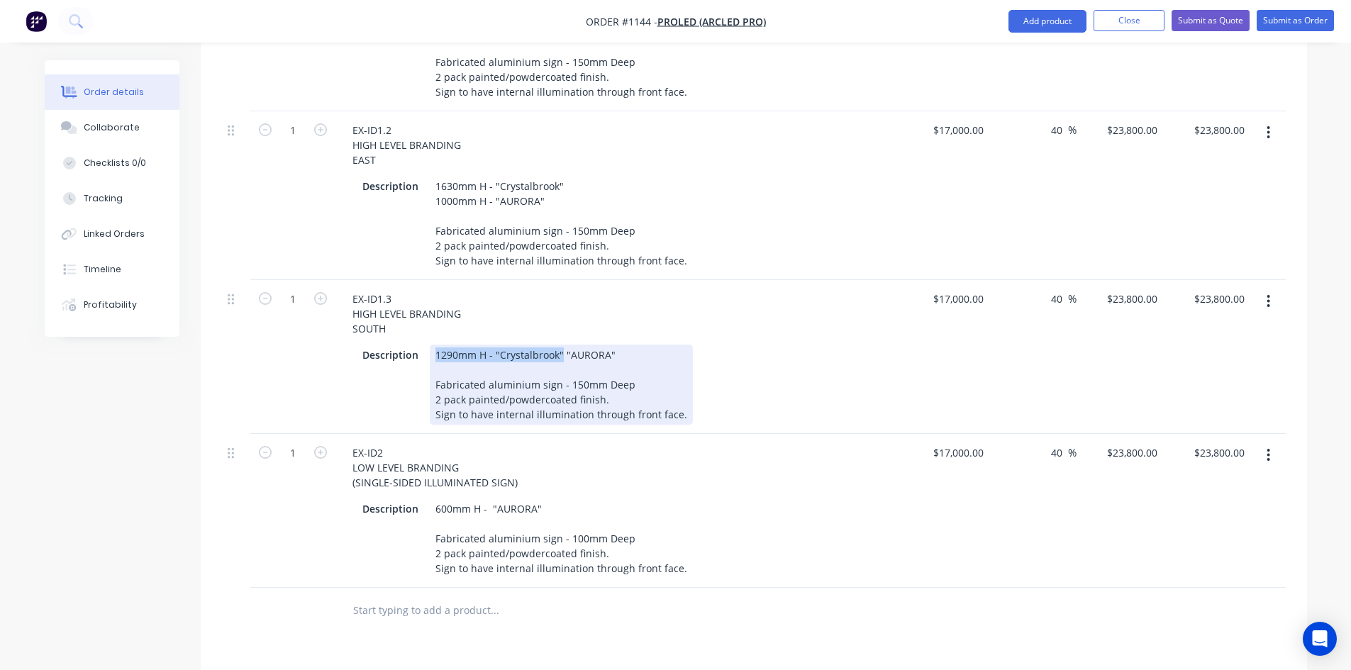
drag, startPoint x: 432, startPoint y: 337, endPoint x: 560, endPoint y: 345, distance: 127.9
click at [560, 345] on div "1290mm H - "Crystalbrook" "AURORA" Fabricated aluminium sign - 150mm Deep 2 pac…" at bounding box center [561, 385] width 263 height 80
copy div "1290mm H - "Crystalbrook""
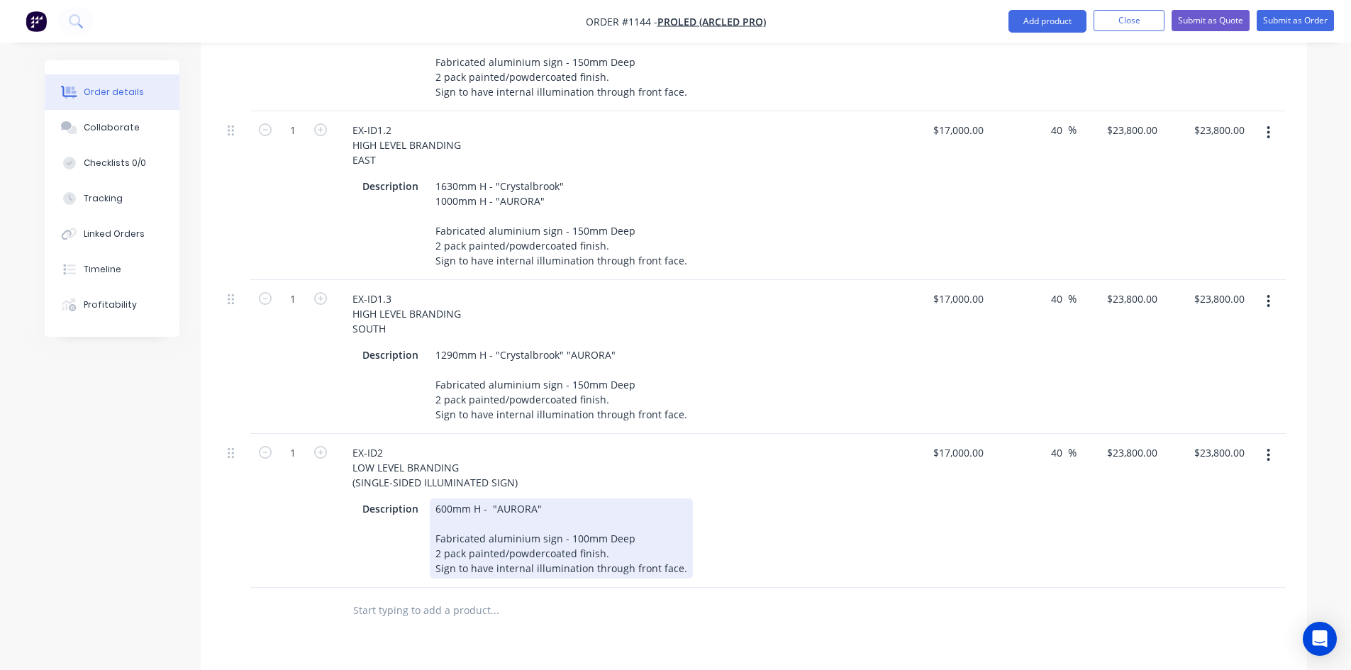
click at [550, 499] on div "600mm H - "AURORA" Fabricated aluminium sign - 100mm Deep 2 pack painted/powder…" at bounding box center [561, 539] width 263 height 80
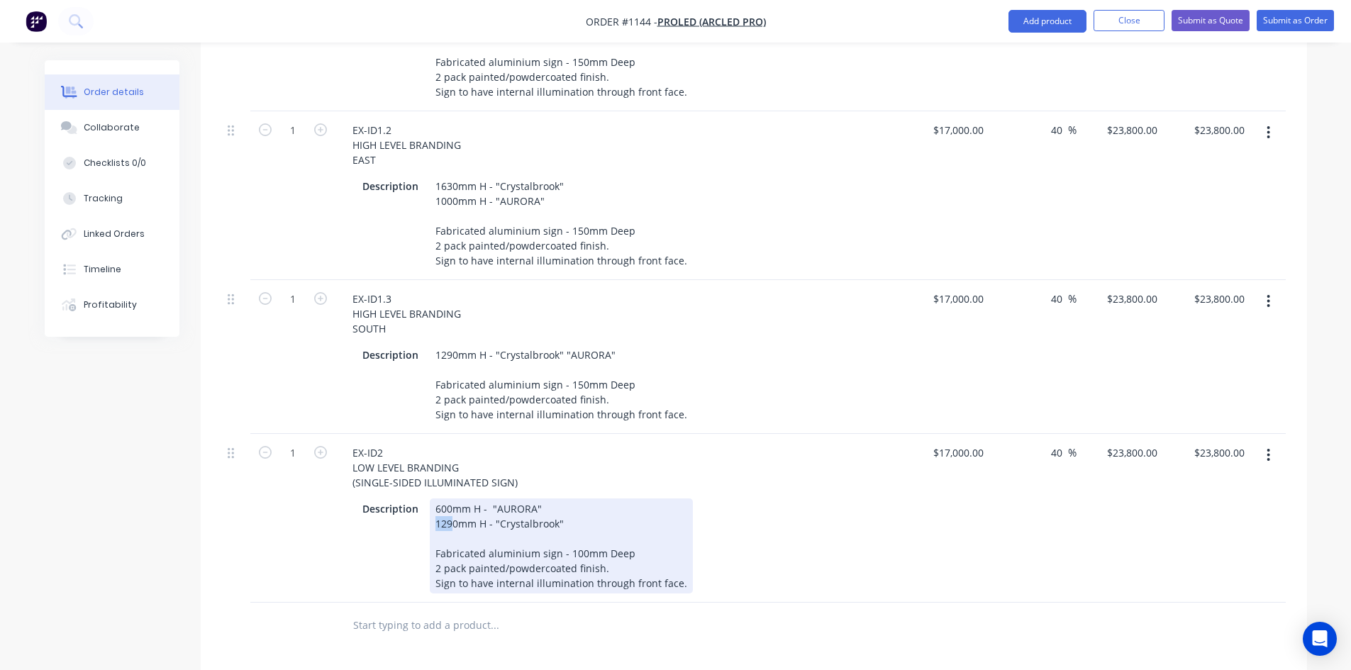
drag, startPoint x: 450, startPoint y: 509, endPoint x: 428, endPoint y: 509, distance: 22.0
click at [430, 509] on div "600mm H - "AURORA" 1290mm H - "Crystalbrook" Fabricated aluminium sign - 100mm …" at bounding box center [561, 546] width 263 height 95
click at [887, 544] on div "Description 600mm H - "AURORA" 260mm H - "Crystalbrook" Fabricated aluminium si…" at bounding box center [619, 545] width 556 height 98
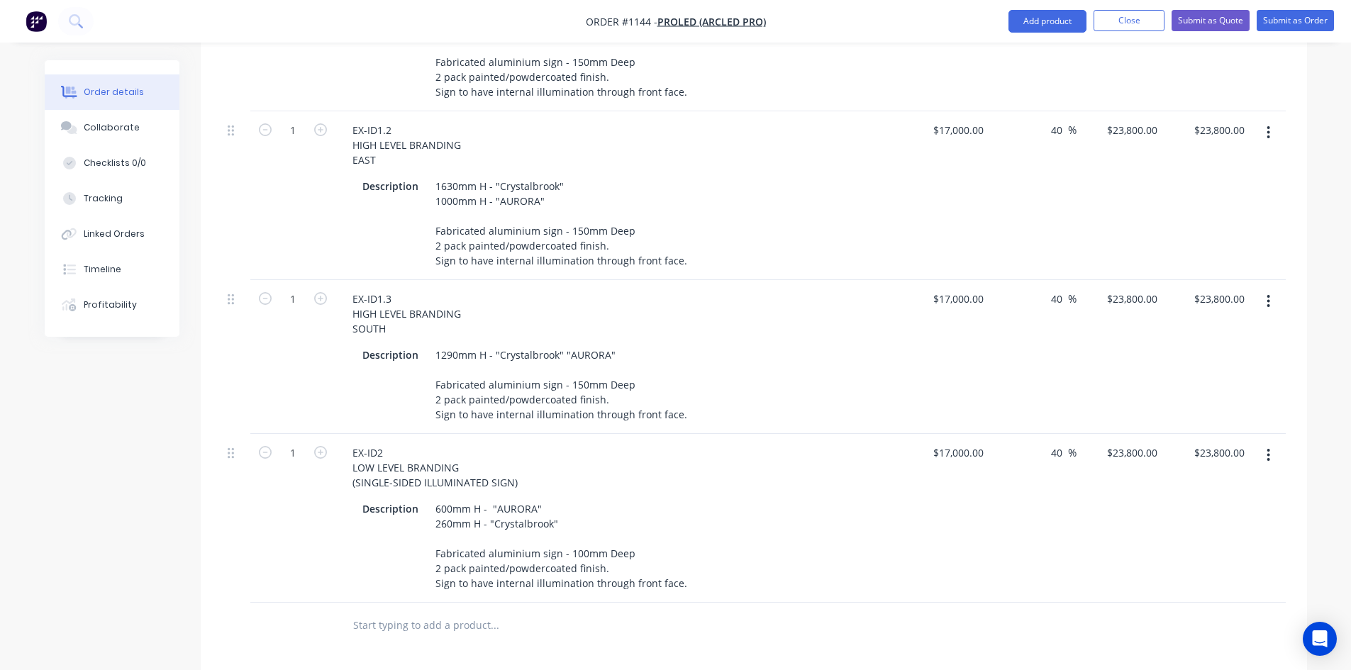
drag, startPoint x: 863, startPoint y: 615, endPoint x: 855, endPoint y: 615, distance: 7.8
click at [859, 615] on div at bounding box center [754, 626] width 1064 height 46
click at [1268, 449] on icon "button" at bounding box center [1269, 455] width 3 height 13
click at [1227, 511] on div "Duplicate" at bounding box center [1218, 521] width 109 height 21
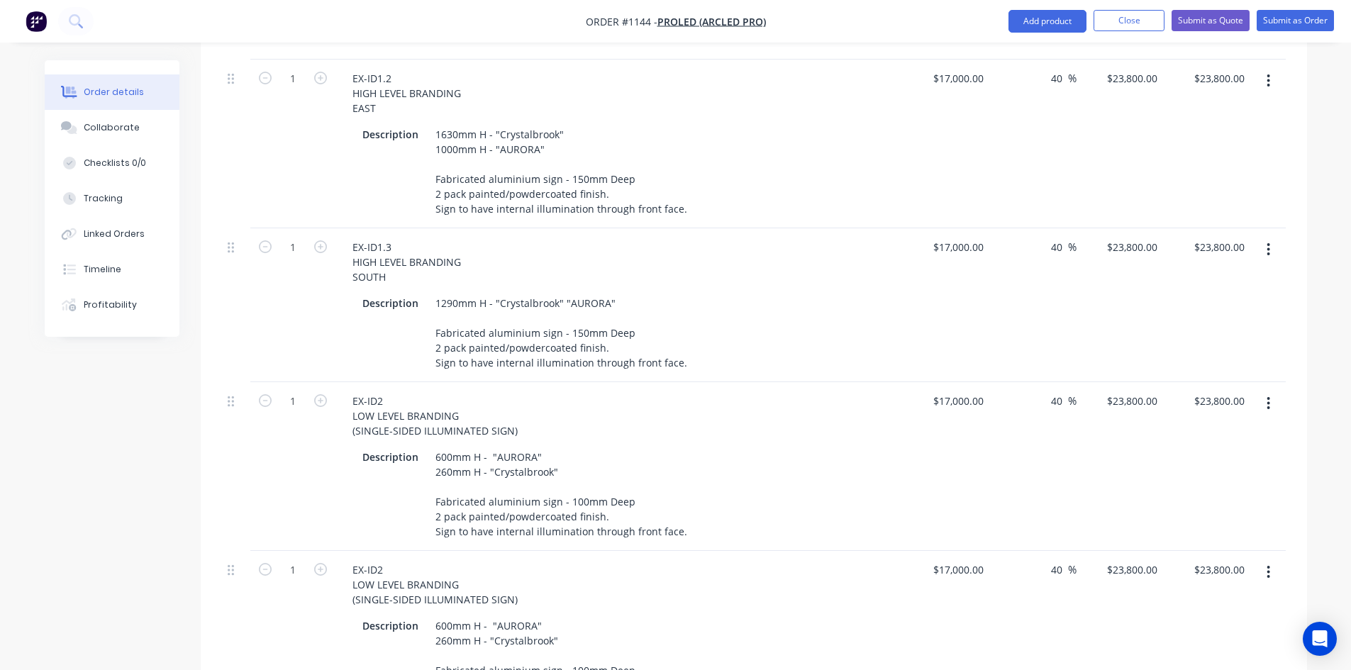
scroll to position [780, 0]
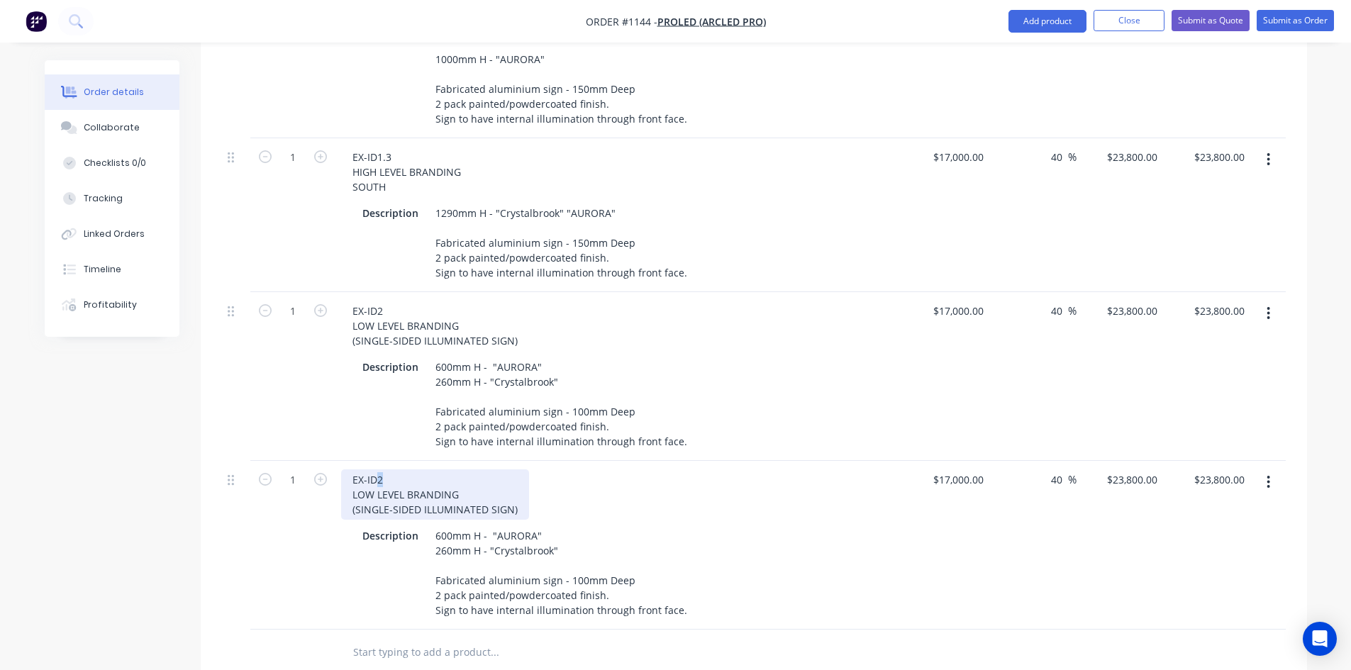
click at [382, 470] on div "EX-ID2 LOW LEVEL BRANDING (SINGLE-SIDED ILLUMINATED SIGN)" at bounding box center [435, 495] width 188 height 50
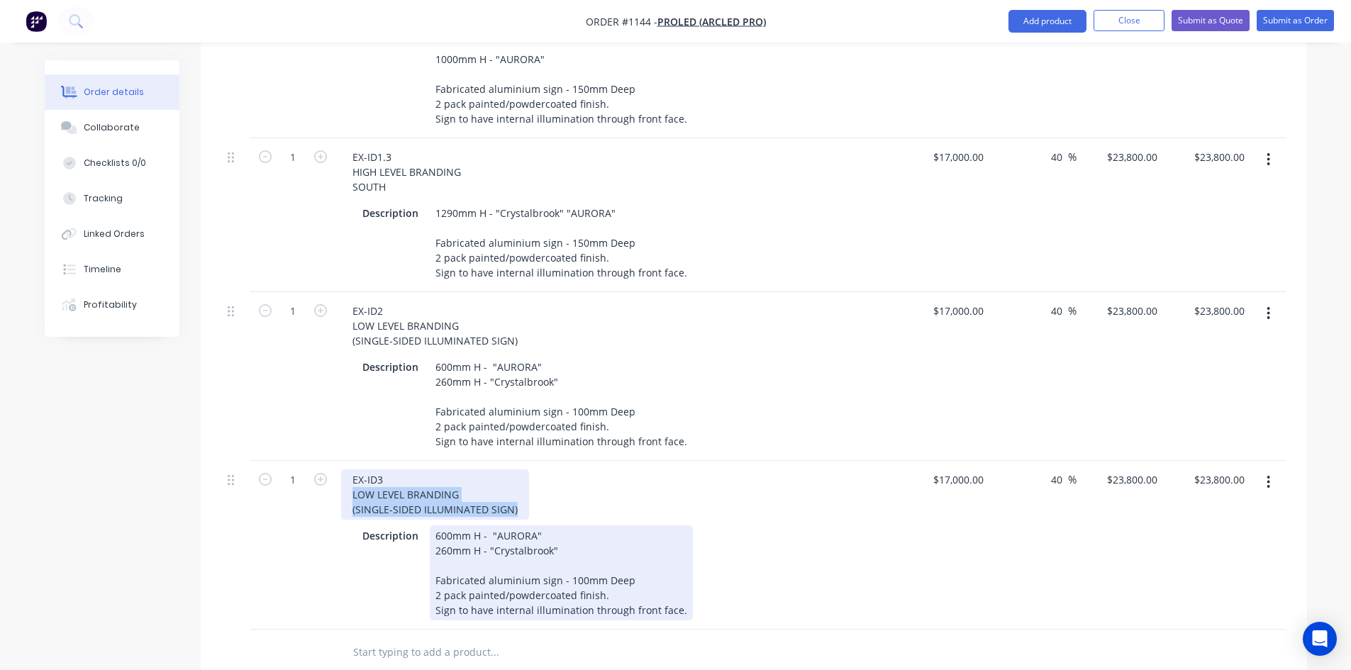
drag, startPoint x: 352, startPoint y: 478, endPoint x: 563, endPoint y: 509, distance: 213.0
click at [563, 509] on div "EX-ID3 LOW LEVEL BRANDING (SINGLE-SIDED ILLUMINATED SIGN) Description 600mm H -…" at bounding box center [619, 545] width 567 height 169
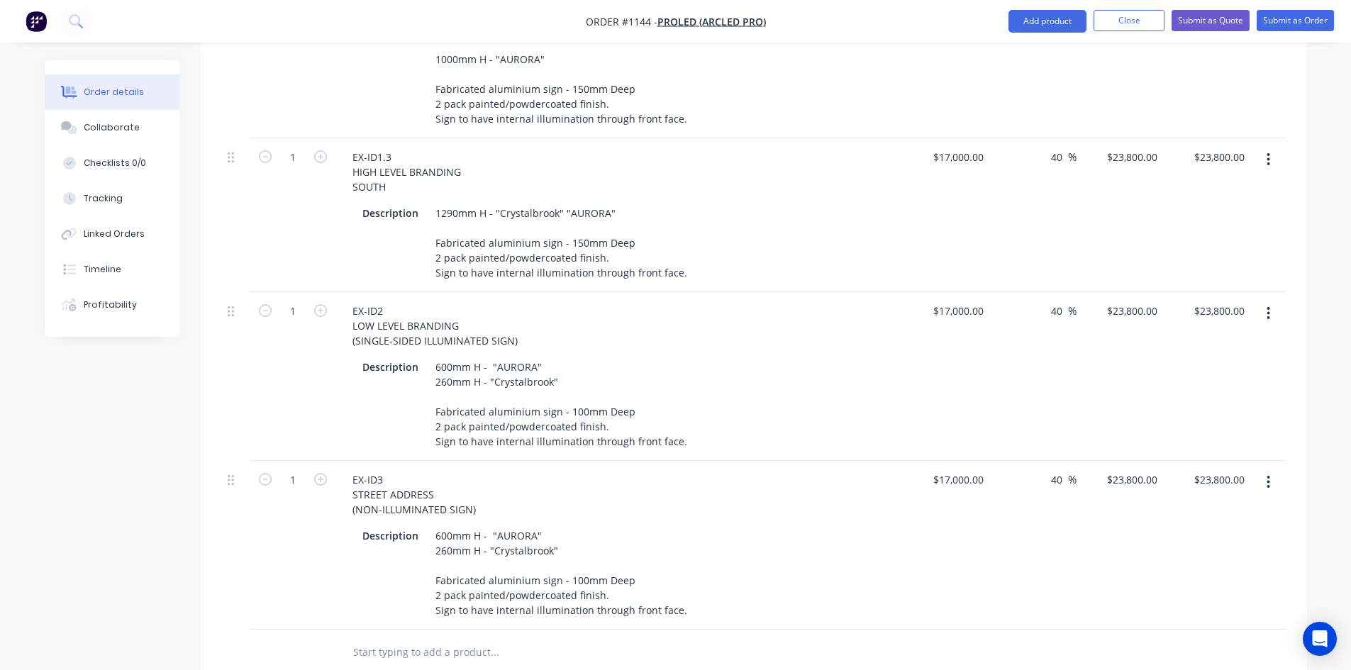
click at [802, 594] on div "Description 600mm H - "AURORA" 260mm H - "Crystalbrook" Fabricated aluminium si…" at bounding box center [616, 573] width 519 height 95
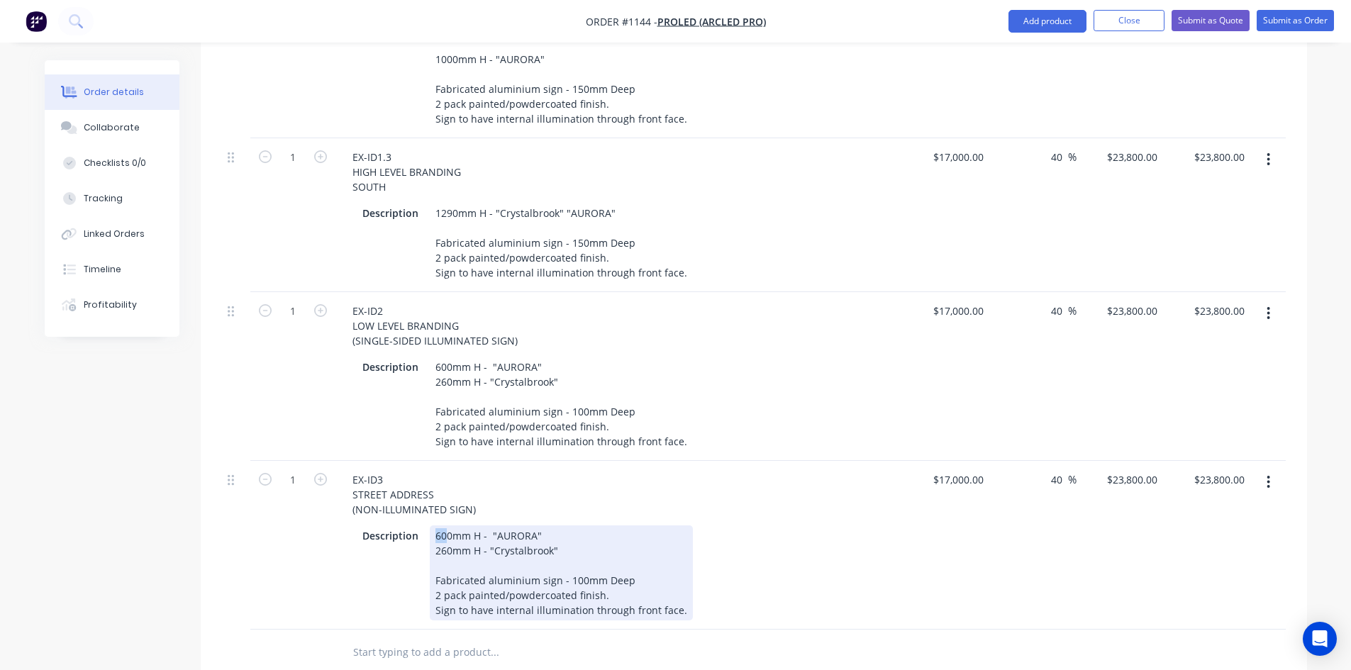
drag, startPoint x: 444, startPoint y: 520, endPoint x: 432, endPoint y: 519, distance: 12.1
click at [432, 526] on div "600mm H - "AURORA" 260mm H - "Crystalbrook" Fabricated aluminium sign - 100mm D…" at bounding box center [561, 573] width 263 height 95
click at [560, 526] on div "200mm H - "AURORA" 260mm H - "Crystalbrook" Fabricated aluminium sign - 100mm D…" at bounding box center [561, 573] width 263 height 95
drag, startPoint x: 494, startPoint y: 521, endPoint x: 533, endPoint y: 521, distance: 38.3
click at [533, 526] on div "200mm H - "AURORA" 260mm H - "Crystalbrook" Fabricated aluminium sign - 100mm D…" at bounding box center [561, 573] width 263 height 95
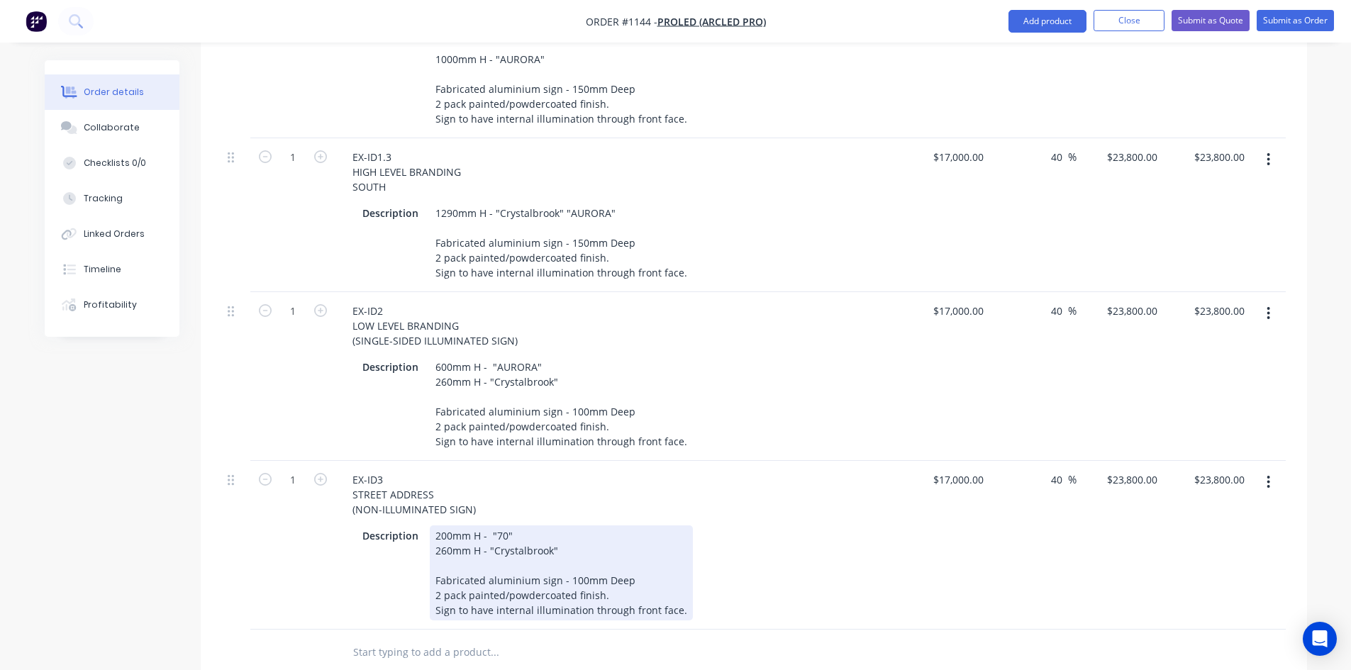
click at [617, 536] on div "200mm H - "70" 260mm H - "Crystalbrook" Fabricated aluminium sign - 100mm Deep …" at bounding box center [561, 573] width 263 height 95
drag, startPoint x: 565, startPoint y: 565, endPoint x: 575, endPoint y: 565, distance: 9.2
click at [575, 565] on div "200mm H - "70" 260mm H - "Crystalbrook" Fabricated aluminium sign - 100mm Deep …" at bounding box center [561, 573] width 263 height 95
click at [605, 541] on div "200mm H - "70" 260mm H - "Crystalbrook" Fabricated aluminium sign - 20mm Deep 2…" at bounding box center [561, 573] width 263 height 95
drag, startPoint x: 543, startPoint y: 537, endPoint x: 436, endPoint y: 534, distance: 107.2
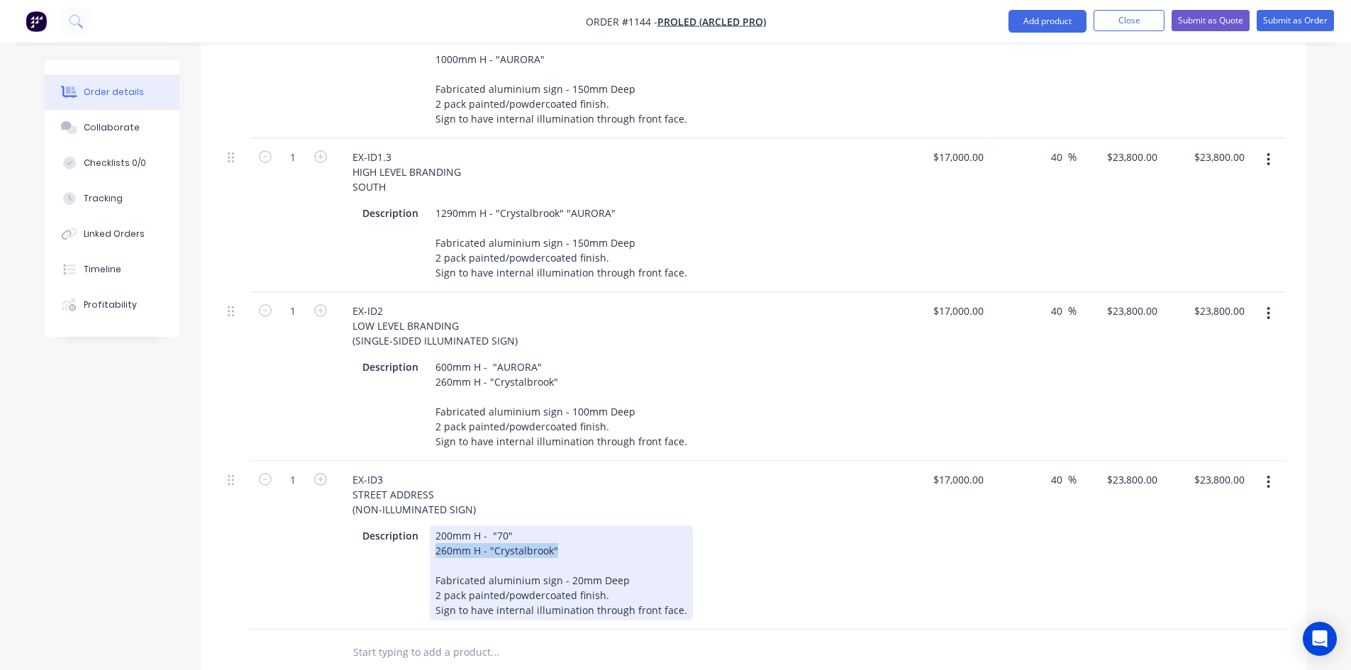
click at [436, 534] on div "200mm H - "70" 260mm H - "Crystalbrook" Fabricated aluminium sign - 20mm Deep 2…" at bounding box center [561, 573] width 263 height 95
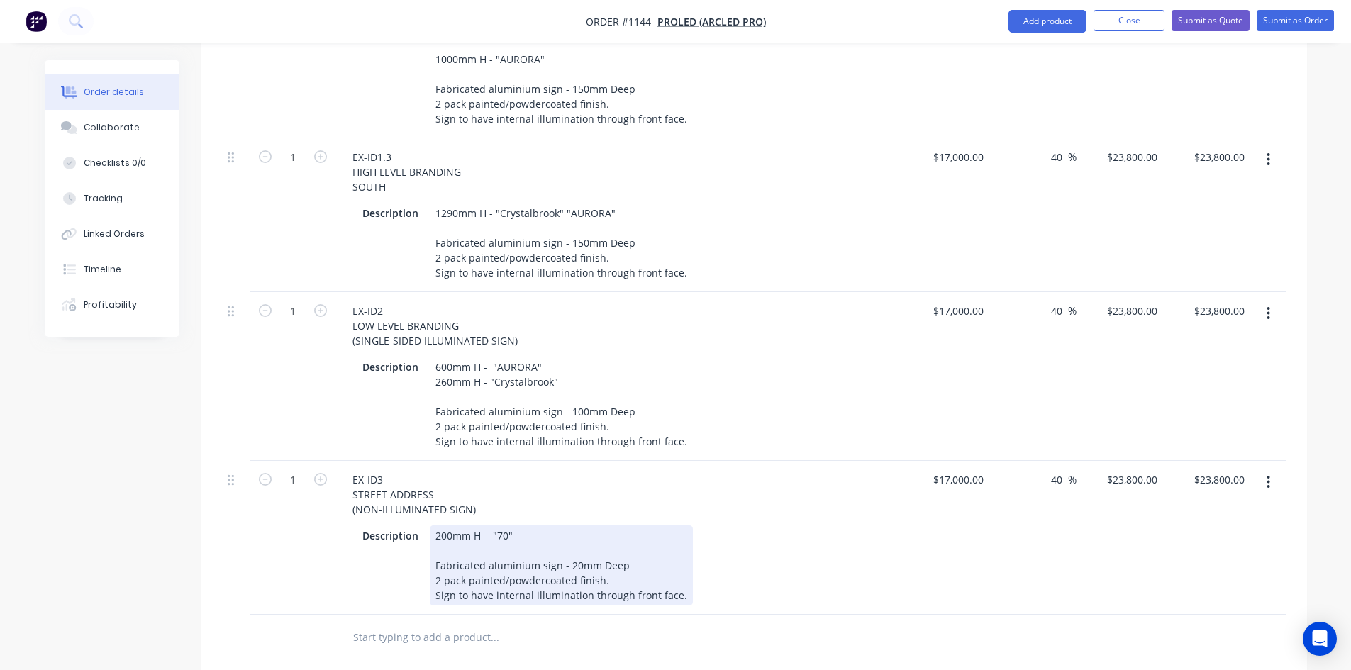
click at [794, 566] on div "Description 200mm H - "70" Fabricated aluminium sign - 20mm Deep 2 pack painted…" at bounding box center [616, 566] width 519 height 80
drag, startPoint x: 678, startPoint y: 582, endPoint x: 427, endPoint y: 589, distance: 251.2
click at [427, 589] on div "Description 200mm H - "70" Fabricated aluminium sign - 20mm Deep 2 pack painted…" at bounding box center [616, 566] width 519 height 80
click at [891, 528] on div "Description 200mm H - "70" Fabricated aluminium sign - 20mm Deep 2 pack painted…" at bounding box center [619, 564] width 556 height 83
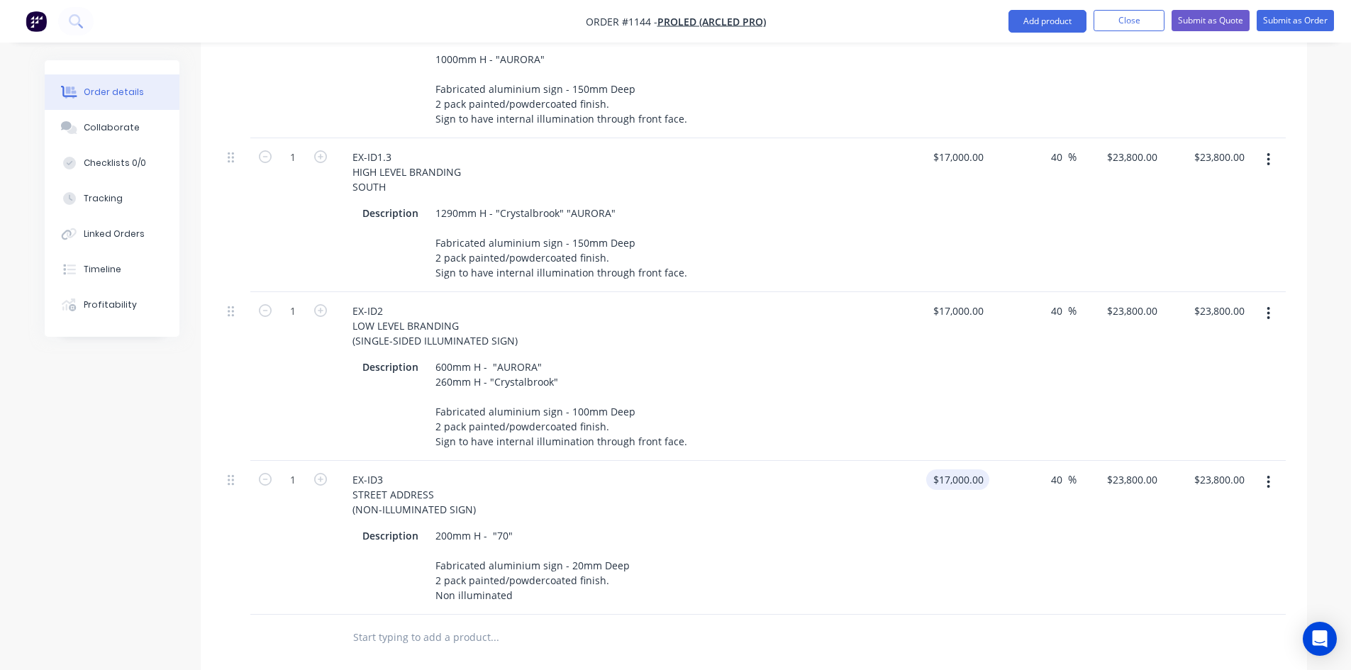
type input "17000"
type input "$0.00"
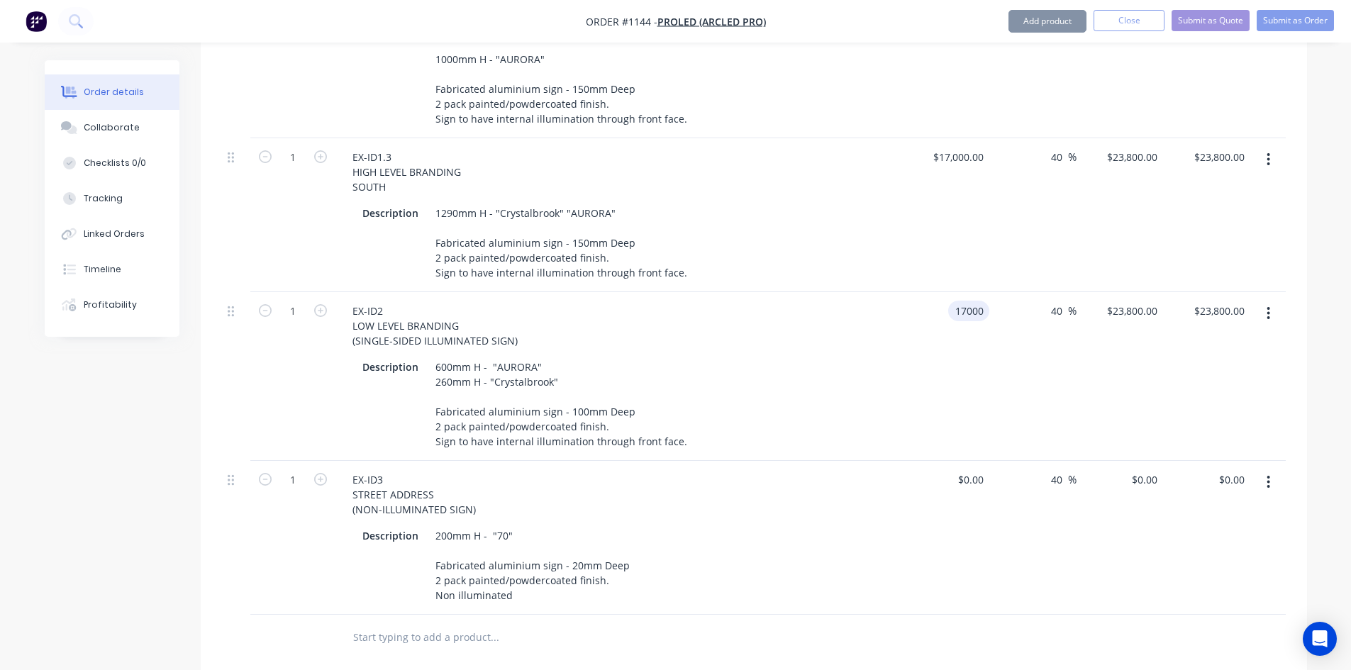
drag, startPoint x: 947, startPoint y: 293, endPoint x: 934, endPoint y: 292, distance: 12.8
click at [935, 292] on div "17000 17000" at bounding box center [946, 376] width 87 height 169
type input "$7,000.00"
type input "$9,800.00"
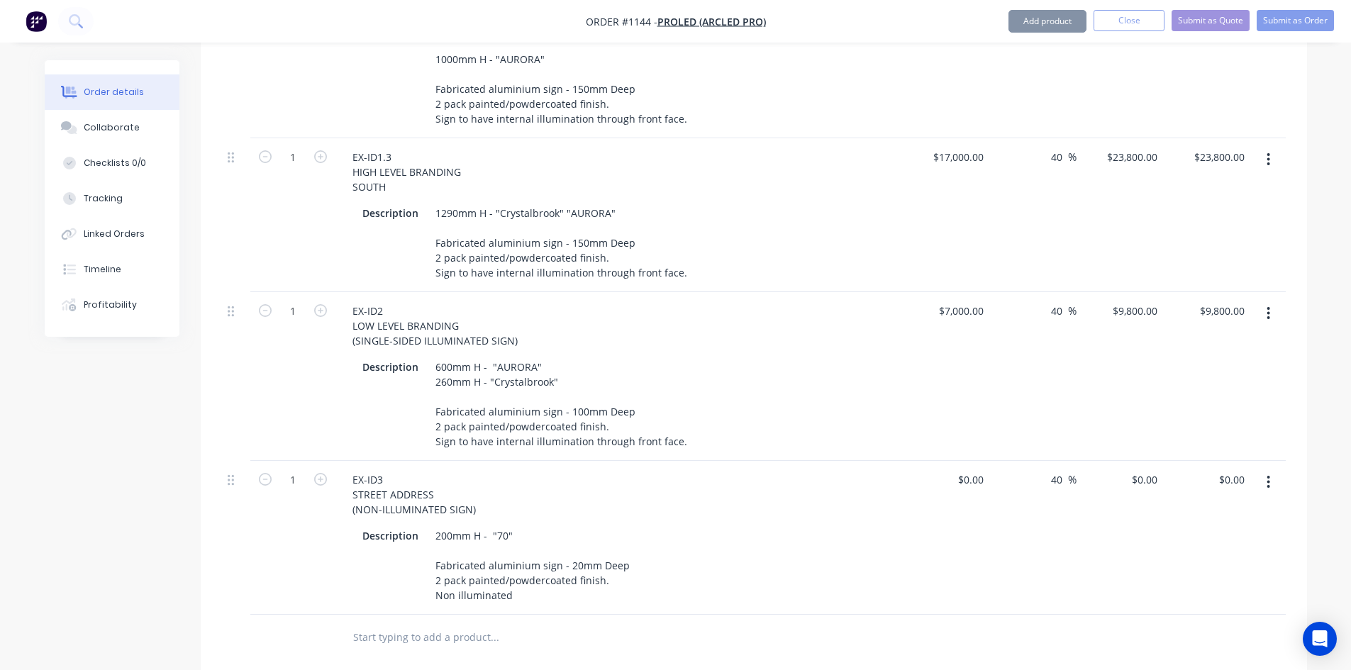
click at [906, 410] on div "$7,000.00 $7,000.00" at bounding box center [946, 376] width 87 height 169
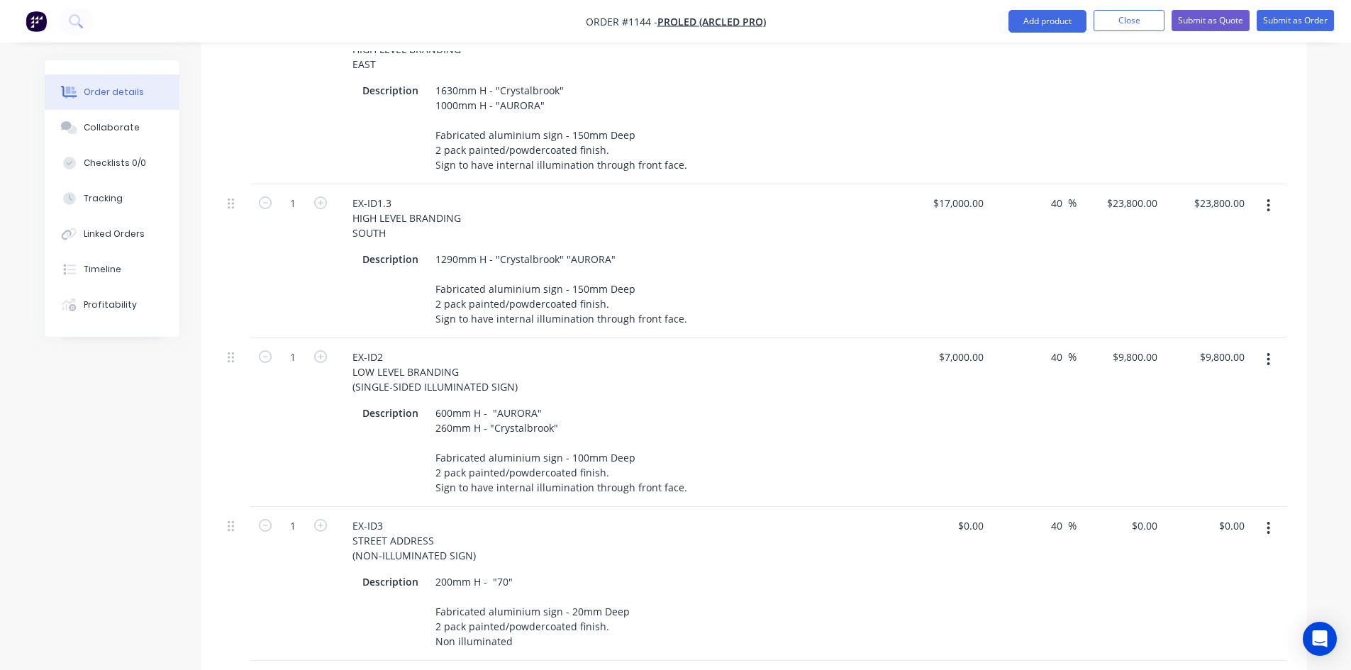
scroll to position [638, 0]
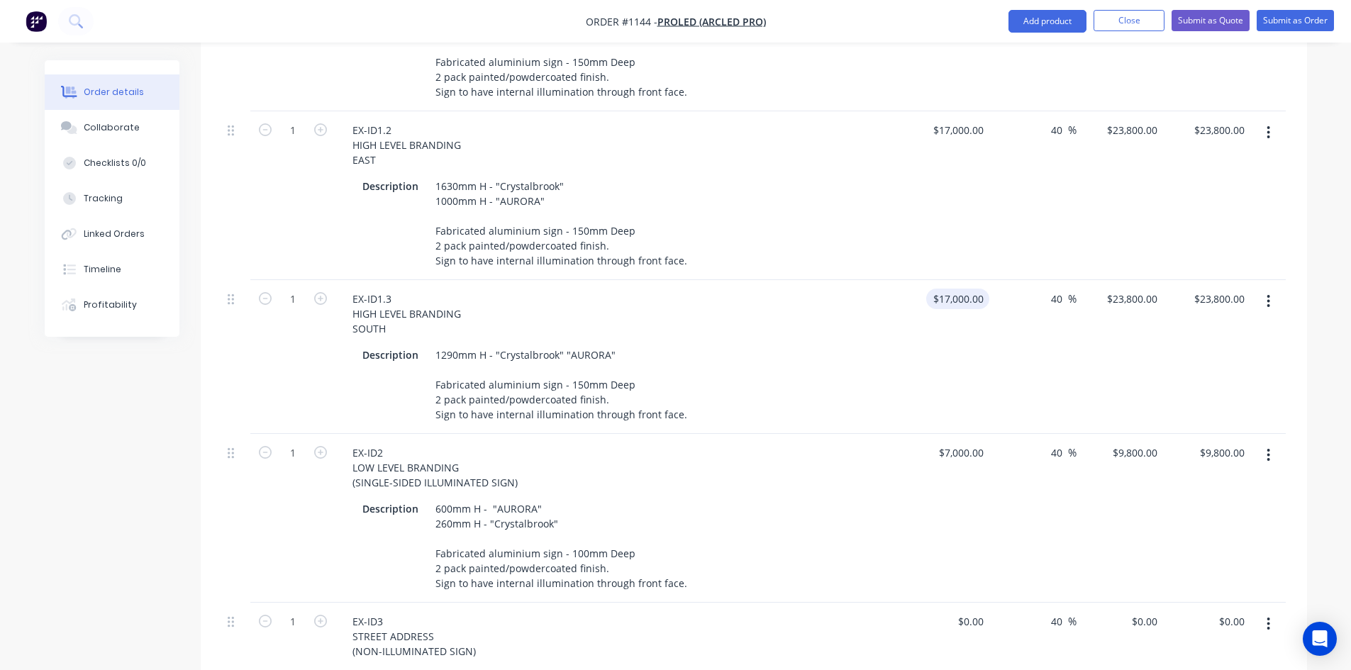
type input "17000"
type input "$0.00"
click at [926, 399] on div "$0.00" at bounding box center [946, 357] width 87 height 154
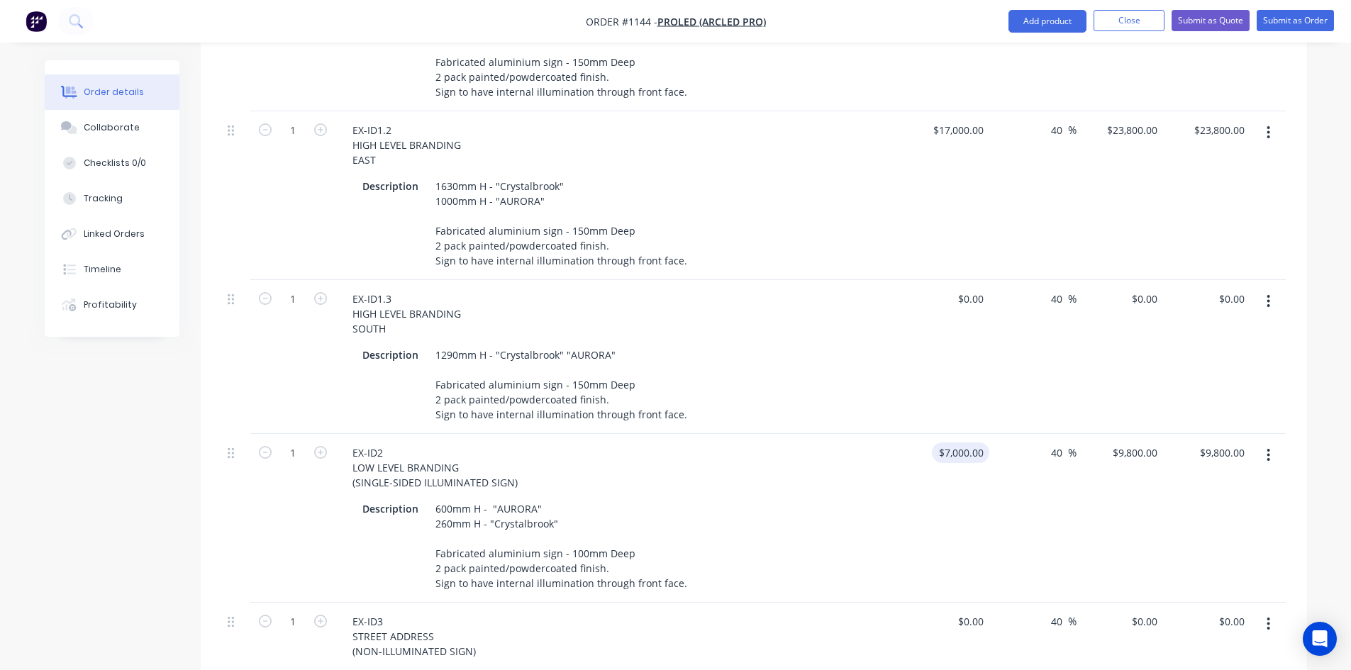
type input "7000"
click at [945, 438] on div "7000 7000" at bounding box center [946, 518] width 87 height 169
type input "$0.00"
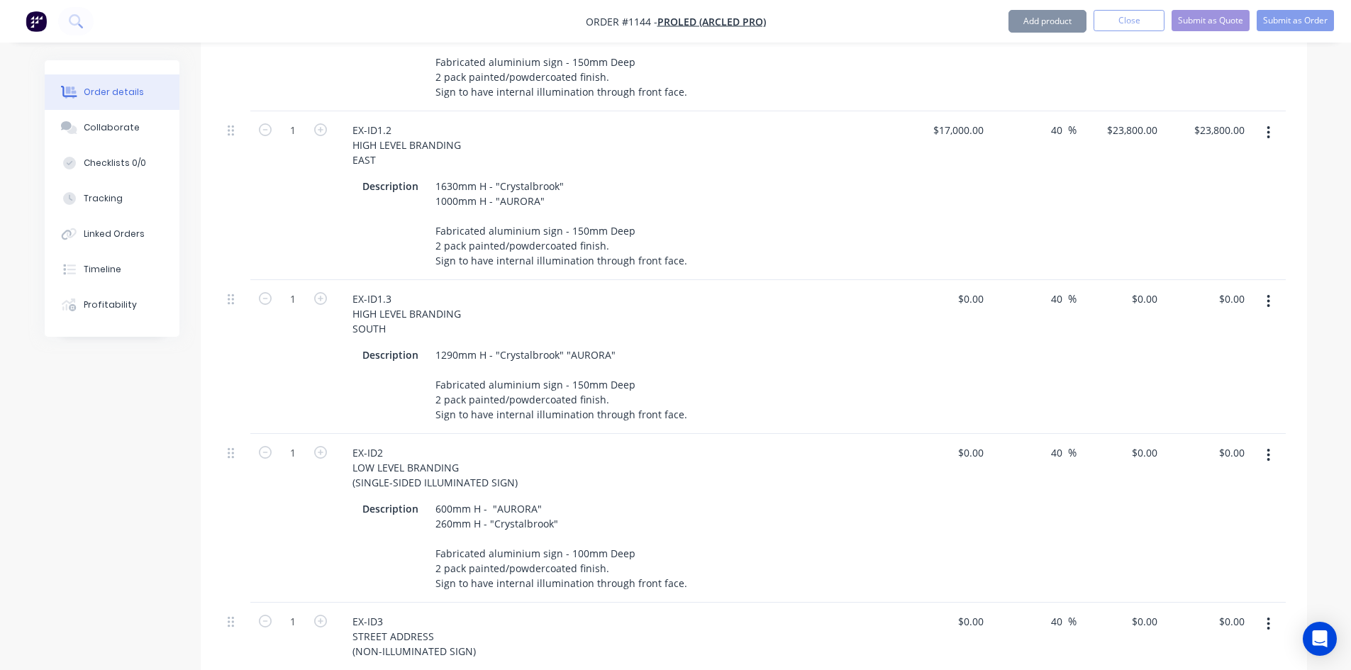
click at [931, 495] on div "$0.00 $0.00" at bounding box center [946, 518] width 87 height 169
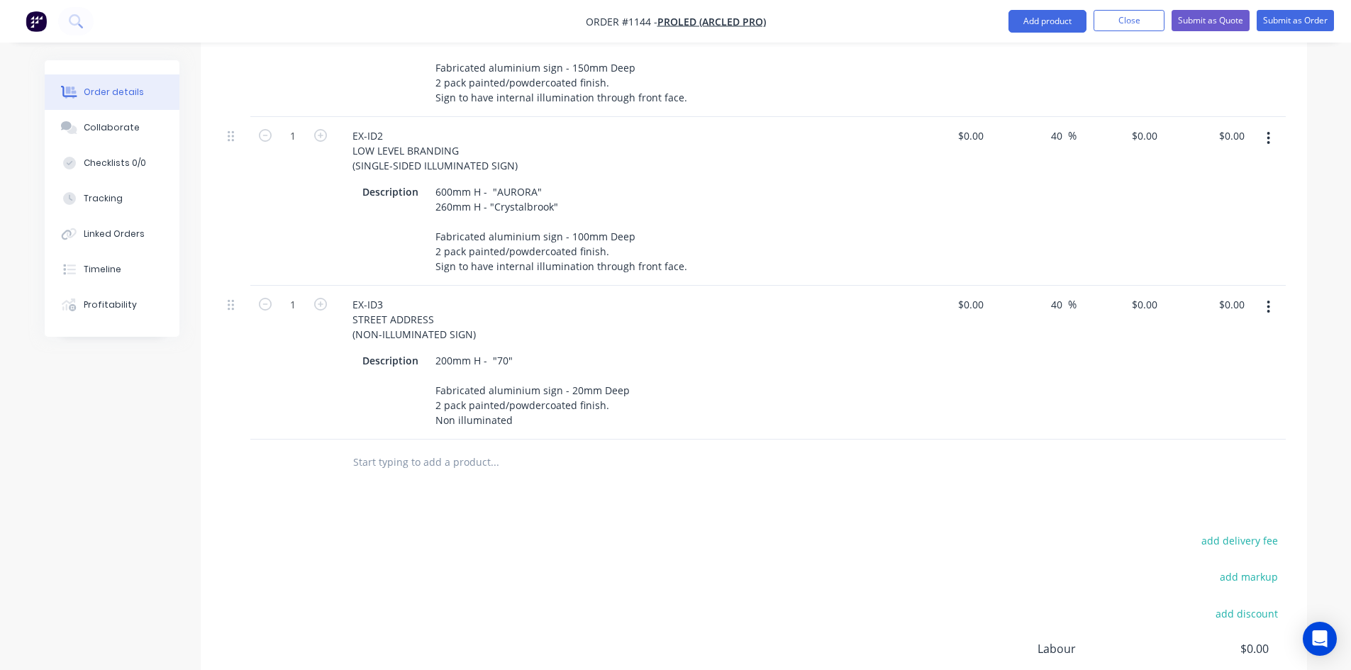
scroll to position [993, 0]
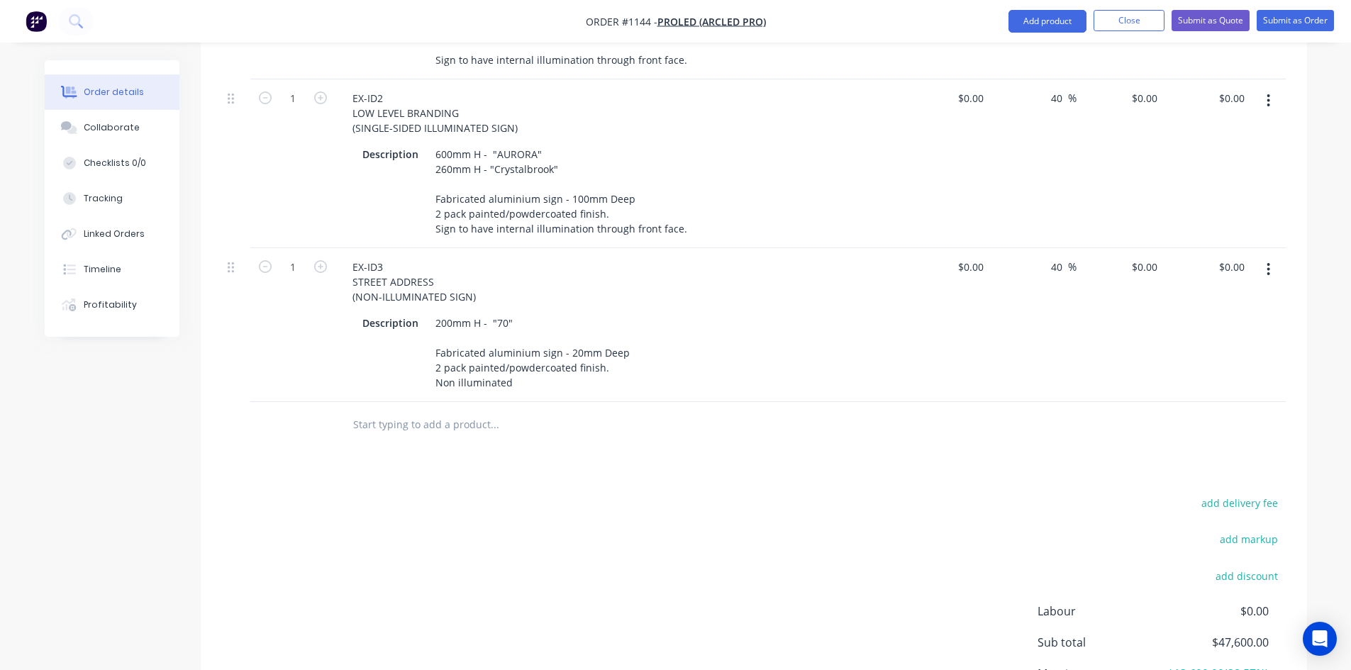
click at [1268, 93] on icon "button" at bounding box center [1269, 101] width 4 height 16
click at [1216, 156] on div "Duplicate" at bounding box center [1218, 166] width 109 height 21
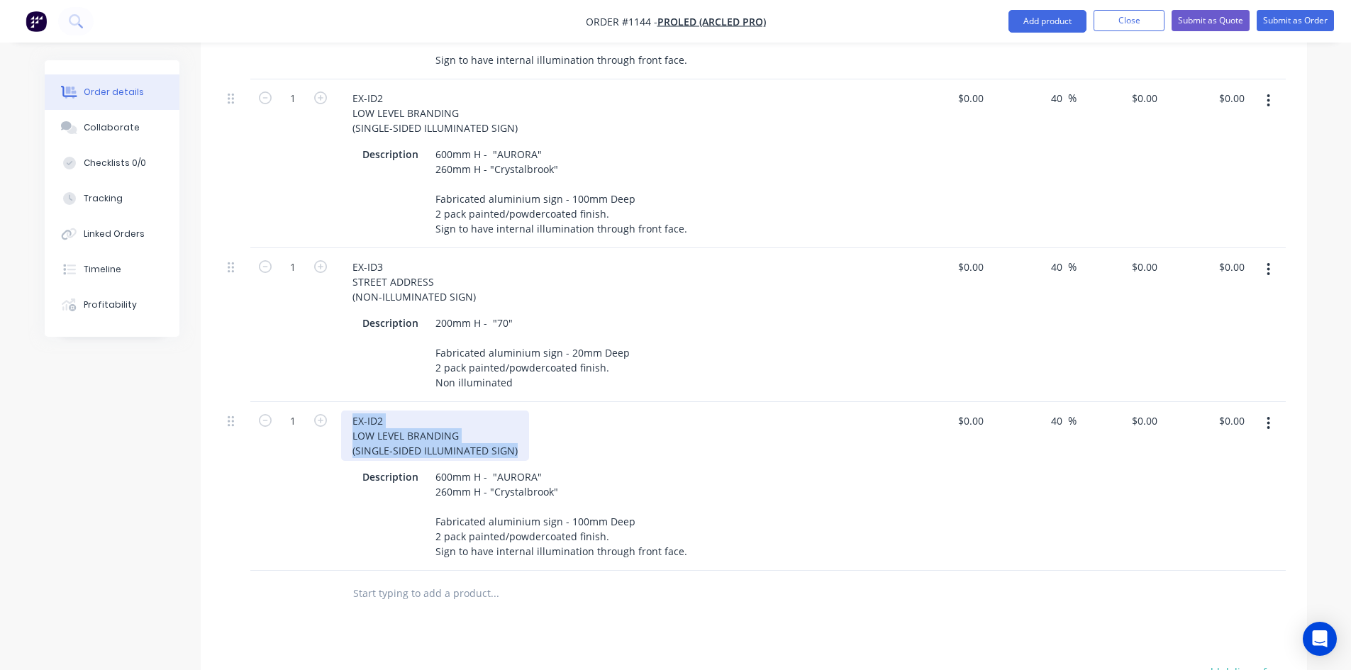
drag, startPoint x: 353, startPoint y: 404, endPoint x: 515, endPoint y: 439, distance: 165.4
click at [515, 439] on div "EX-ID2 LOW LEVEL BRANDING (SINGLE-SIDED ILLUMINATED SIGN)" at bounding box center [435, 436] width 188 height 50
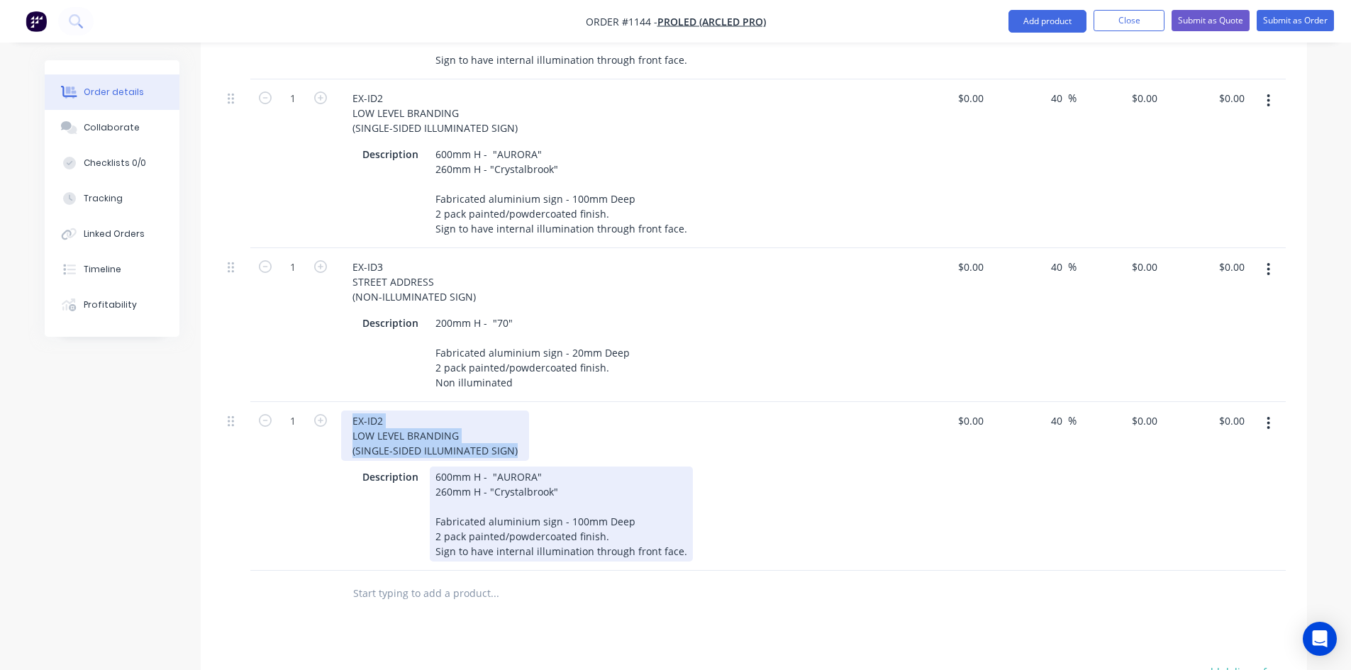
paste div
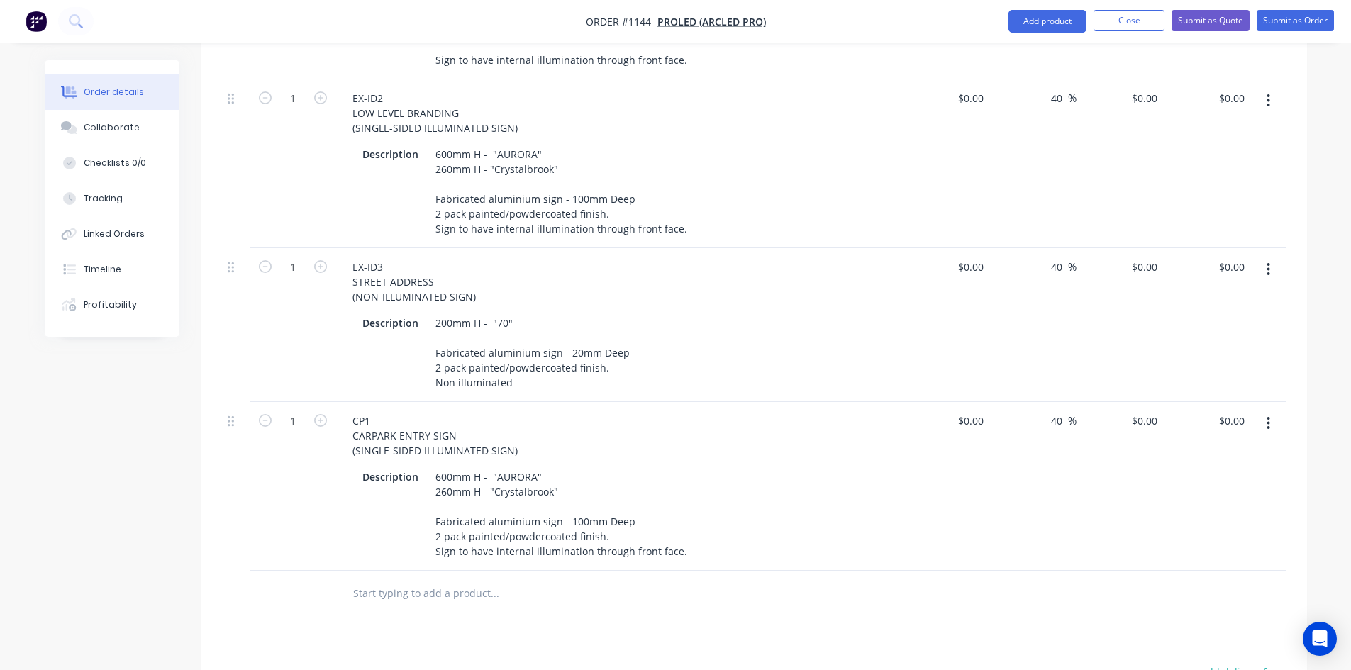
click at [760, 475] on div "Description 600mm H - "AURORA" 260mm H - "Crystalbrook" Fabricated aluminium si…" at bounding box center [616, 514] width 519 height 95
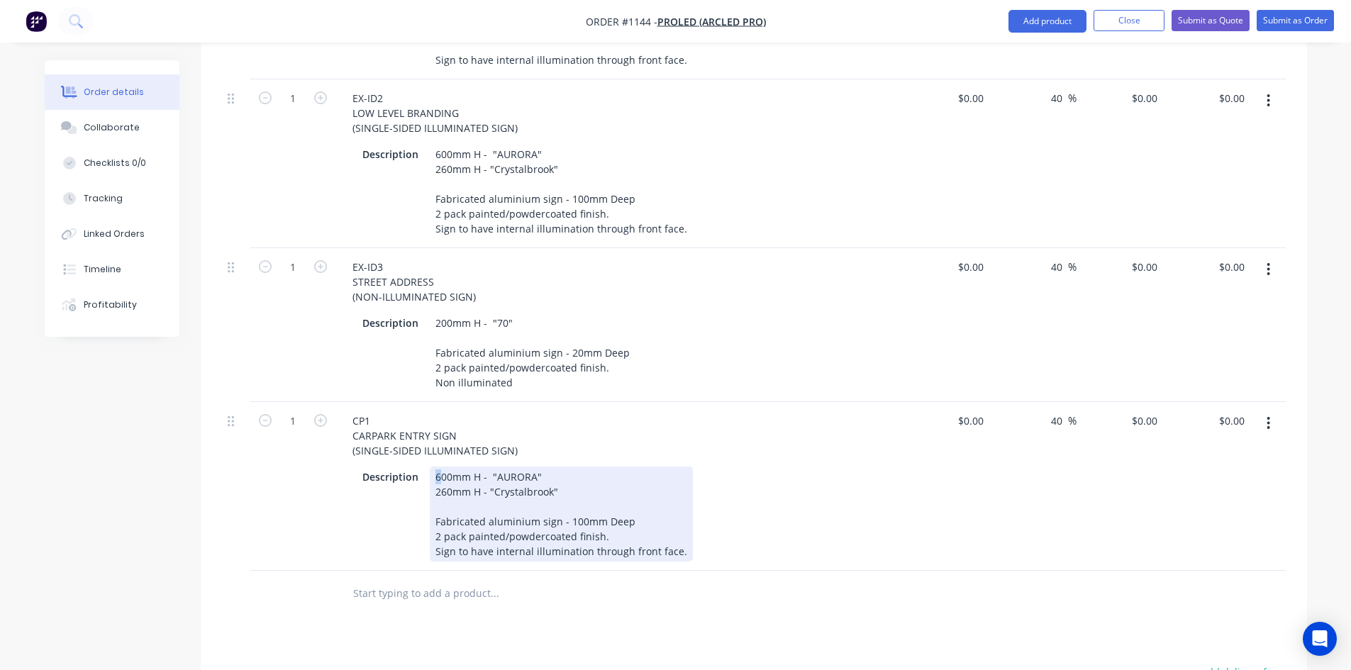
drag, startPoint x: 440, startPoint y: 456, endPoint x: 430, endPoint y: 458, distance: 10.2
click at [430, 467] on div "600mm H - "AURORA" 260mm H - "Crystalbrook" Fabricated aluminium sign - 100mm D…" at bounding box center [561, 514] width 263 height 95
drag, startPoint x: 494, startPoint y: 461, endPoint x: 532, endPoint y: 462, distance: 37.6
click at [532, 467] on div "300mm H - "AURORA" 260mm H - "Crystalbrook" Fabricated aluminium sign - 100mm D…" at bounding box center [561, 514] width 263 height 95
drag, startPoint x: 563, startPoint y: 476, endPoint x: 428, endPoint y: 479, distance: 135.5
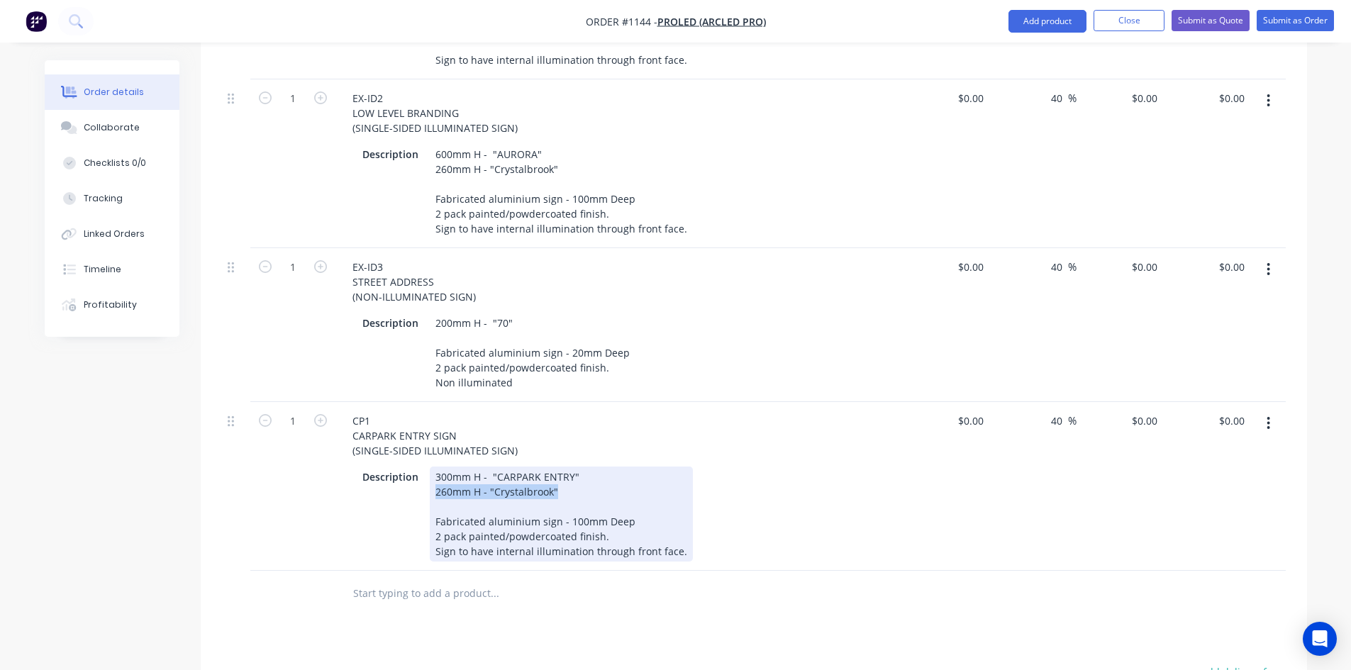
click at [428, 479] on div "Description 300mm H - "CARPARK ENTRY" 260mm H - "Crystalbrook" Fabricated alumi…" at bounding box center [616, 514] width 519 height 95
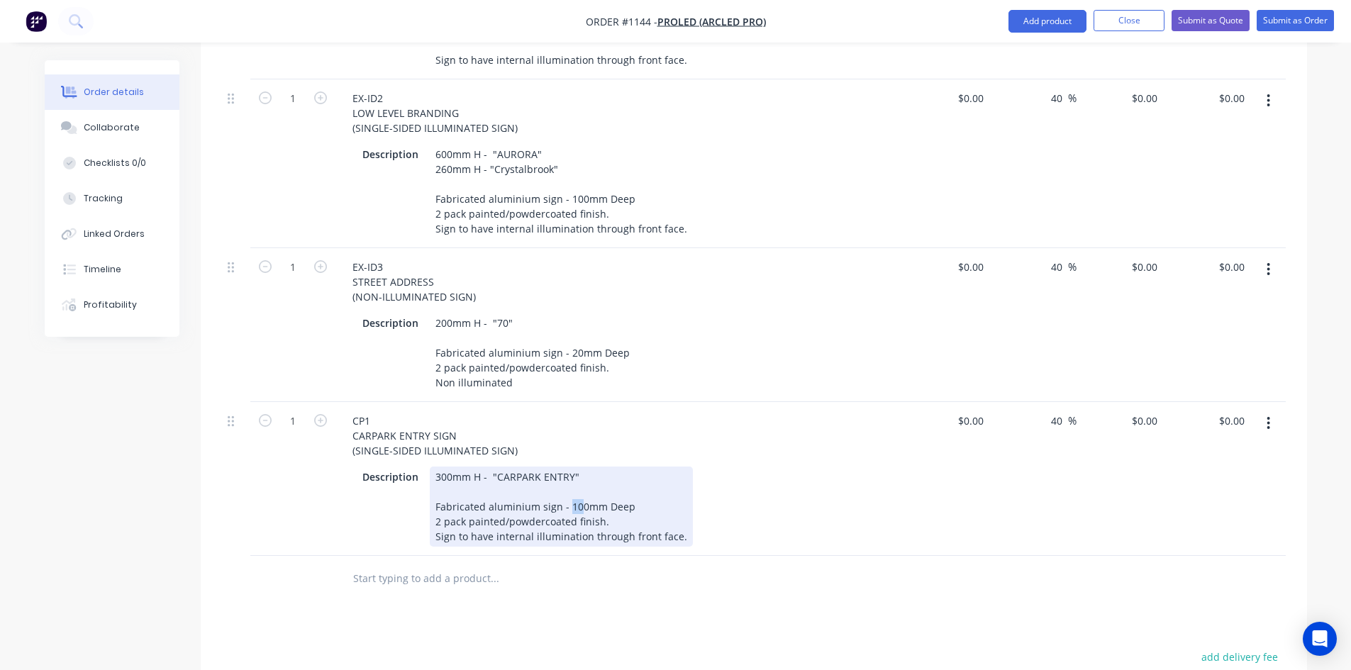
drag, startPoint x: 575, startPoint y: 491, endPoint x: 565, endPoint y: 492, distance: 10.7
click at [565, 492] on div "300mm H - "CARPARK ENTRY" Fabricated aluminium sign - 100mm Deep 2 pack painted…" at bounding box center [561, 507] width 263 height 80
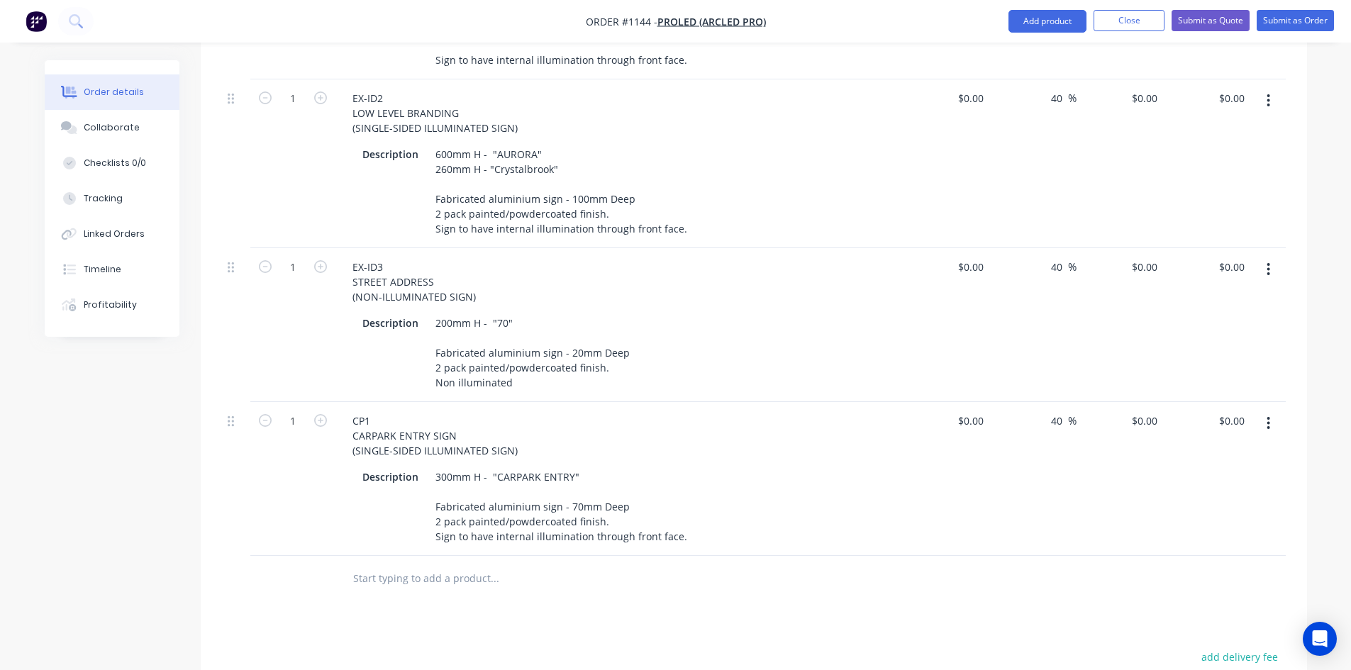
click at [649, 580] on div at bounding box center [591, 579] width 511 height 46
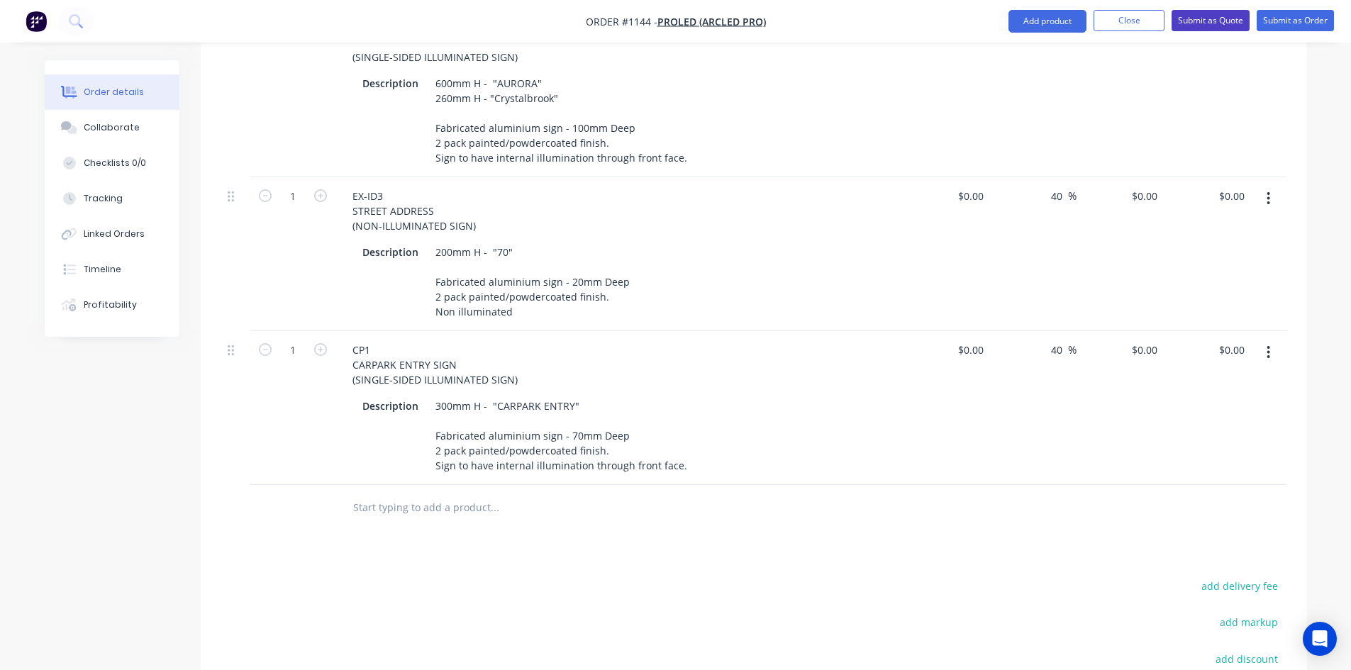
click at [1201, 24] on button "Submit as Quote" at bounding box center [1211, 20] width 78 height 21
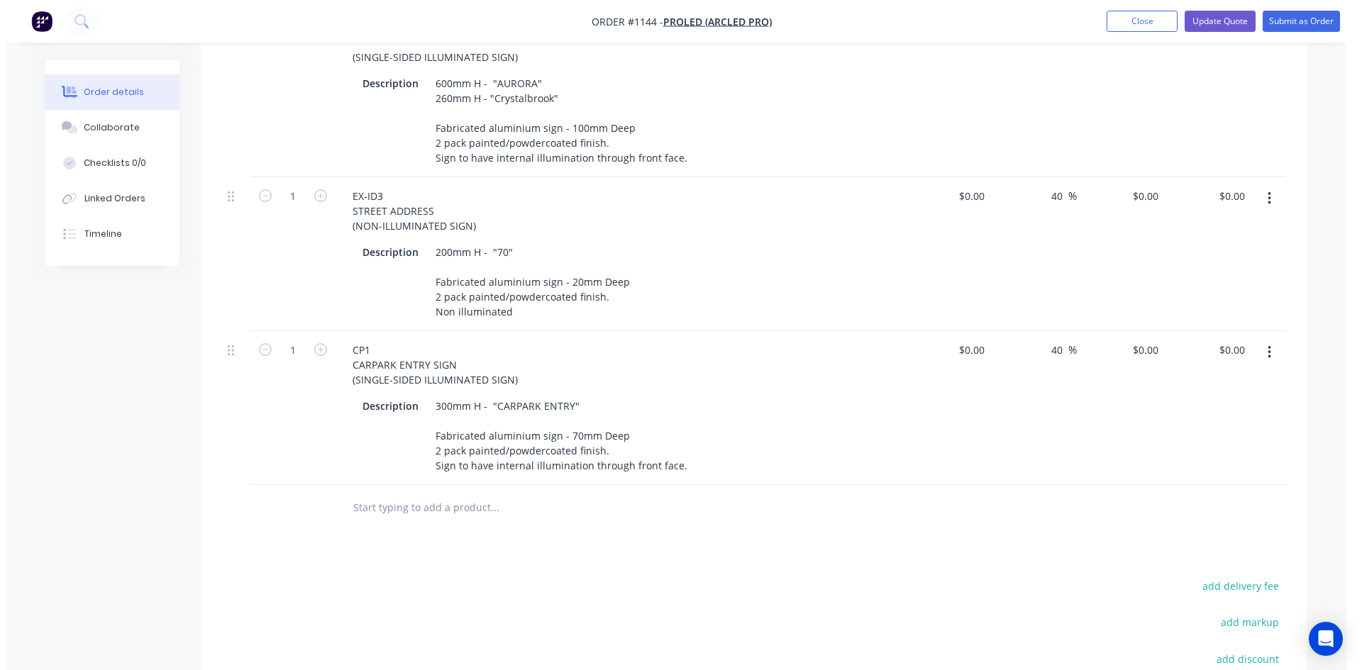
scroll to position [0, 0]
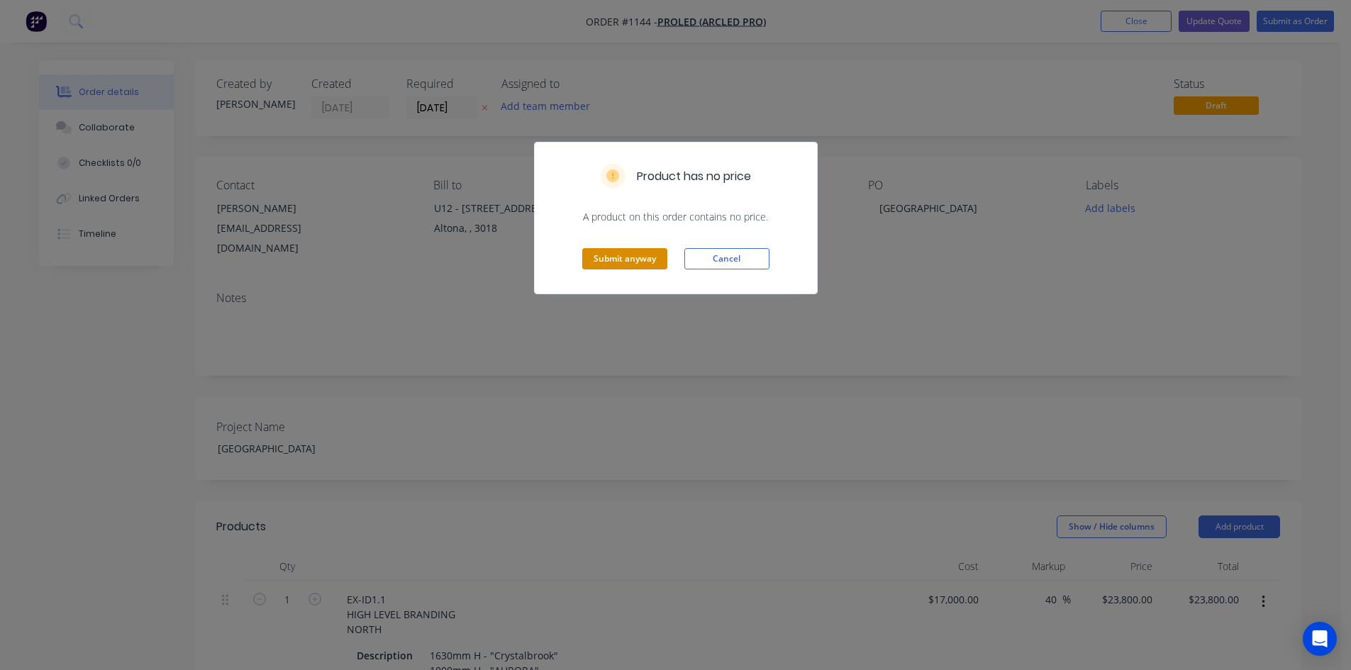
click at [640, 257] on button "Submit anyway" at bounding box center [624, 258] width 85 height 21
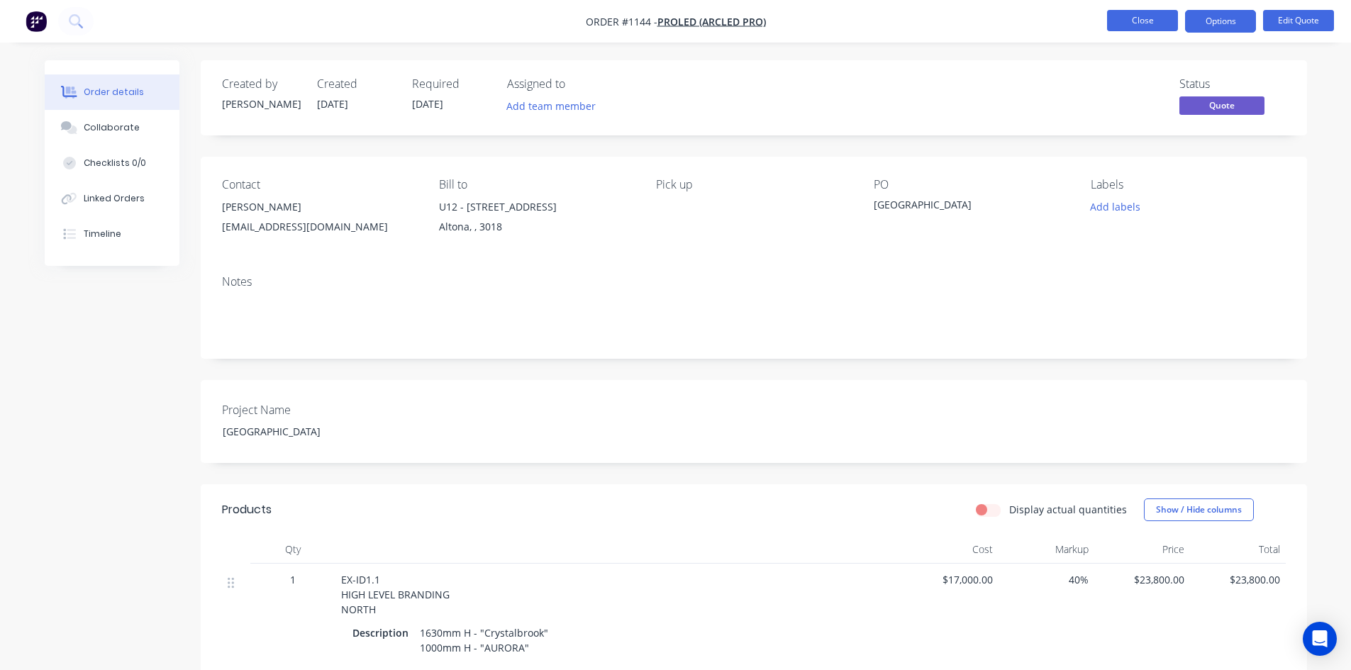
click at [1131, 26] on button "Close" at bounding box center [1142, 20] width 71 height 21
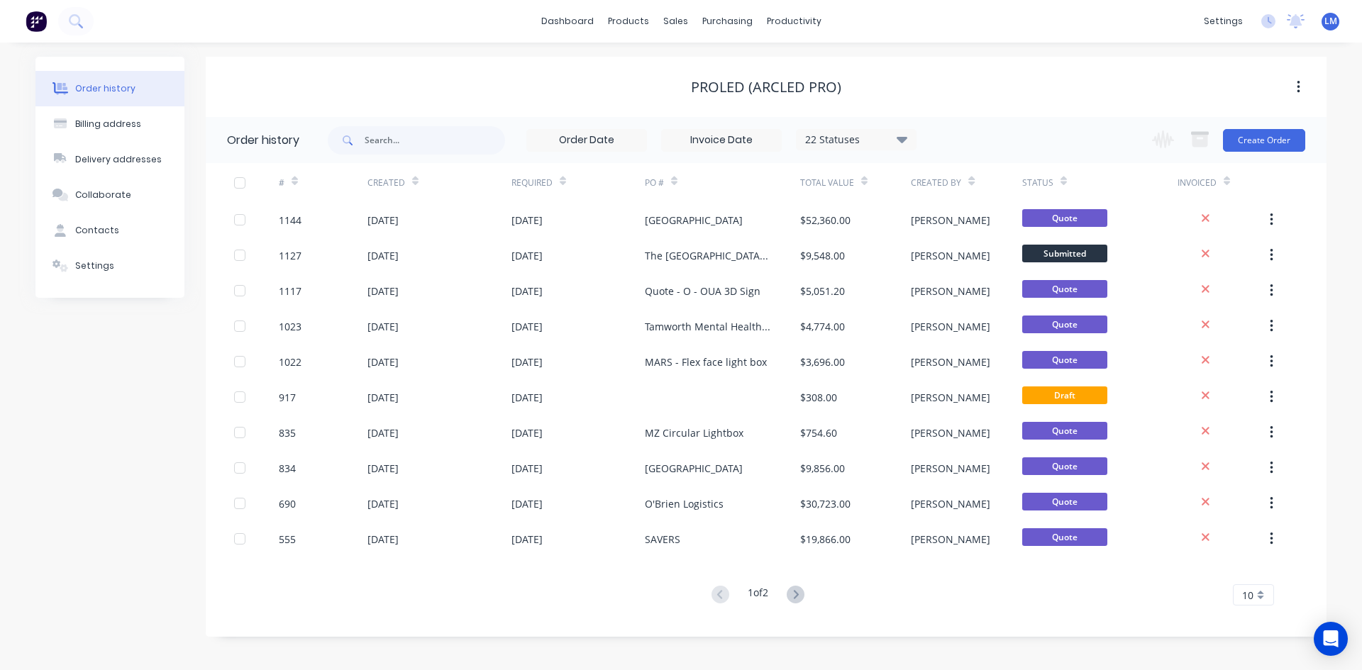
click at [1329, 19] on span "LM" at bounding box center [1330, 21] width 13 height 13
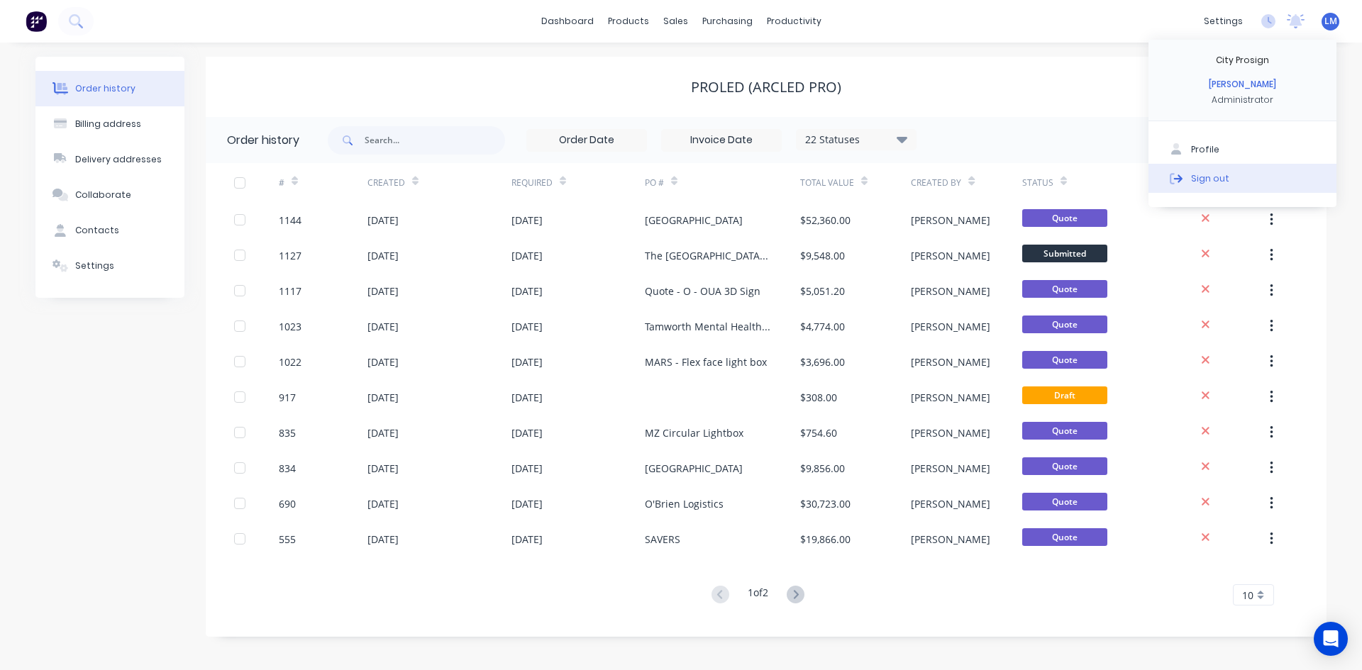
click at [1241, 182] on button "Sign out" at bounding box center [1242, 178] width 188 height 28
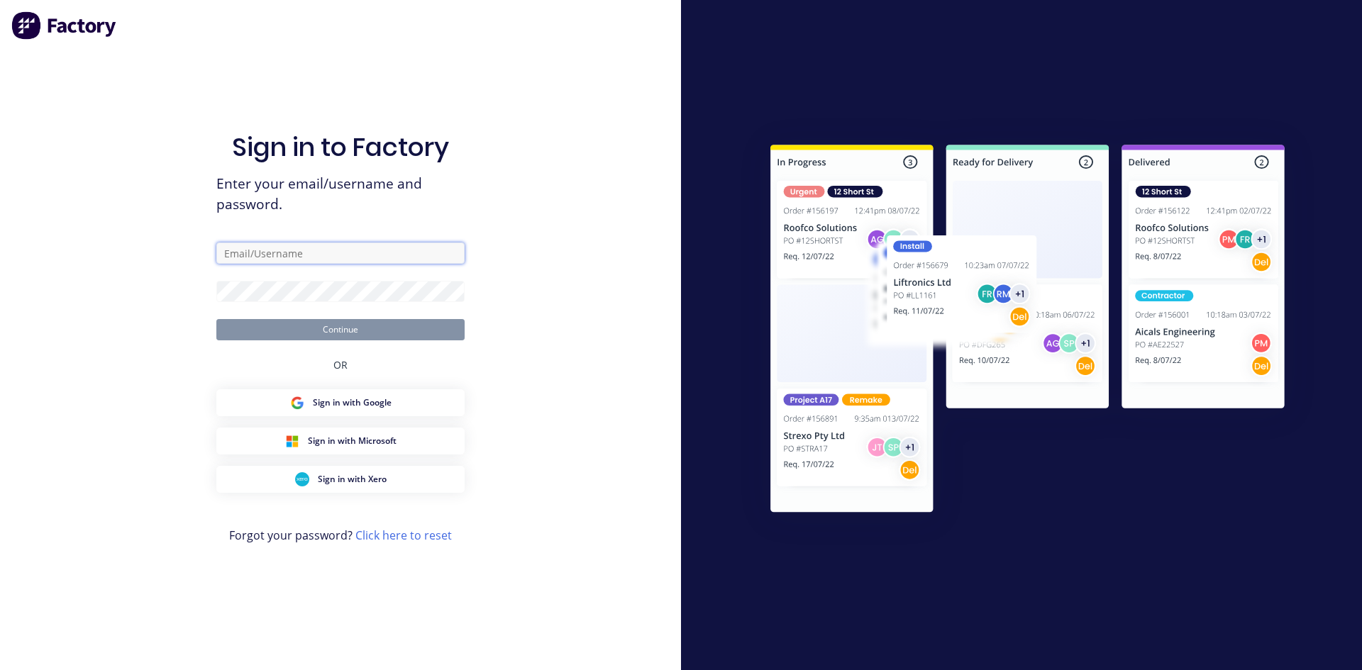
type input "[EMAIL_ADDRESS][DOMAIN_NAME]"
